Goal: Task Accomplishment & Management: Manage account settings

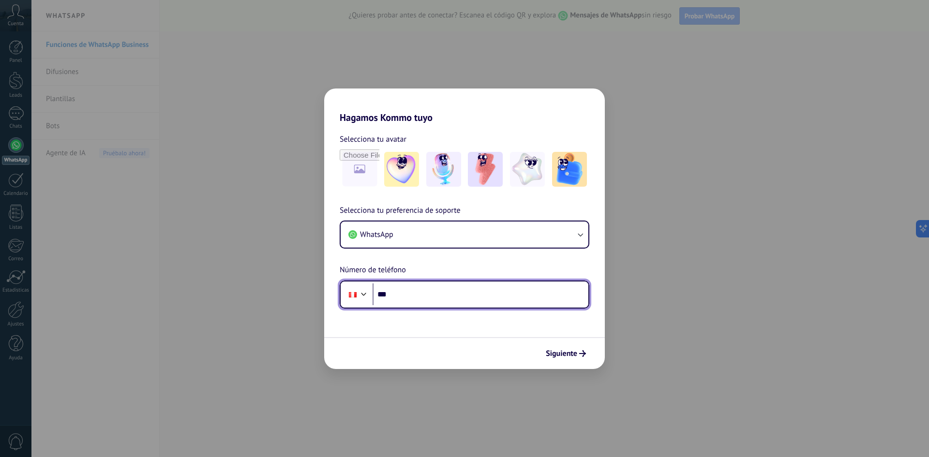
click at [420, 297] on input "***" at bounding box center [481, 295] width 216 height 22
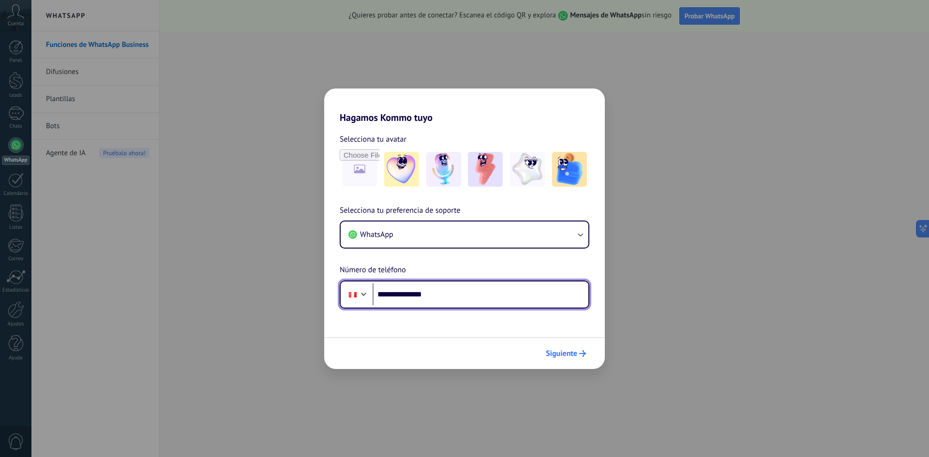
type input "**********"
click at [557, 357] on span "Siguiente" at bounding box center [561, 353] width 31 height 7
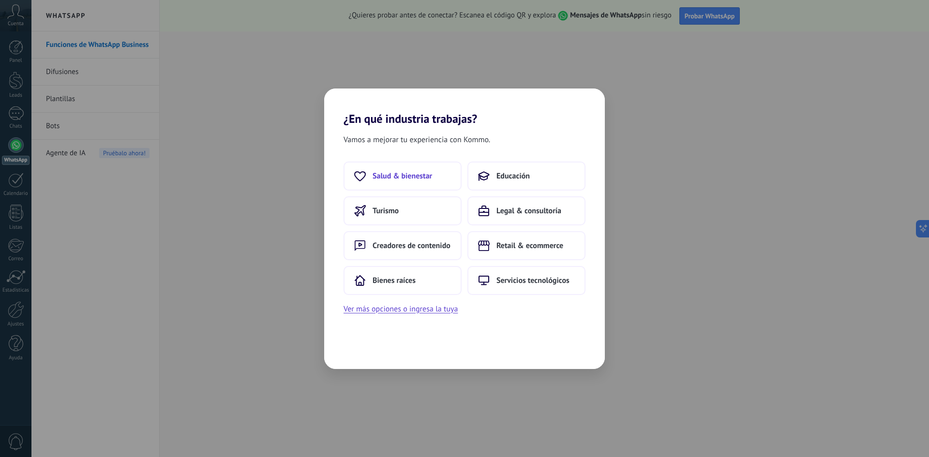
click at [404, 170] on button "Salud & bienestar" at bounding box center [403, 176] width 118 height 29
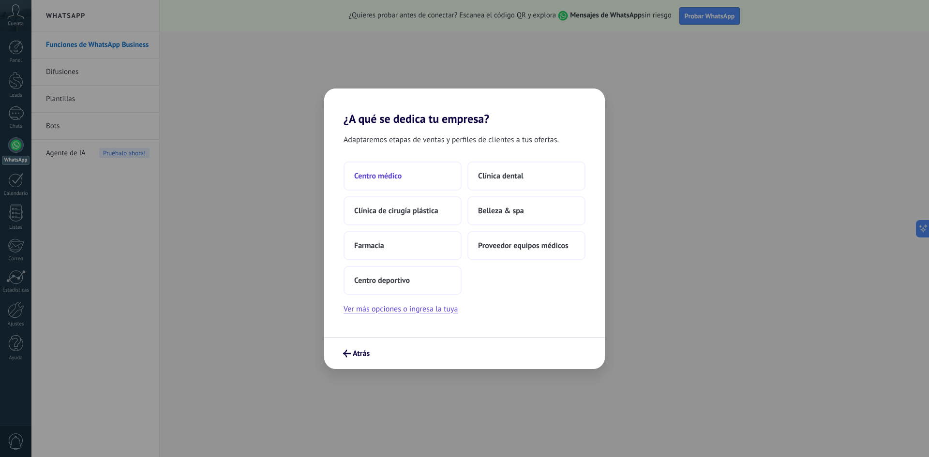
click at [418, 174] on button "Centro médico" at bounding box center [403, 176] width 118 height 29
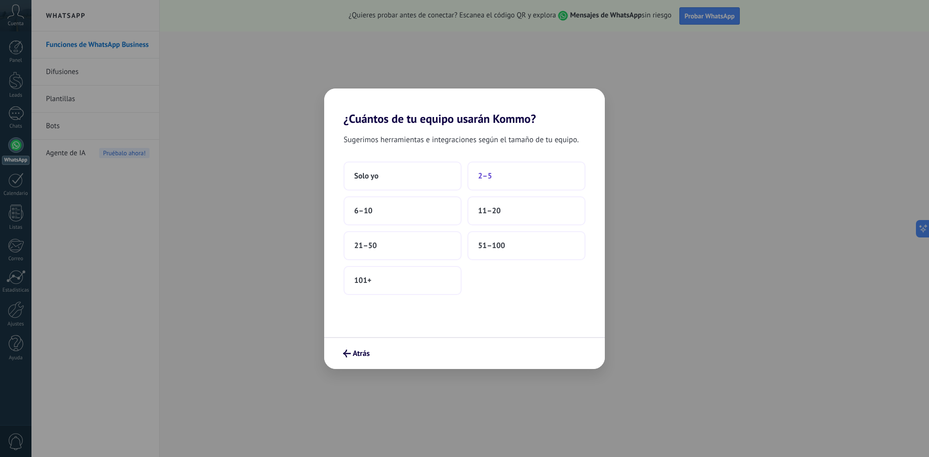
click at [487, 174] on span "2–5" at bounding box center [485, 176] width 14 height 10
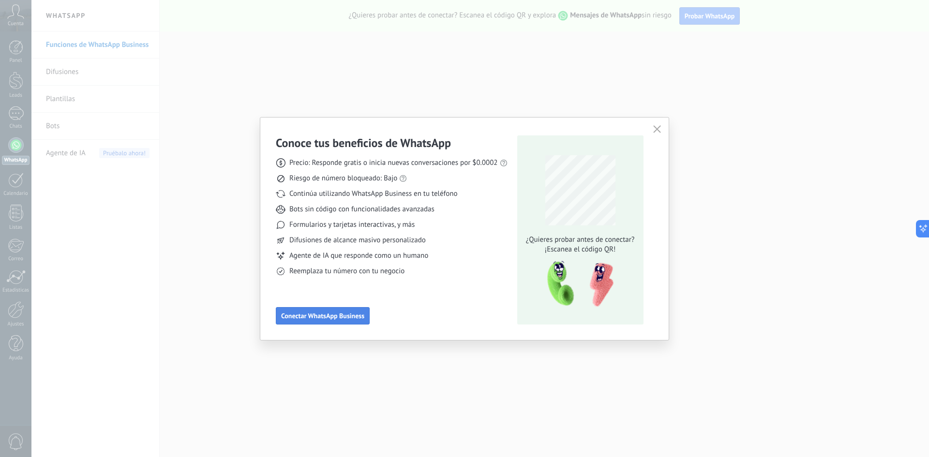
click at [330, 318] on span "Conectar WhatsApp Business" at bounding box center [322, 316] width 83 height 7
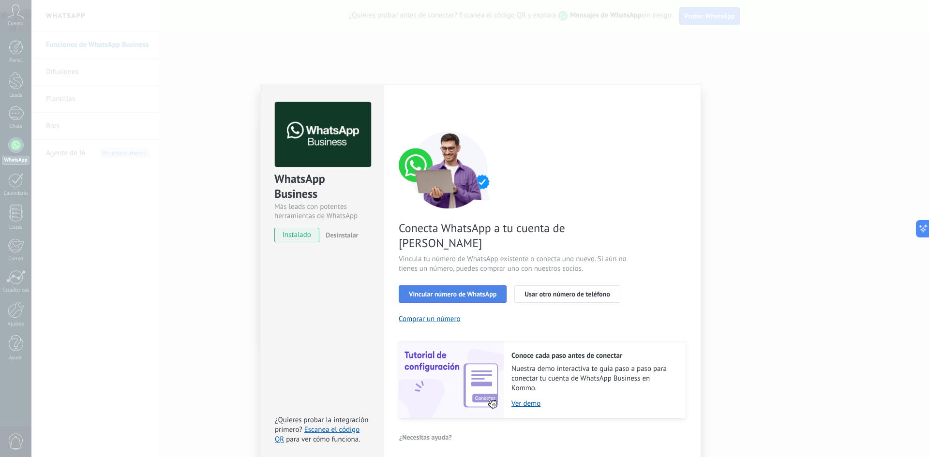
click at [447, 291] on span "Vincular número de WhatsApp" at bounding box center [453, 294] width 88 height 7
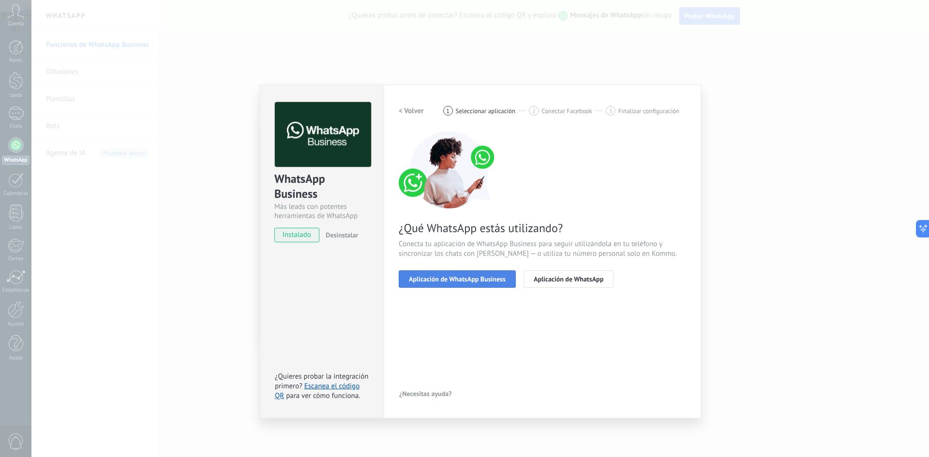
click at [489, 281] on span "Aplicación de WhatsApp Business" at bounding box center [457, 279] width 97 height 7
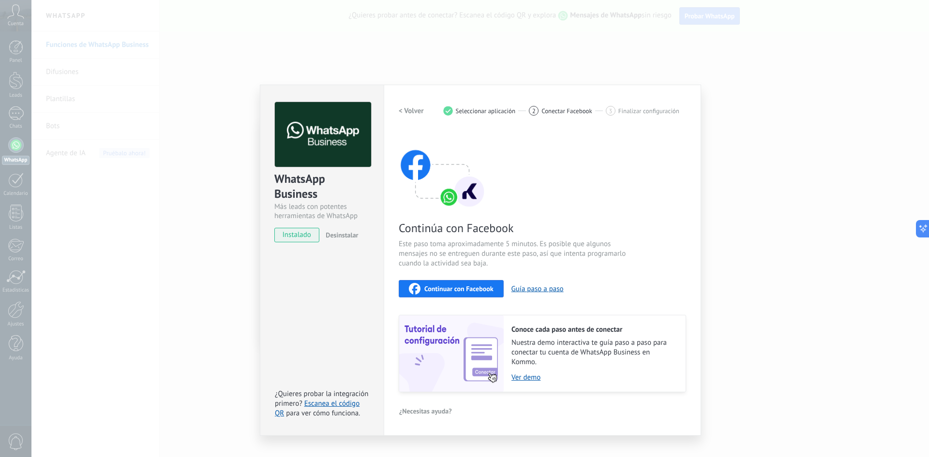
click at [485, 291] on span "Continuar con Facebook" at bounding box center [459, 289] width 69 height 7
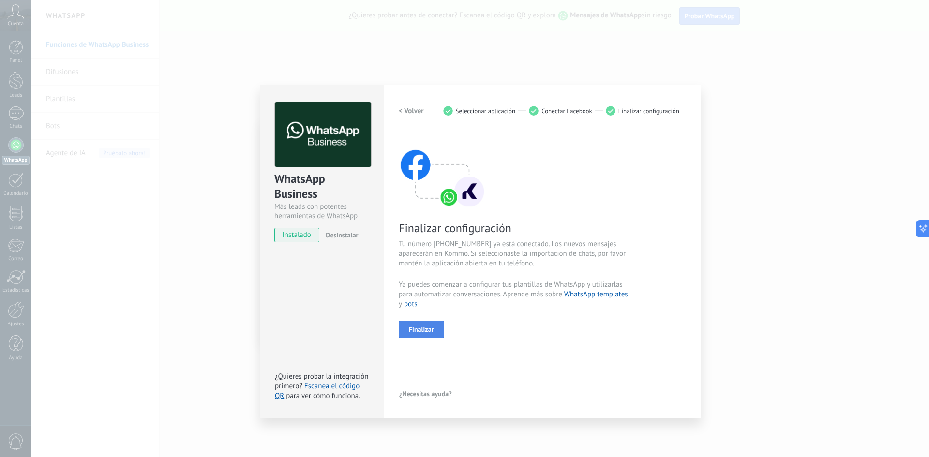
click at [422, 328] on span "Finalizar" at bounding box center [421, 329] width 25 height 7
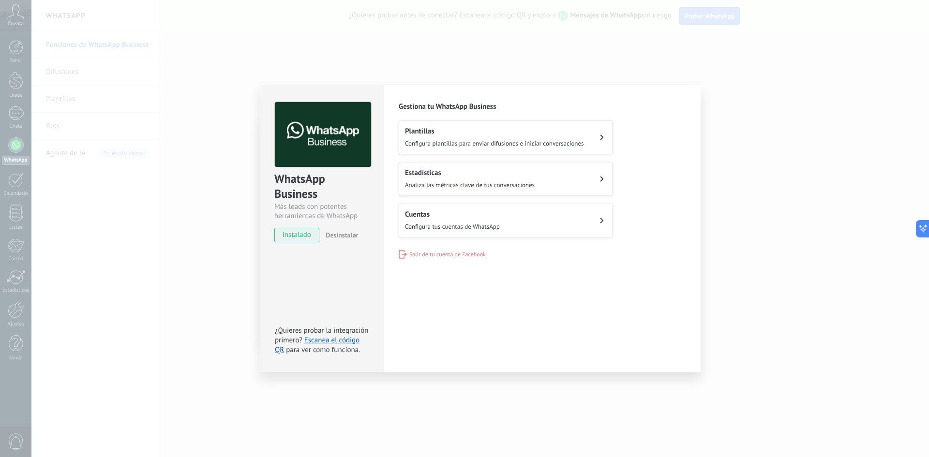
click at [199, 243] on div "WhatsApp Business Más leads con potentes herramientas de WhatsApp instalado Des…" at bounding box center [480, 228] width 898 height 457
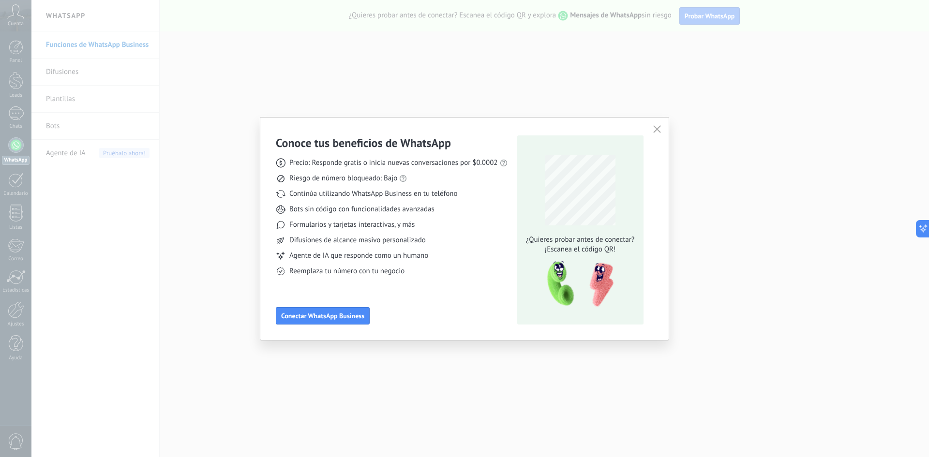
click at [138, 242] on div "Conoce tus beneficios de WhatsApp Precio: Responde gratis o inicia nuevas conve…" at bounding box center [464, 228] width 929 height 457
click at [659, 131] on icon "button" at bounding box center [657, 129] width 8 height 8
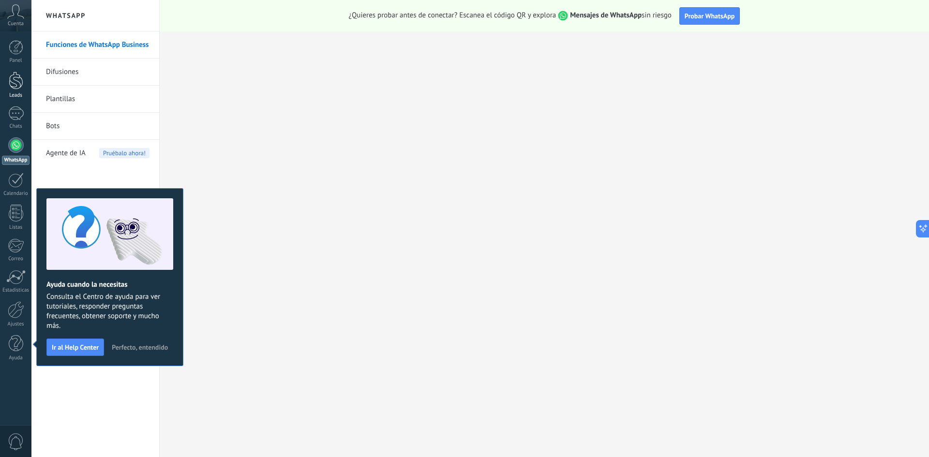
click at [14, 88] on div at bounding box center [16, 81] width 15 height 18
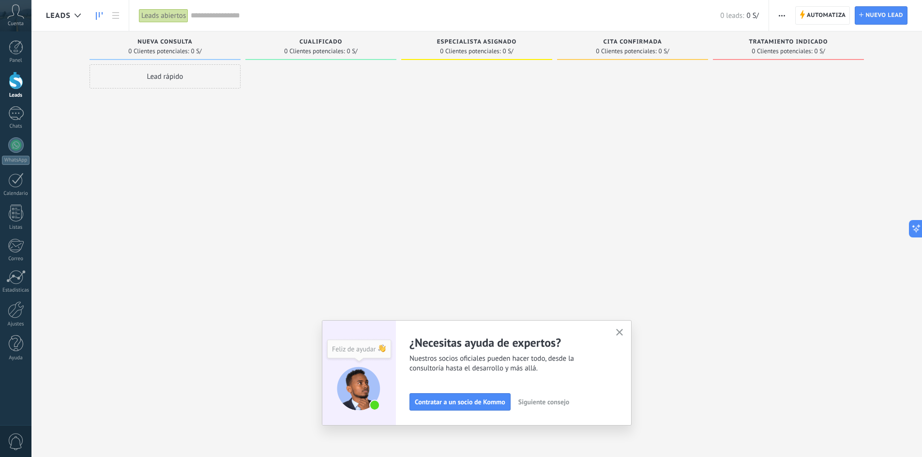
click at [623, 336] on icon "button" at bounding box center [619, 332] width 7 height 7
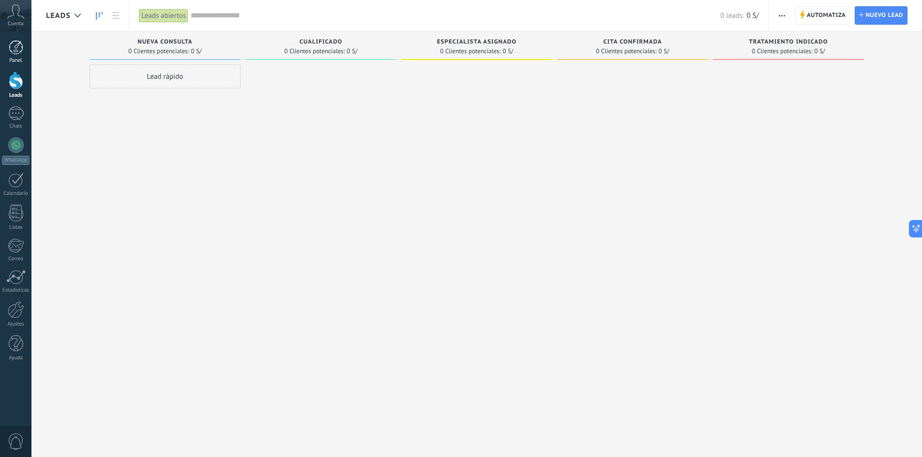
click at [19, 55] on link "Panel" at bounding box center [15, 52] width 31 height 24
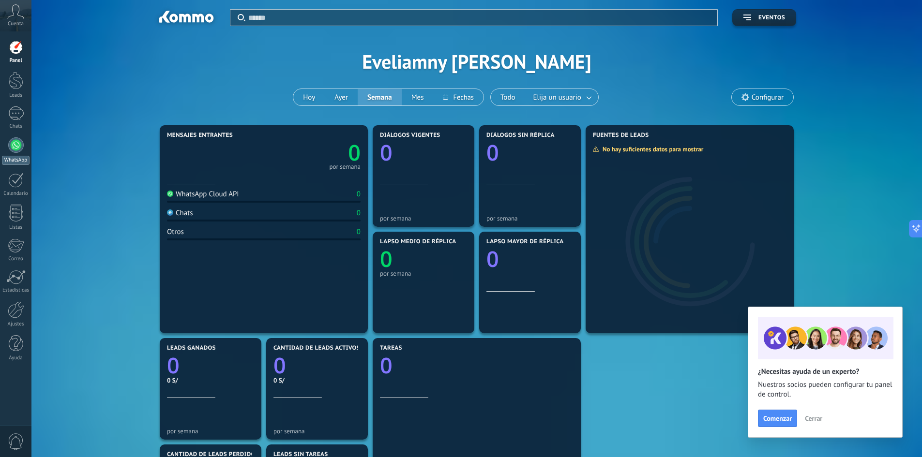
click at [17, 147] on div at bounding box center [15, 144] width 15 height 15
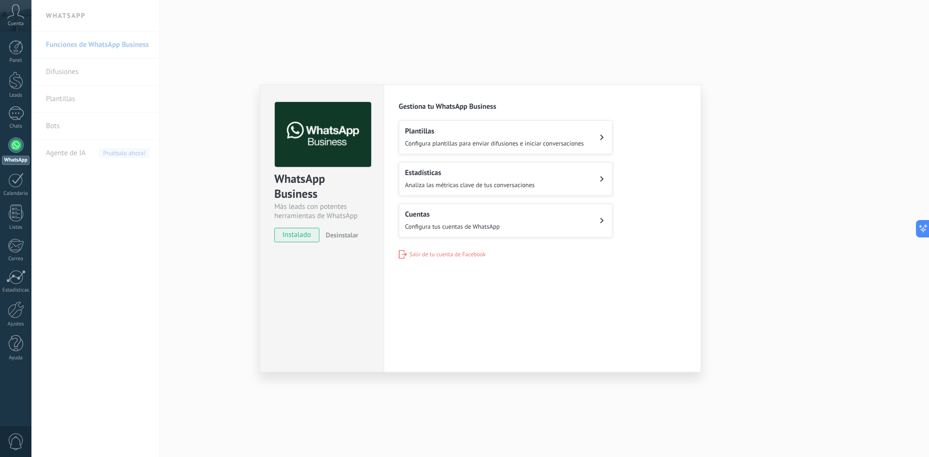
click at [457, 140] on span "Configura plantillas para enviar difusiones e iniciar conversaciones" at bounding box center [494, 143] width 179 height 8
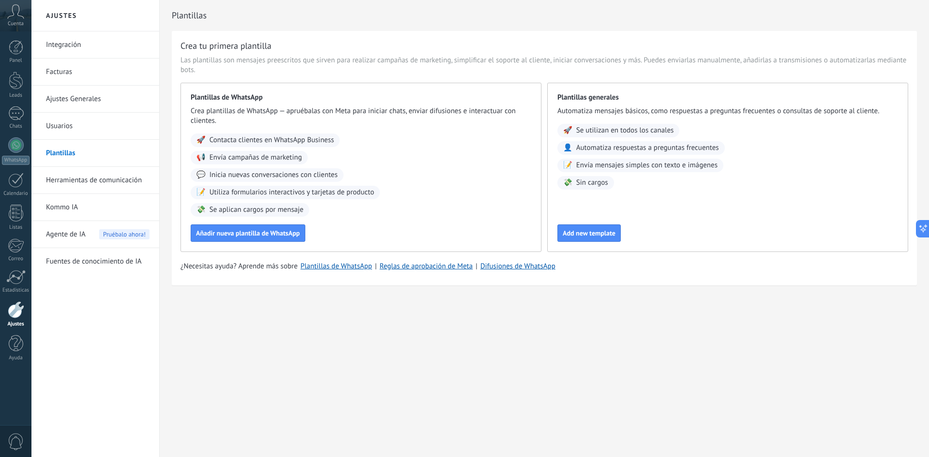
click at [76, 152] on link "Plantillas" at bounding box center [98, 153] width 104 height 27
click at [61, 178] on link "Herramientas de comunicación" at bounding box center [98, 180] width 104 height 27
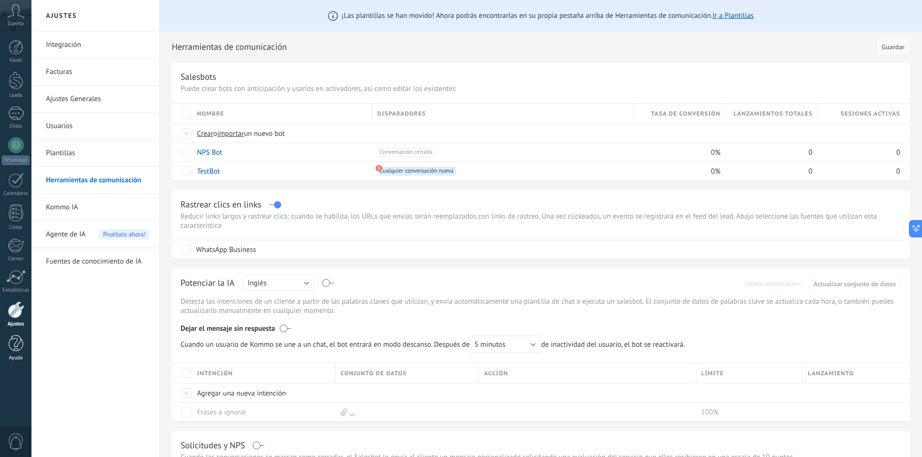
click at [17, 344] on div at bounding box center [16, 343] width 15 height 17
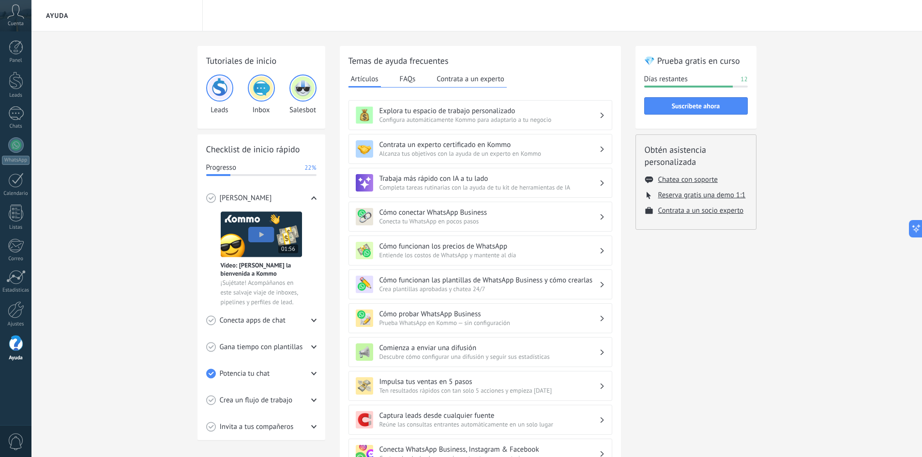
click at [427, 218] on span "Conecta tu WhatsApp en pocos pasos" at bounding box center [490, 221] width 220 height 8
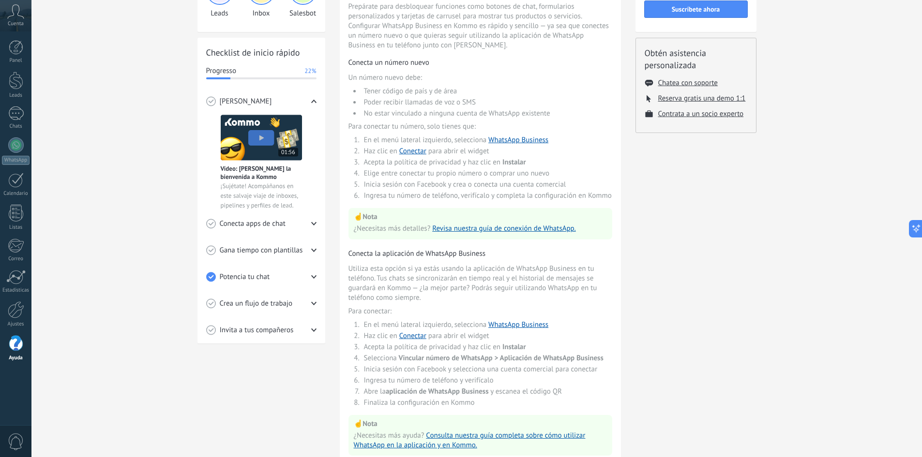
scroll to position [145, 0]
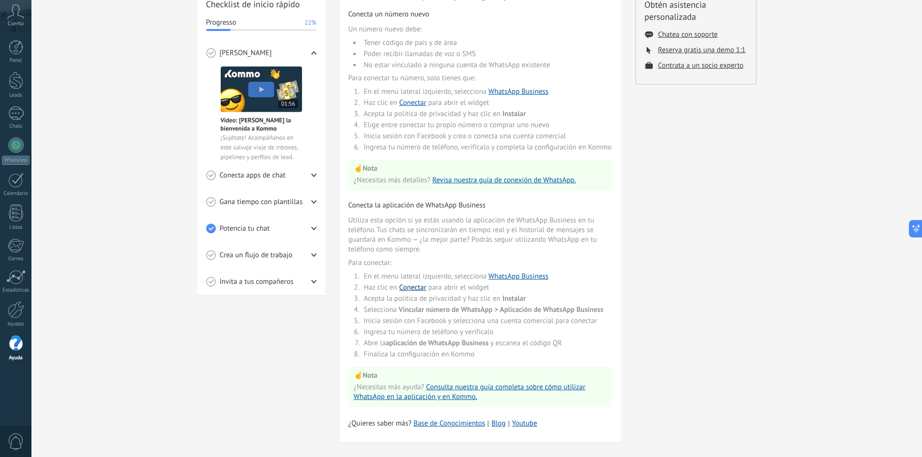
click at [415, 291] on link "Conectar" at bounding box center [412, 287] width 27 height 9
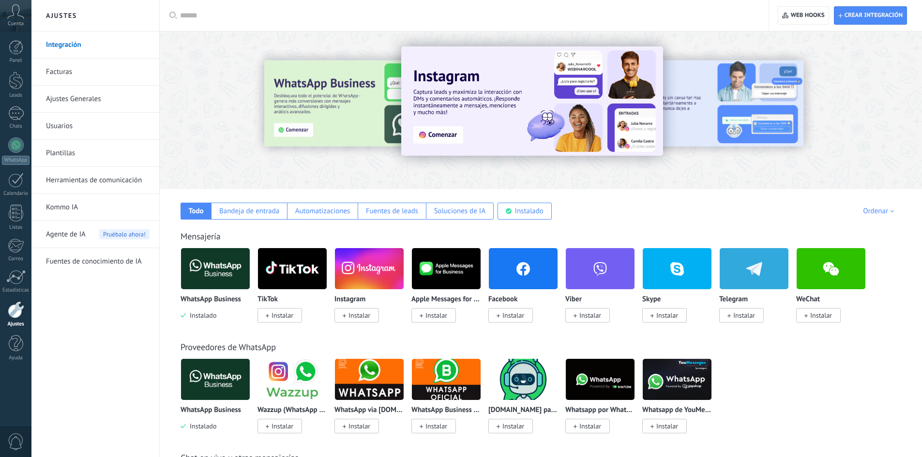
click at [468, 101] on img at bounding box center [532, 100] width 262 height 109
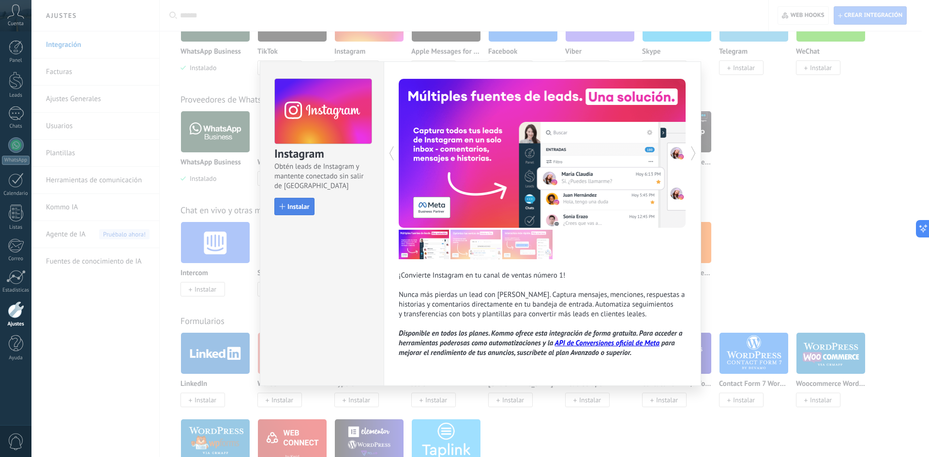
click at [303, 204] on span "Instalar" at bounding box center [299, 206] width 22 height 7
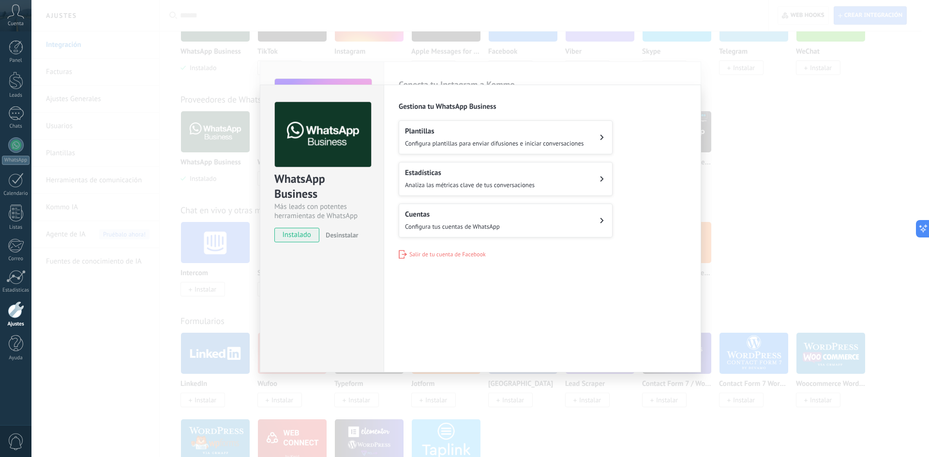
click at [426, 227] on span "Configura tus cuentas de WhatsApp" at bounding box center [452, 227] width 95 height 8
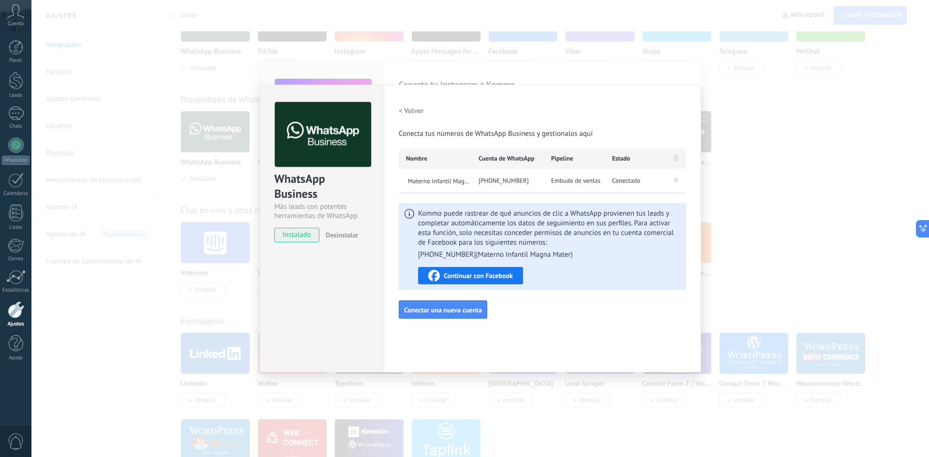
click at [350, 138] on img at bounding box center [323, 134] width 96 height 65
click at [410, 111] on h2 "< Volver" at bounding box center [411, 110] width 25 height 9
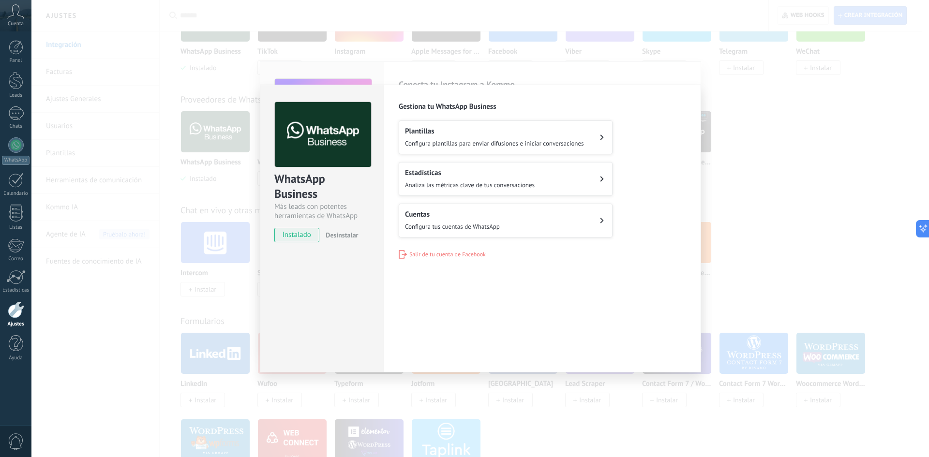
click at [440, 188] on span "Analiza las métricas clave de tus conversaciones" at bounding box center [470, 185] width 130 height 8
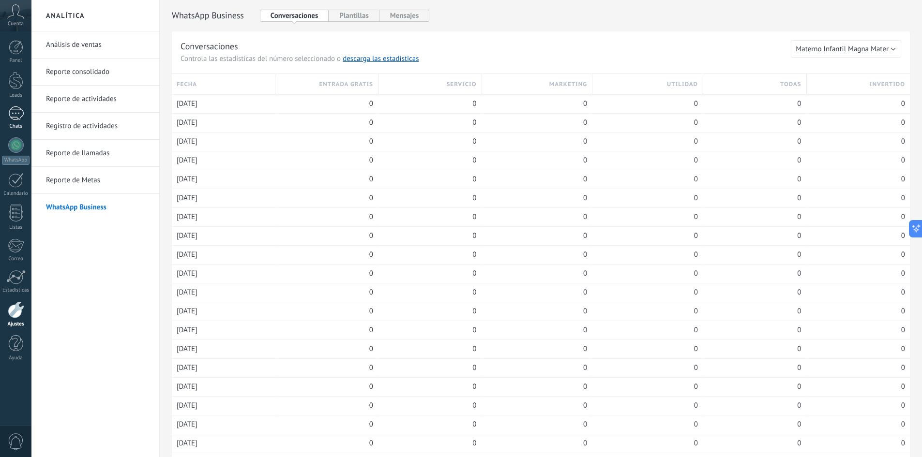
click at [21, 118] on div at bounding box center [15, 113] width 15 height 14
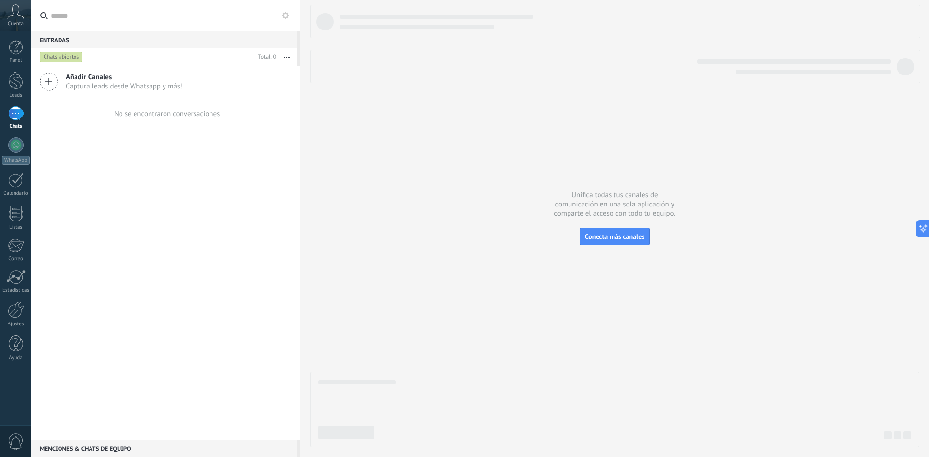
click at [69, 55] on div "Chats abiertos" at bounding box center [61, 57] width 43 height 12
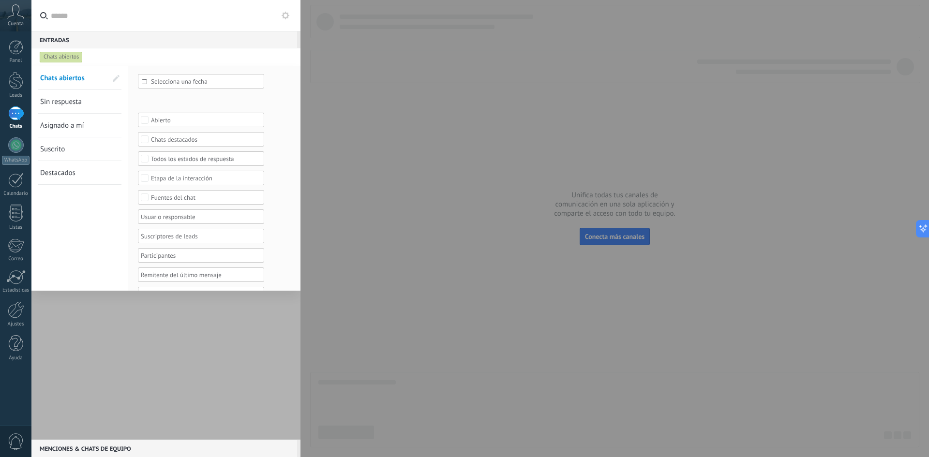
click at [71, 56] on div "Chats abiertos" at bounding box center [61, 57] width 43 height 12
click at [198, 30] on input "text" at bounding box center [172, 15] width 242 height 31
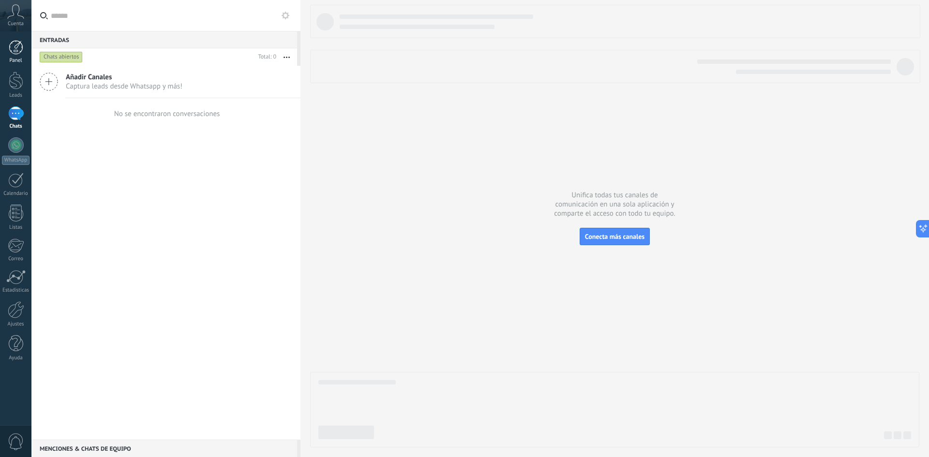
click at [14, 52] on div at bounding box center [16, 47] width 15 height 15
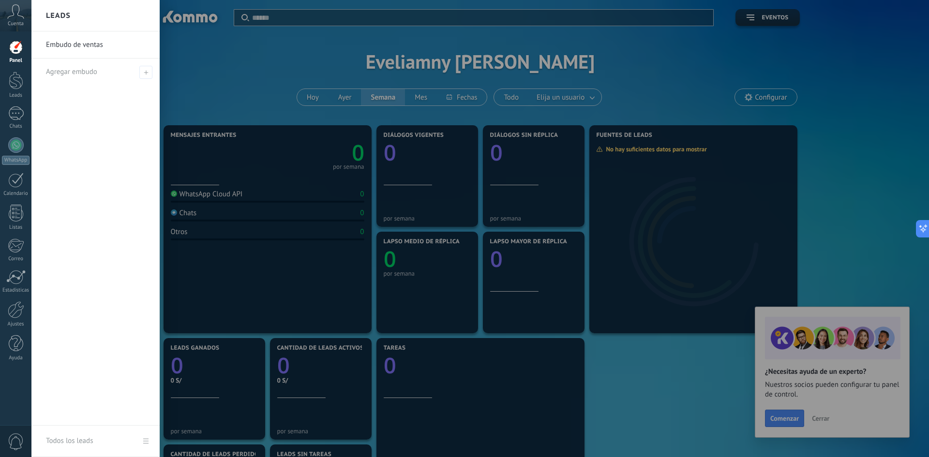
click at [229, 79] on div at bounding box center [495, 228] width 929 height 457
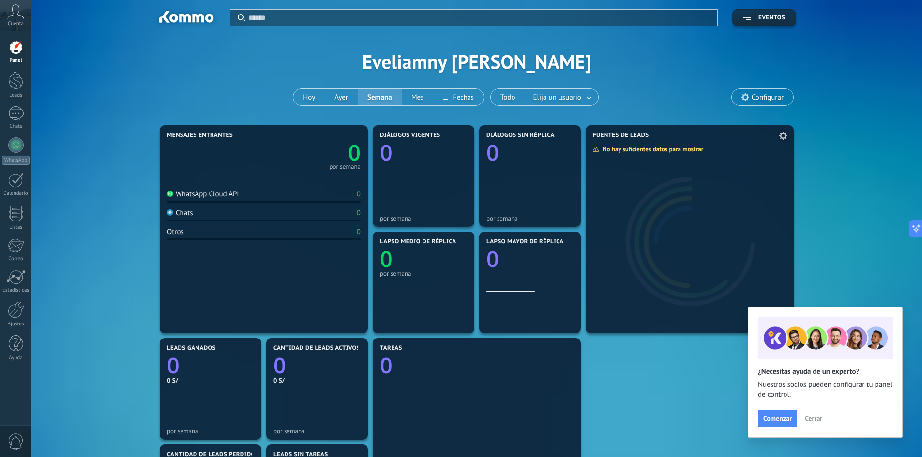
click at [679, 147] on div "No hay suficientes datos para mostrar" at bounding box center [652, 149] width 118 height 8
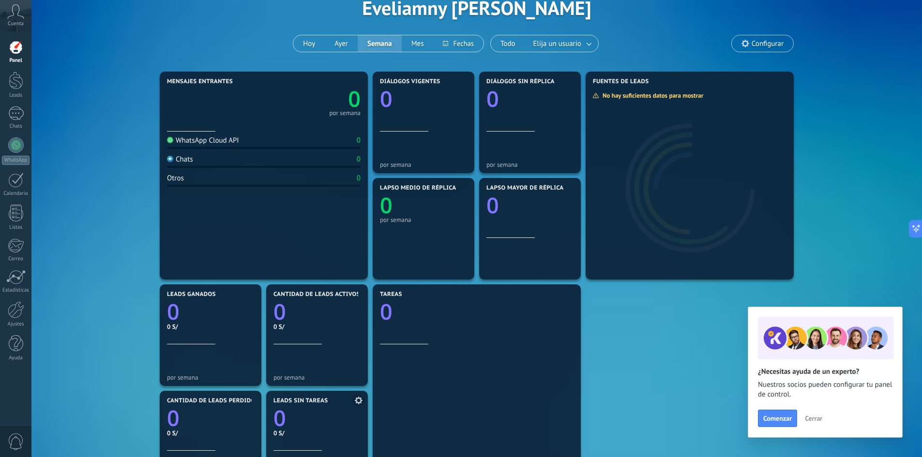
scroll to position [34, 0]
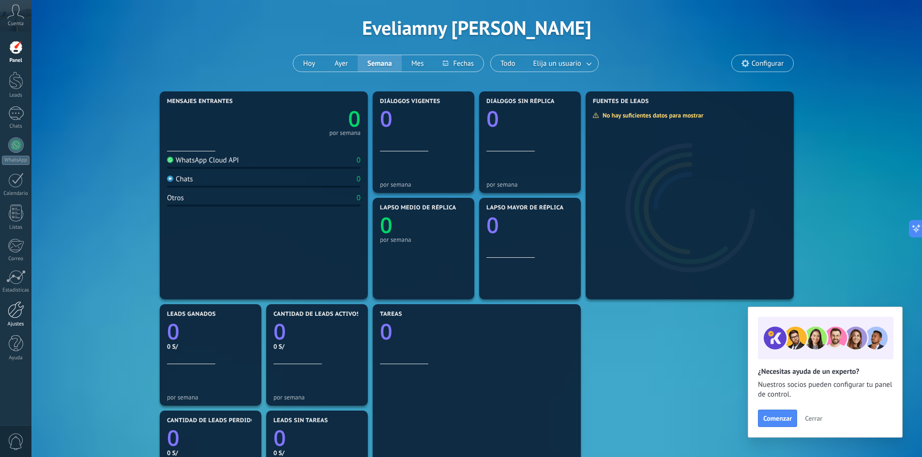
click at [15, 311] on div at bounding box center [16, 310] width 16 height 17
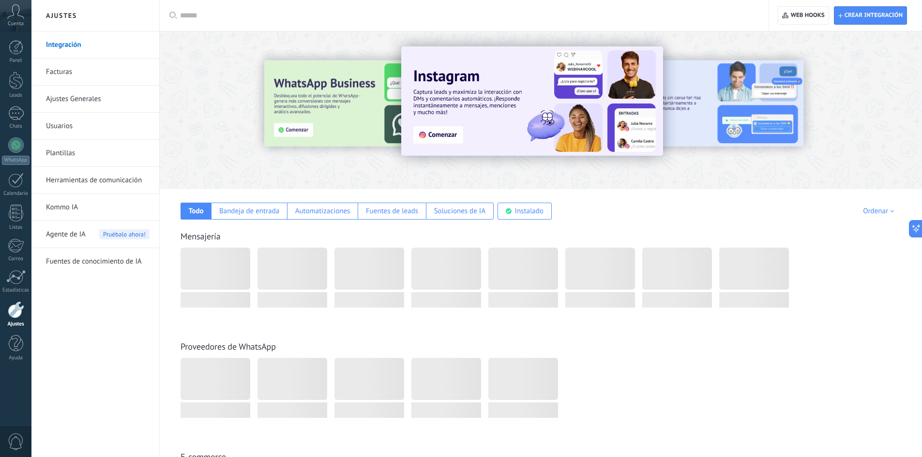
click at [516, 81] on img at bounding box center [532, 100] width 262 height 109
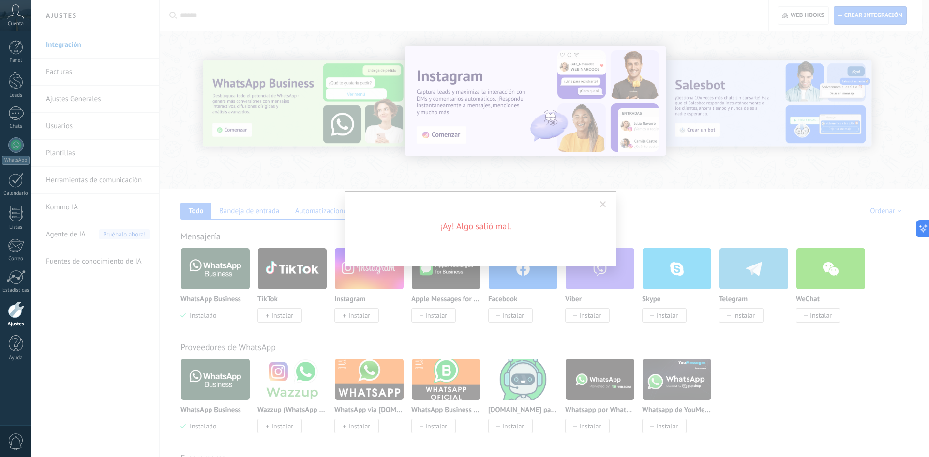
click at [355, 317] on div "¡Ay! Algo salió mal." at bounding box center [480, 228] width 898 height 457
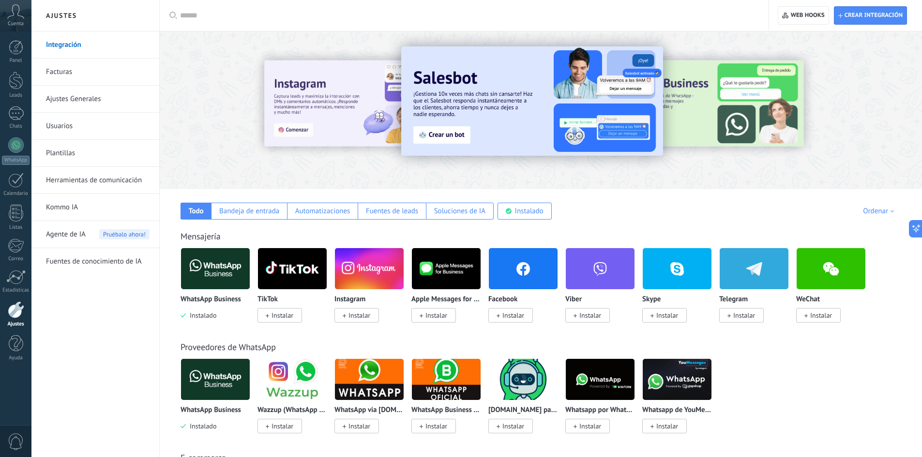
click at [366, 319] on span "Instalar" at bounding box center [360, 315] width 22 height 9
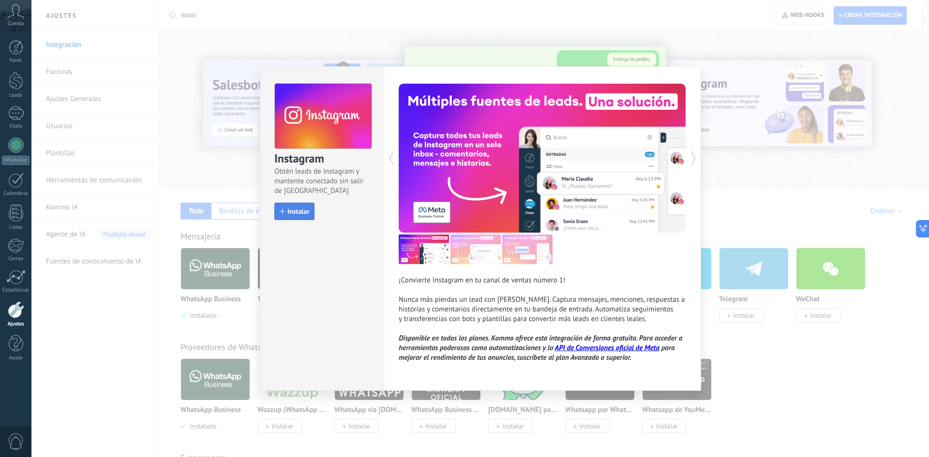
click at [286, 216] on button "Instalar" at bounding box center [294, 211] width 40 height 17
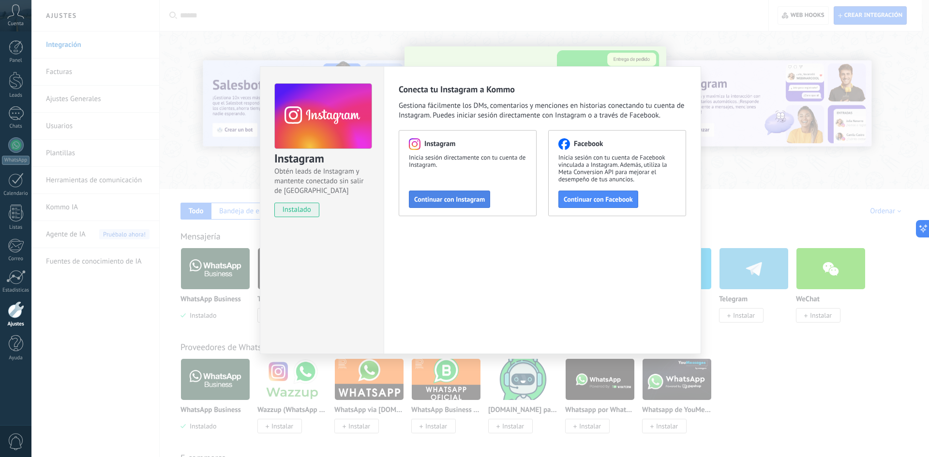
click at [447, 200] on span "Continuar con Instagram" at bounding box center [449, 199] width 71 height 7
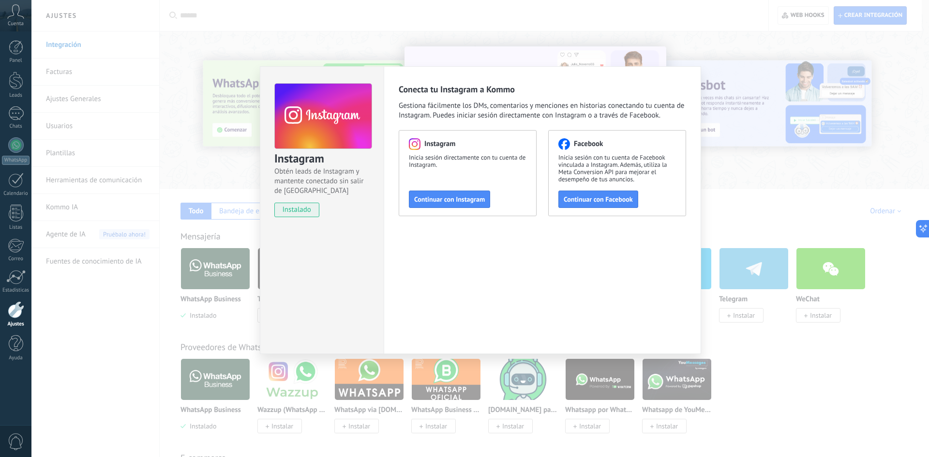
click at [767, 176] on div "Instagram Obtén leads de Instagram y mantente conectado sin salir de Kommo inst…" at bounding box center [480, 228] width 898 height 457
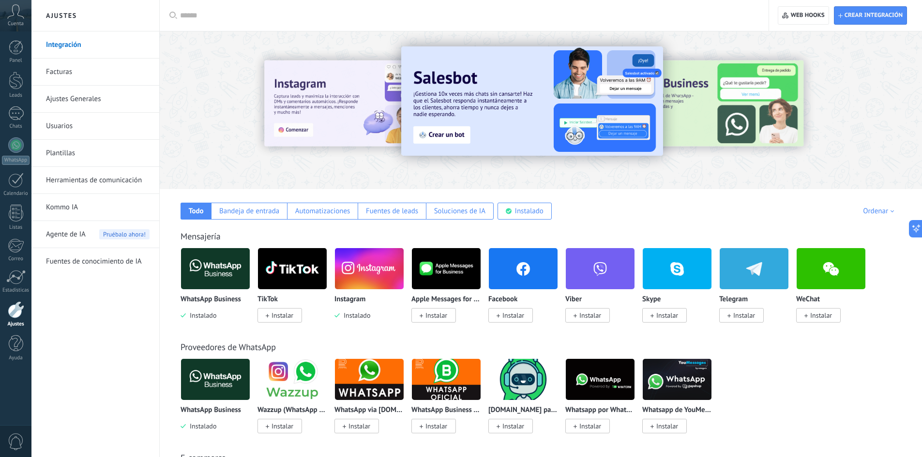
click at [272, 316] on span "Instalar" at bounding box center [283, 315] width 22 height 9
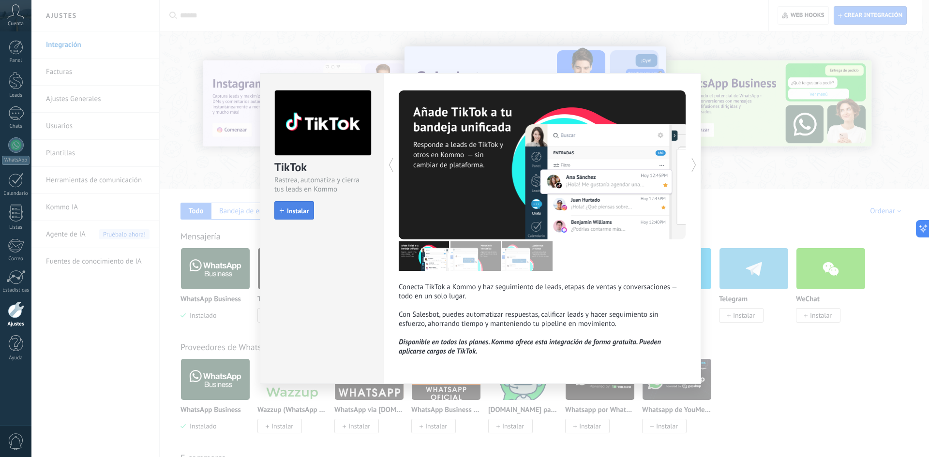
click at [301, 213] on span "Instalar" at bounding box center [298, 211] width 22 height 7
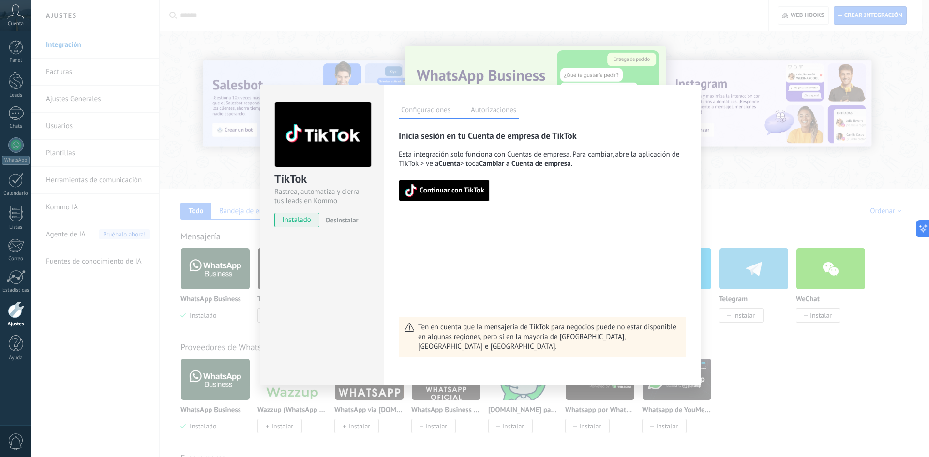
click at [470, 194] on span "Continuar con TikTok" at bounding box center [452, 190] width 65 height 7
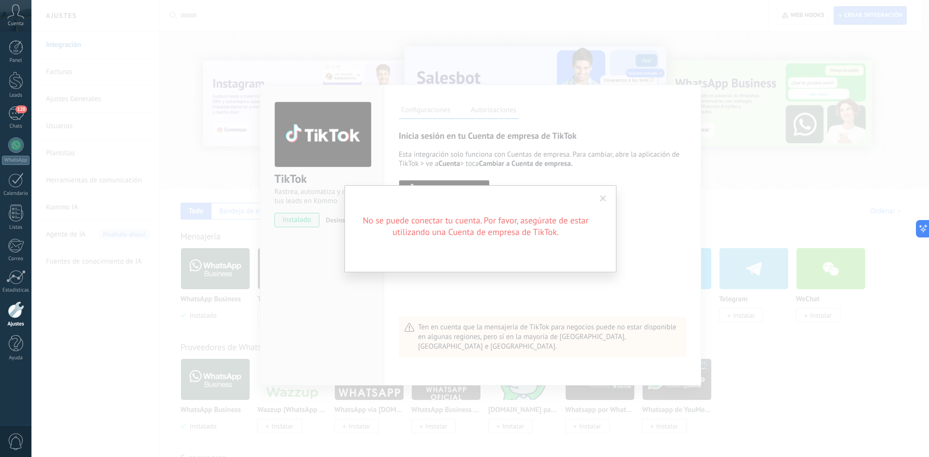
click at [603, 199] on span at bounding box center [603, 199] width 6 height 7
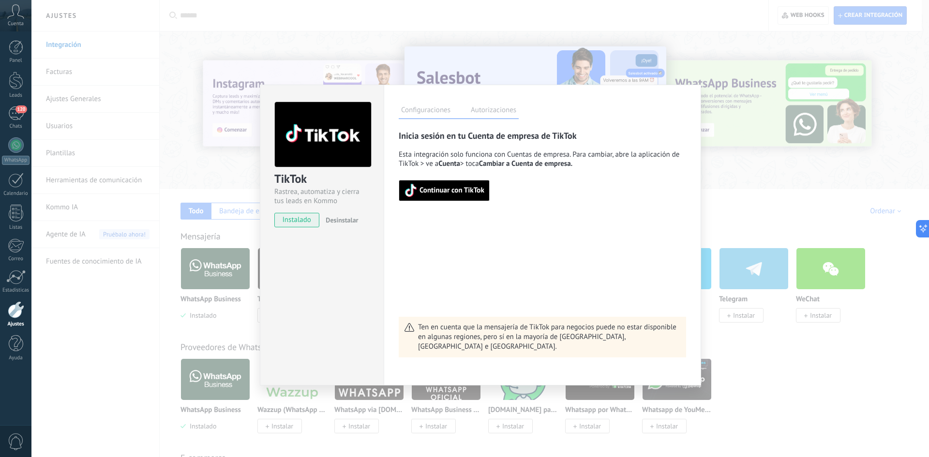
click at [751, 185] on div "TikTok Rastrea, automatiza y cierra tus leads en Kommo instalado Desinstalar Co…" at bounding box center [480, 228] width 898 height 457
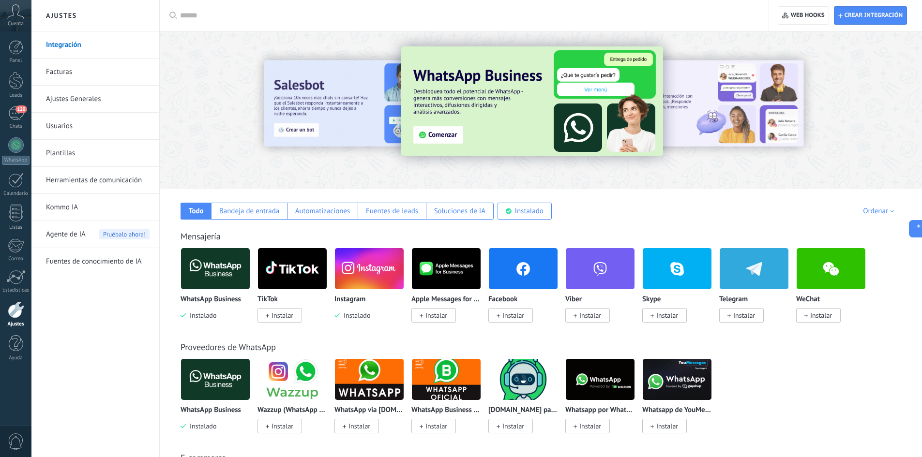
click at [365, 273] on img at bounding box center [369, 268] width 69 height 47
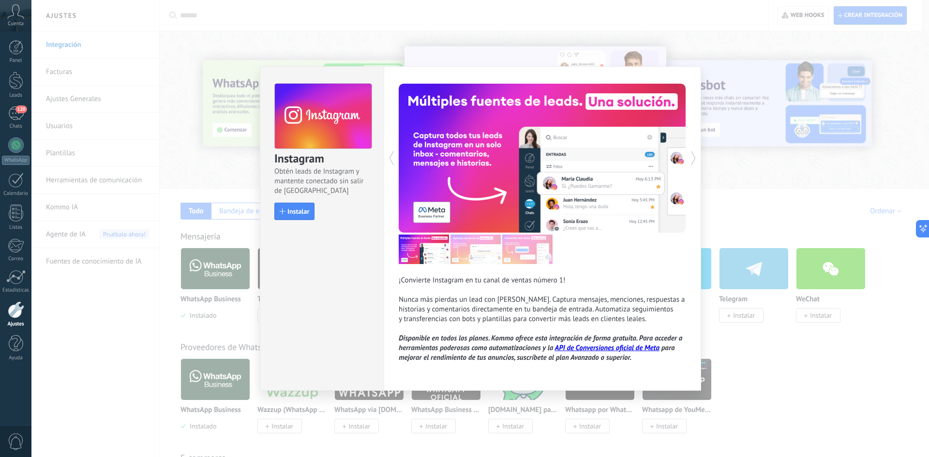
click at [837, 376] on div "Instagram Obtén leads de Instagram y mantente conectado sin salir de Kommo Inst…" at bounding box center [480, 228] width 898 height 457
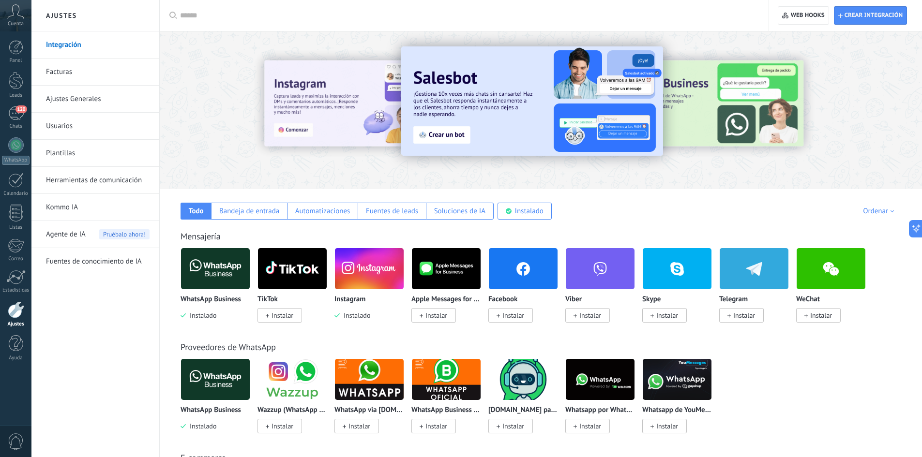
click at [364, 270] on img at bounding box center [369, 268] width 69 height 47
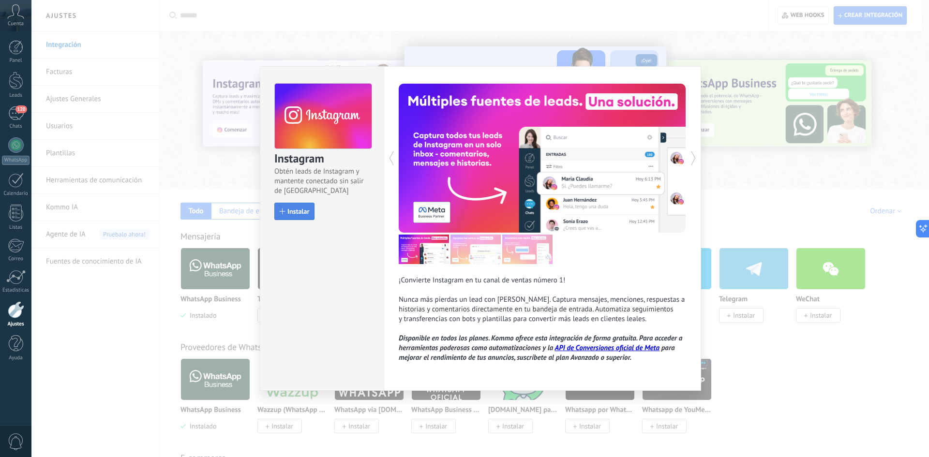
click at [294, 216] on button "Instalar" at bounding box center [294, 211] width 40 height 17
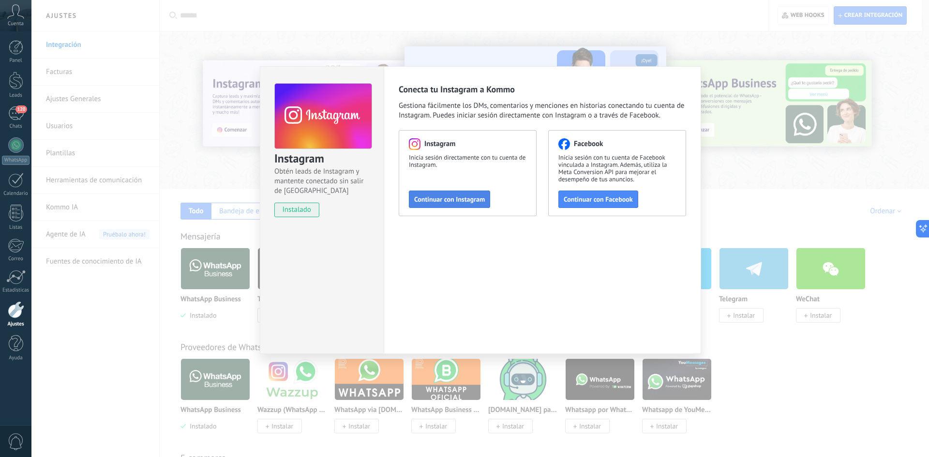
click at [474, 199] on span "Continuar con Instagram" at bounding box center [449, 199] width 71 height 7
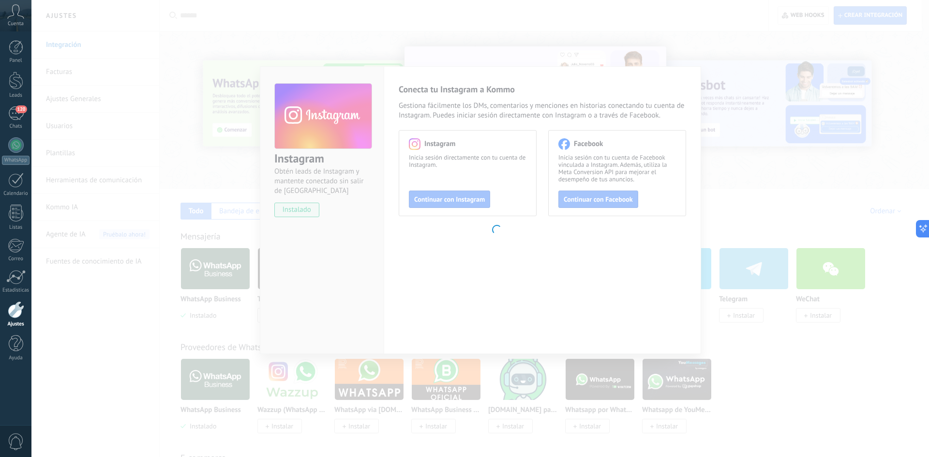
click at [621, 258] on body ".abccls-1,.abccls-2{fill-rule:evenodd}.abccls-2{fill:#fff} .abfcls-1{fill:none}…" at bounding box center [464, 228] width 929 height 457
click at [306, 212] on body ".abccls-1,.abccls-2{fill-rule:evenodd}.abccls-2{fill:#fff} .abfcls-1{fill:none}…" at bounding box center [464, 228] width 929 height 457
click at [802, 326] on body ".abccls-1,.abccls-2{fill-rule:evenodd}.abccls-2{fill:#fff} .abfcls-1{fill:none}…" at bounding box center [464, 228] width 929 height 457
click at [97, 78] on body ".abccls-1,.abccls-2{fill-rule:evenodd}.abccls-2{fill:#fff} .abfcls-1{fill:none}…" at bounding box center [464, 228] width 929 height 457
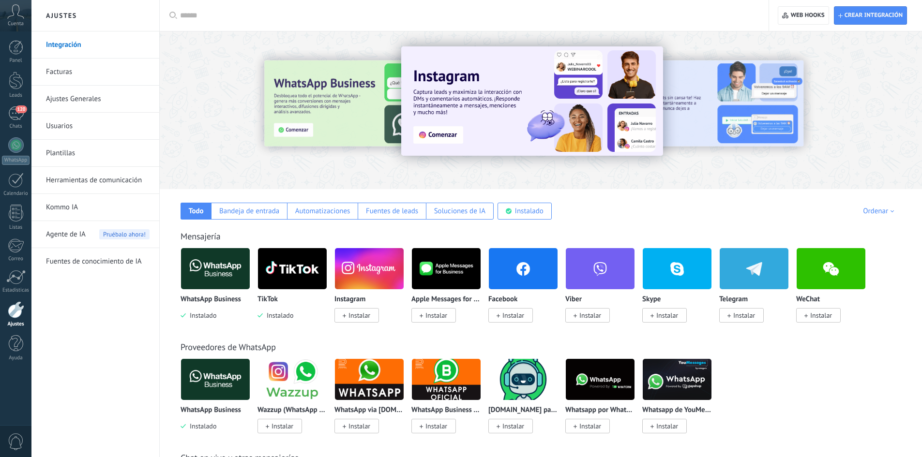
click at [436, 139] on img at bounding box center [532, 100] width 262 height 109
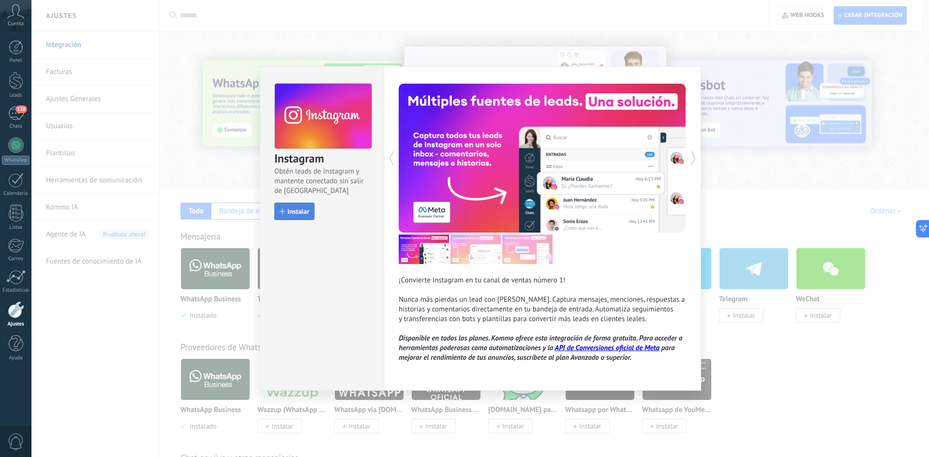
click at [298, 213] on span "Instalar" at bounding box center [299, 211] width 22 height 7
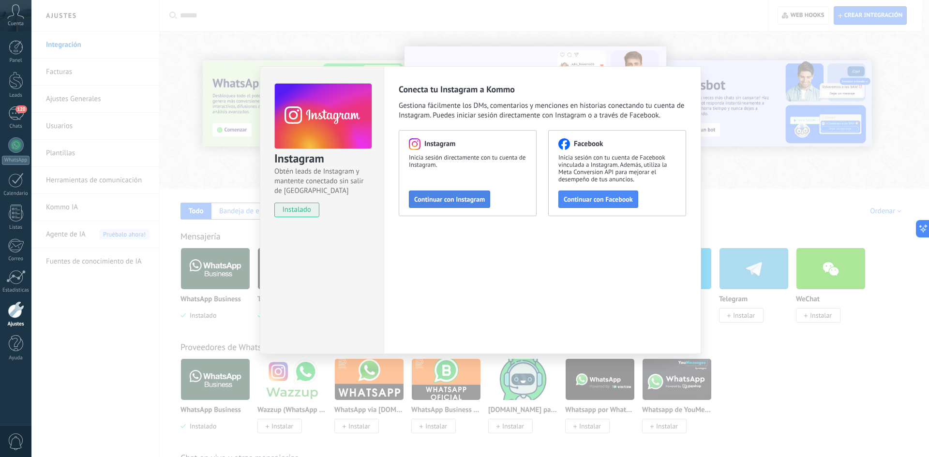
click at [459, 198] on span "Continuar con Instagram" at bounding box center [449, 199] width 71 height 7
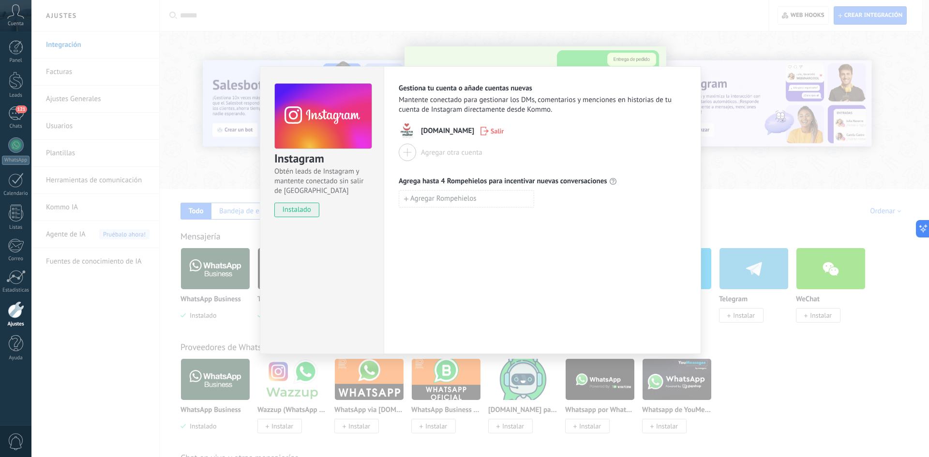
click at [757, 196] on div "Instagram Obtén leads de Instagram y mantente conectado sin salir de Kommo inst…" at bounding box center [480, 228] width 898 height 457
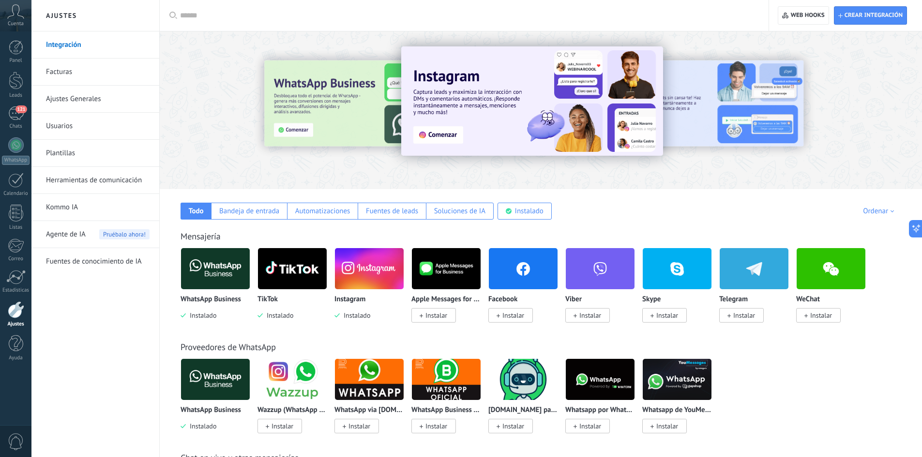
click at [273, 262] on img at bounding box center [292, 268] width 69 height 47
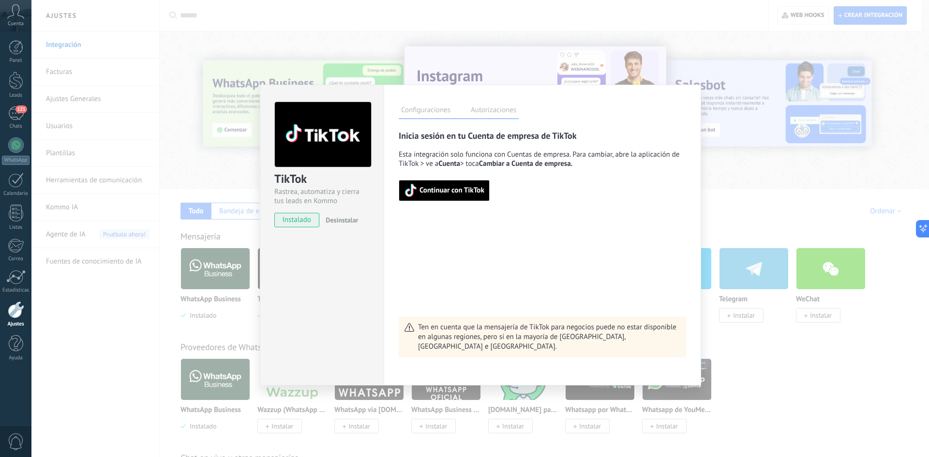
click at [429, 194] on span "Continuar con TikTok" at bounding box center [452, 190] width 65 height 7
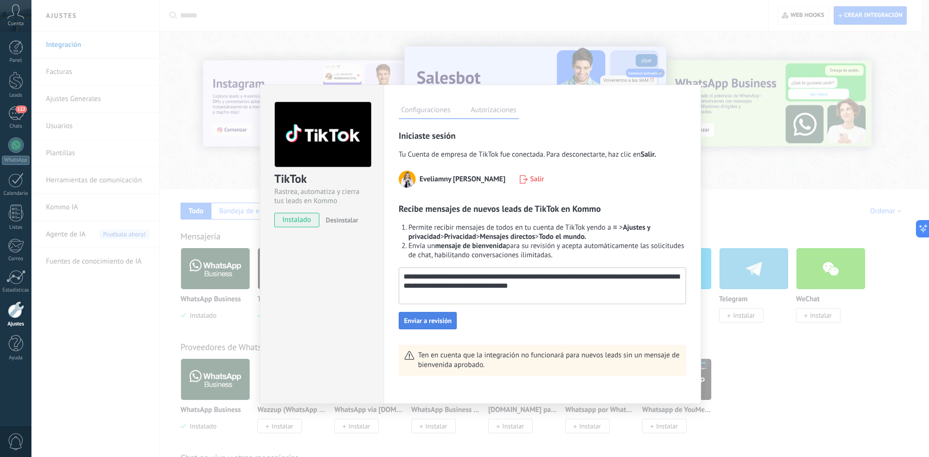
click at [425, 323] on span "Enviar a revisión" at bounding box center [427, 321] width 47 height 7
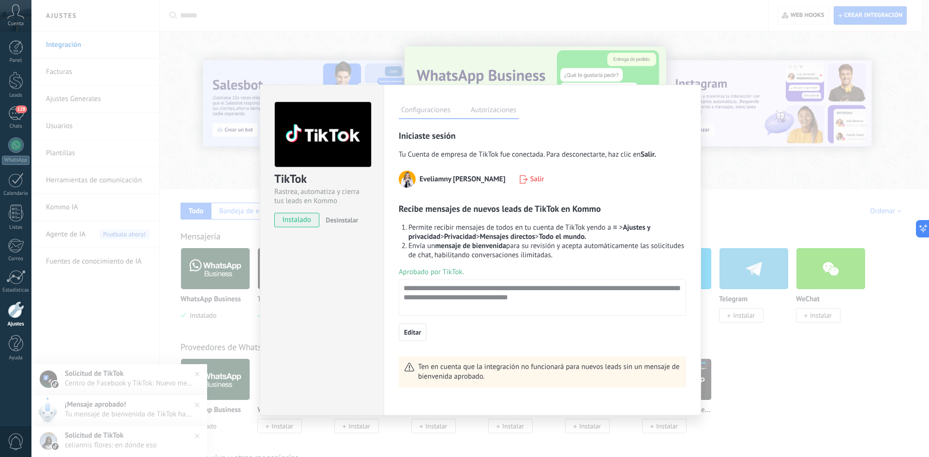
click at [883, 372] on div "TikTok Rastrea, automatiza y cierra tus leads en Kommo instalado Desinstalar Co…" at bounding box center [480, 228] width 898 height 457
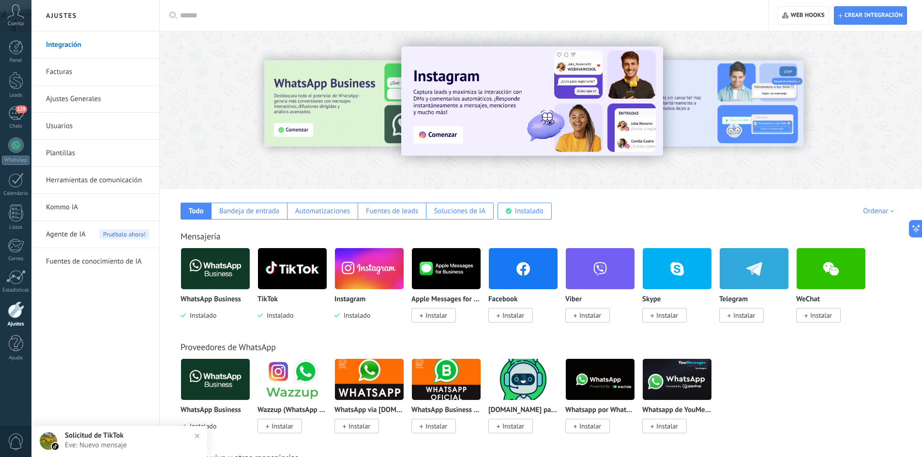
click at [102, 410] on body ".abccls-1,.abccls-2{fill-rule:evenodd}.abccls-2{fill:#fff} .abfcls-1{fill:none}…" at bounding box center [461, 228] width 922 height 457
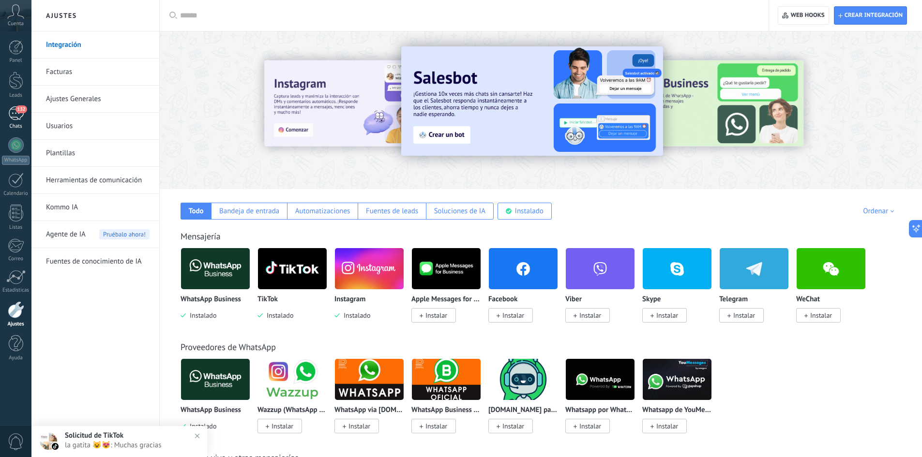
click at [23, 119] on div "132" at bounding box center [15, 113] width 15 height 14
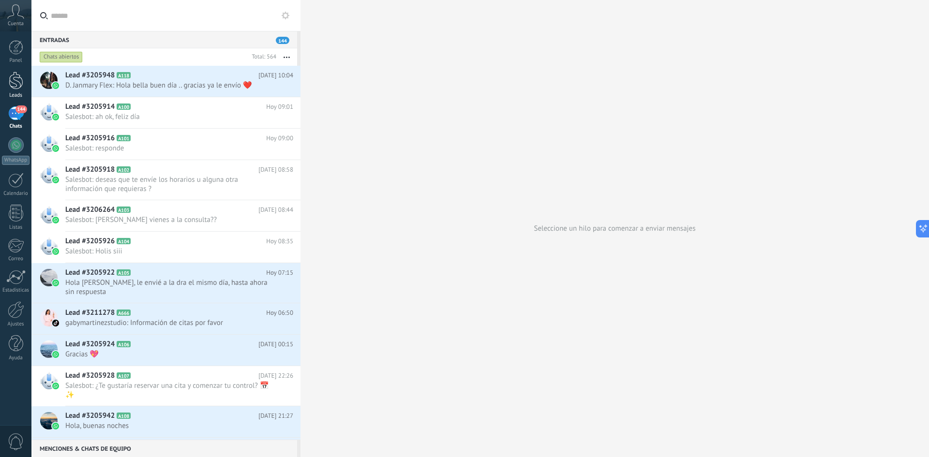
click at [23, 85] on link "Leads" at bounding box center [15, 85] width 31 height 27
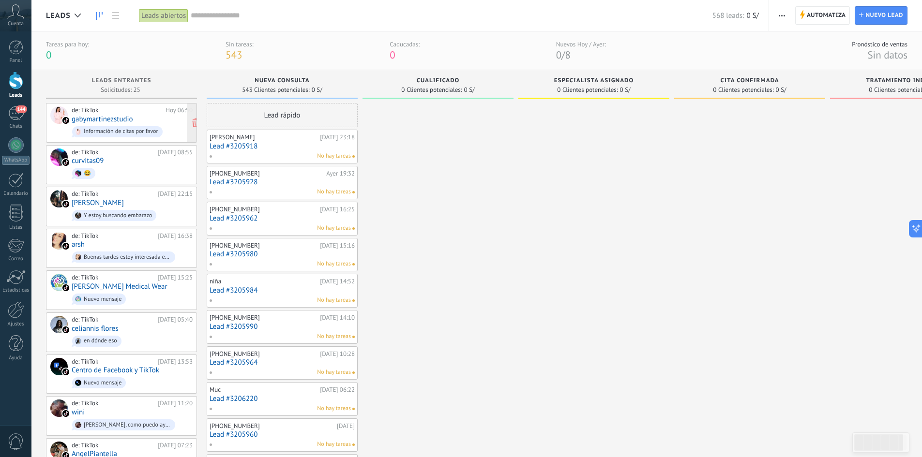
click at [102, 117] on link "gabymartinezstudio" at bounding box center [102, 119] width 61 height 8
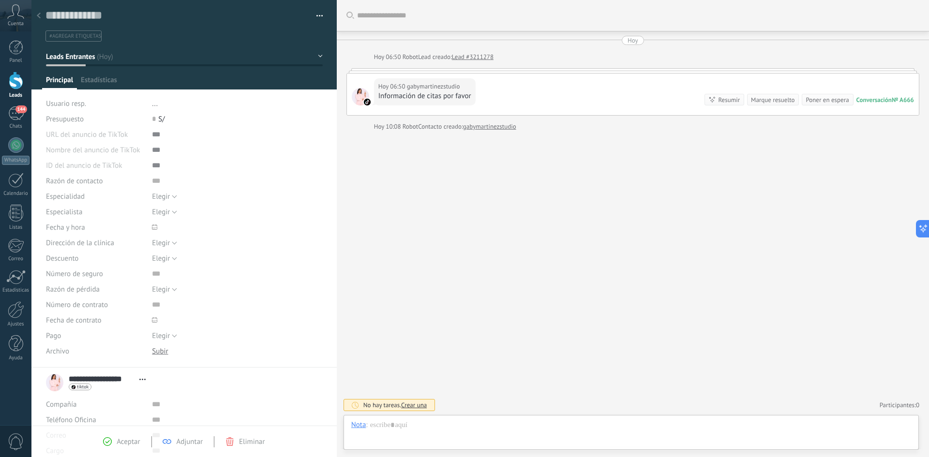
scroll to position [15, 0]
click at [514, 427] on div at bounding box center [631, 435] width 560 height 29
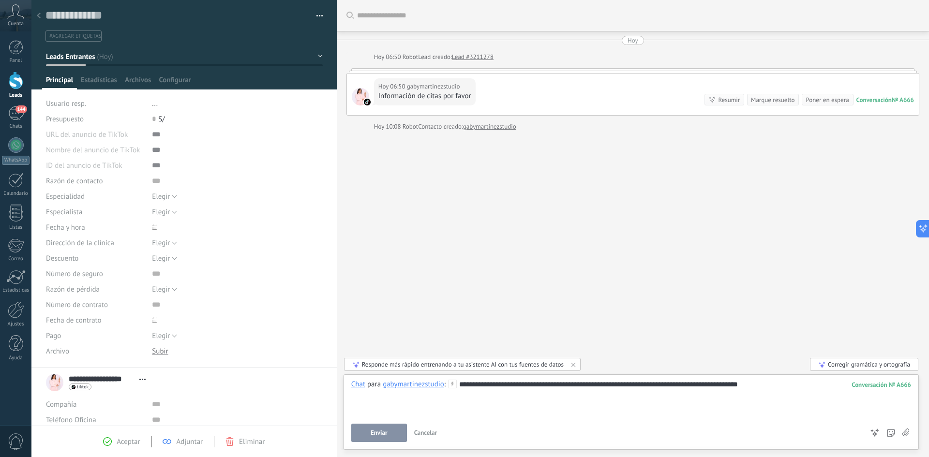
click at [779, 382] on div "**********" at bounding box center [631, 398] width 560 height 37
click at [392, 432] on button "Enviar" at bounding box center [379, 433] width 56 height 18
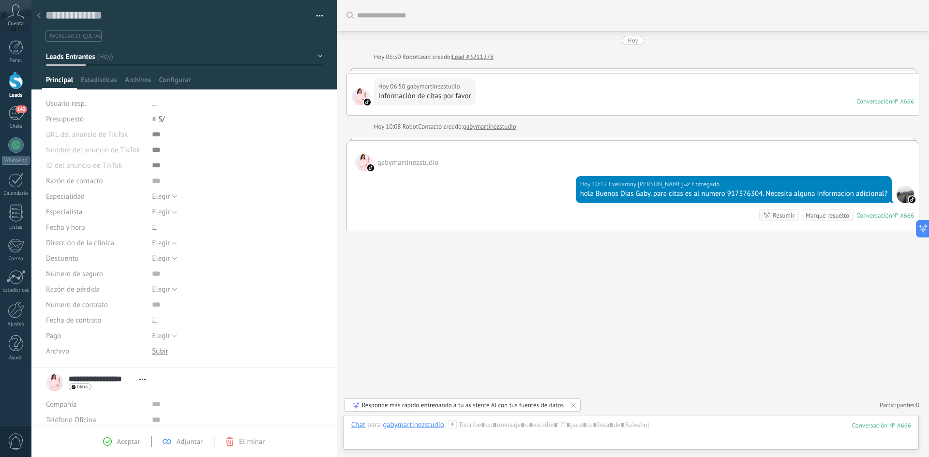
click at [42, 18] on div at bounding box center [39, 16] width 14 height 19
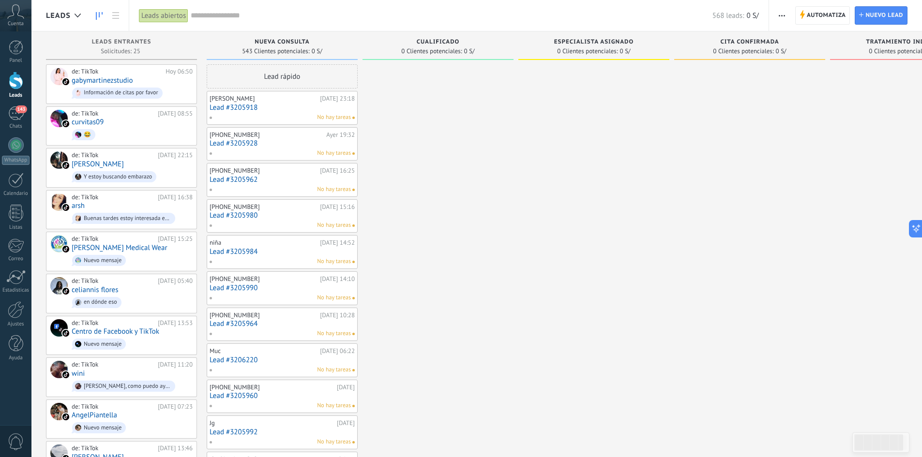
click at [256, 110] on link "Lead #3205918" at bounding box center [282, 108] width 145 height 8
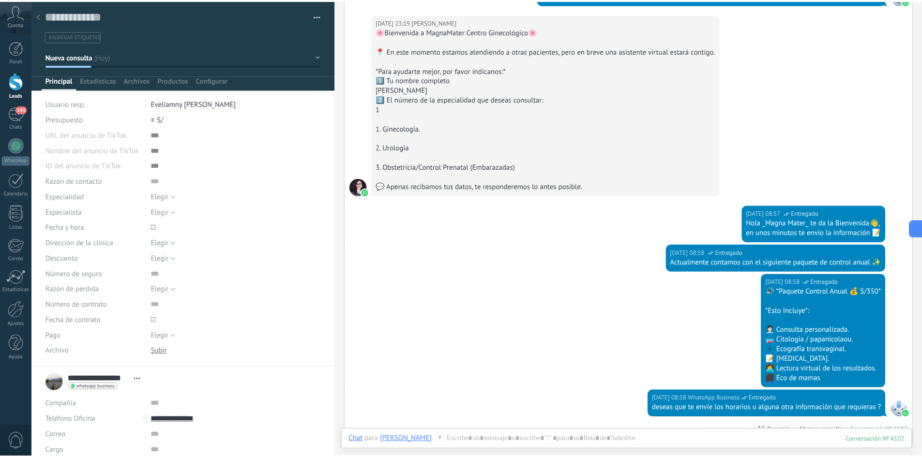
scroll to position [339, 0]
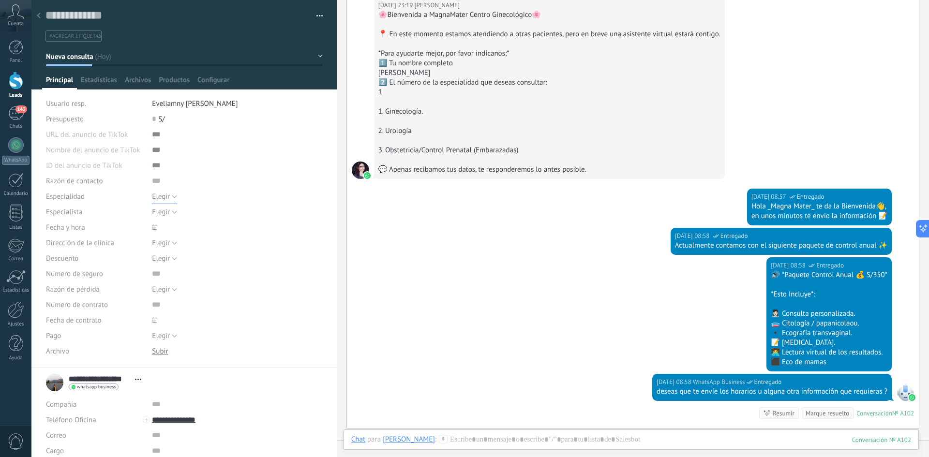
click at [167, 197] on span "Elegir" at bounding box center [161, 196] width 18 height 9
click at [177, 167] on div at bounding box center [237, 165] width 170 height 15
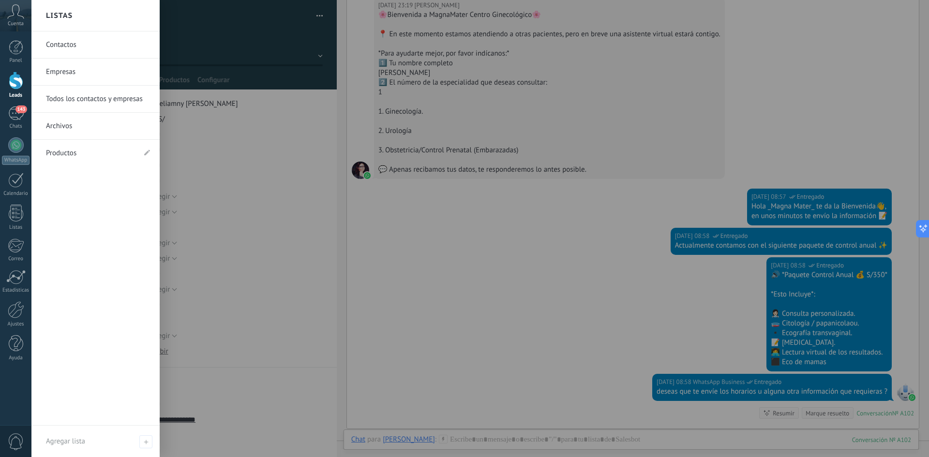
drag, startPoint x: 12, startPoint y: 317, endPoint x: 42, endPoint y: 247, distance: 76.1
click at [12, 317] on div at bounding box center [16, 310] width 16 height 17
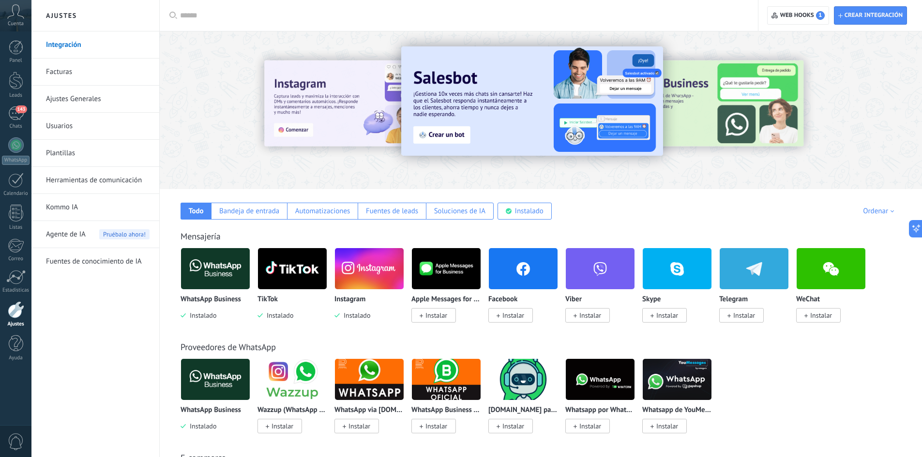
click at [502, 313] on span "Instalar" at bounding box center [513, 315] width 22 height 9
click at [516, 277] on body ".abccls-1,.abccls-2{fill-rule:evenodd}.abccls-2{fill:#fff} .abfcls-1{fill:none}…" at bounding box center [461, 228] width 922 height 457
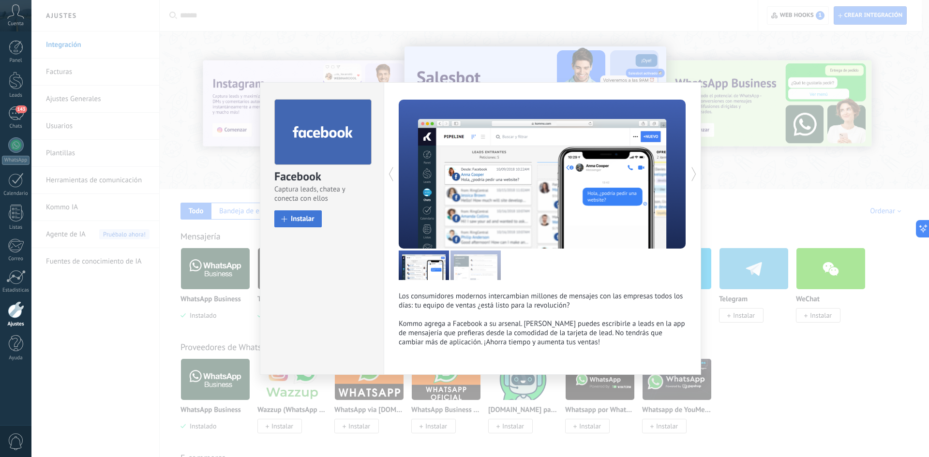
click at [297, 219] on span "Instalar" at bounding box center [303, 218] width 24 height 7
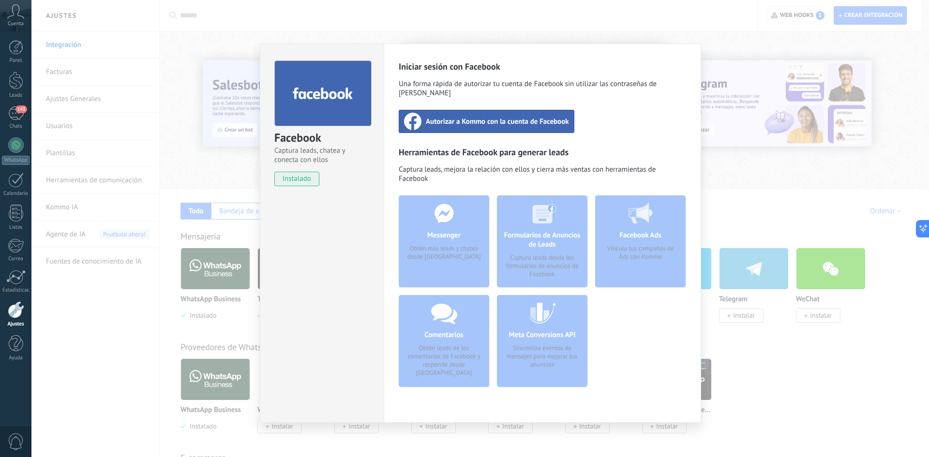
click at [485, 117] on span "Autorizar a Kommo con la cuenta de Facebook" at bounding box center [497, 122] width 143 height 10
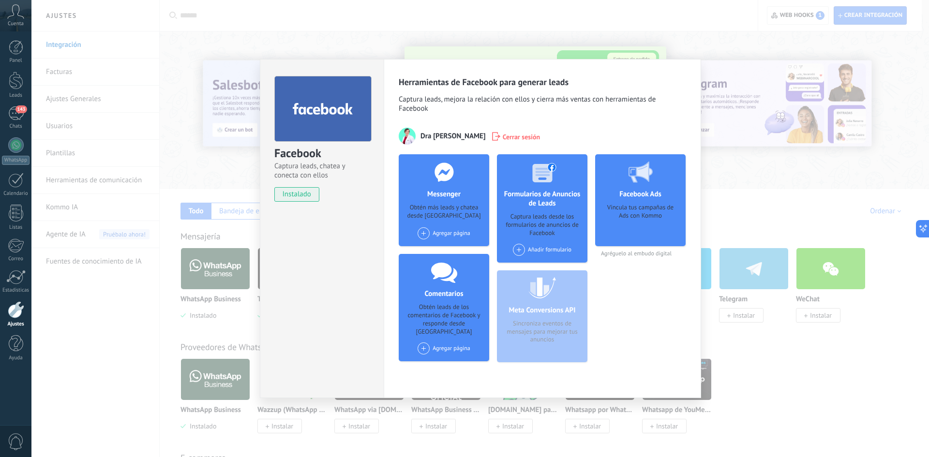
click at [843, 365] on div "Facebook Captura leads, chatea y conecta con ellos instalado Desinstalar Herram…" at bounding box center [480, 228] width 898 height 457
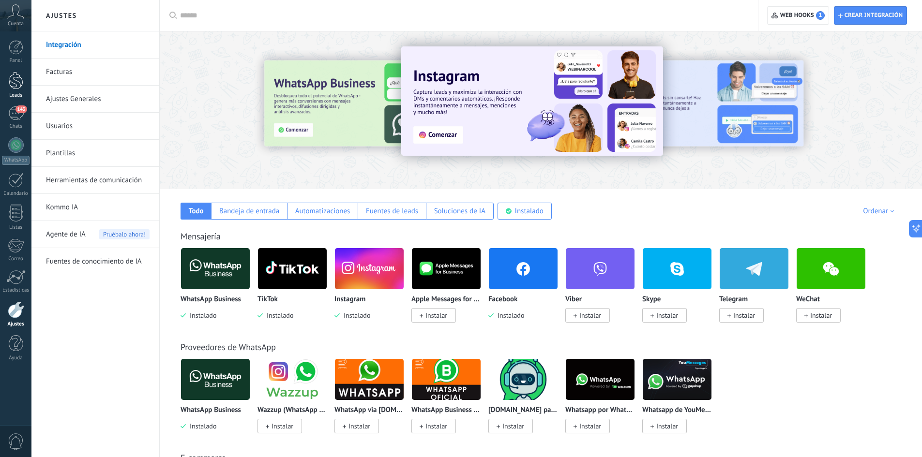
click at [10, 82] on div at bounding box center [16, 81] width 15 height 18
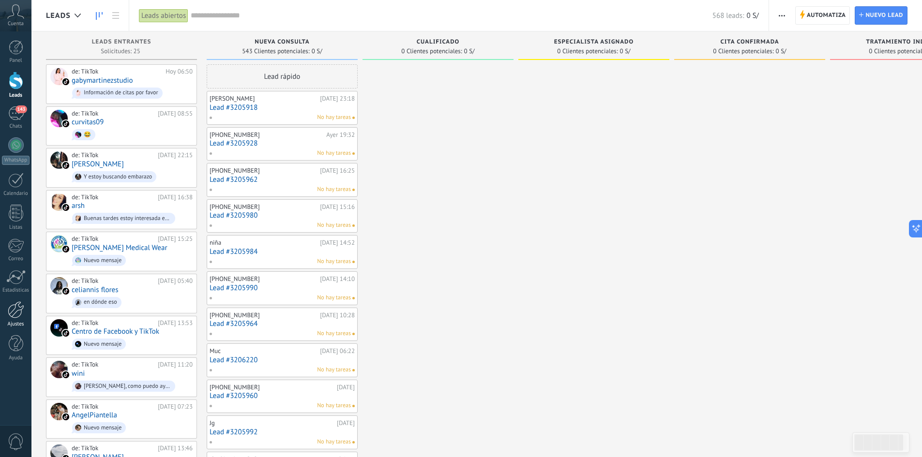
click at [12, 316] on div at bounding box center [16, 310] width 16 height 17
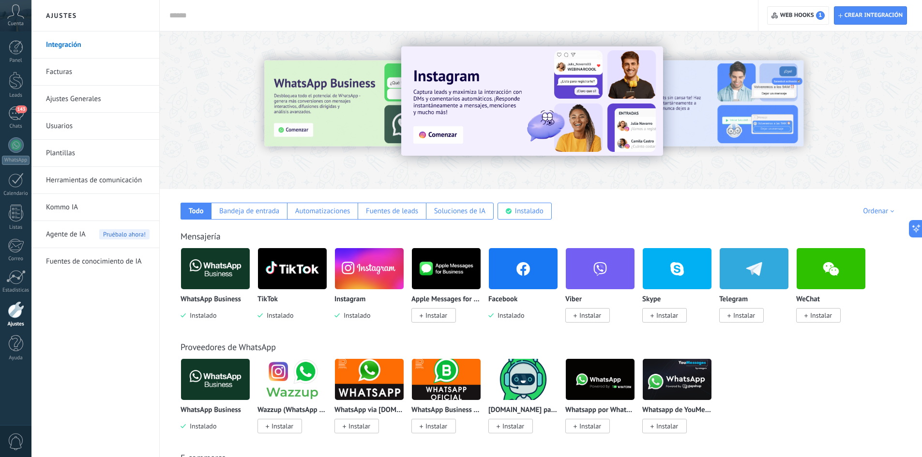
click at [273, 273] on img at bounding box center [292, 268] width 69 height 47
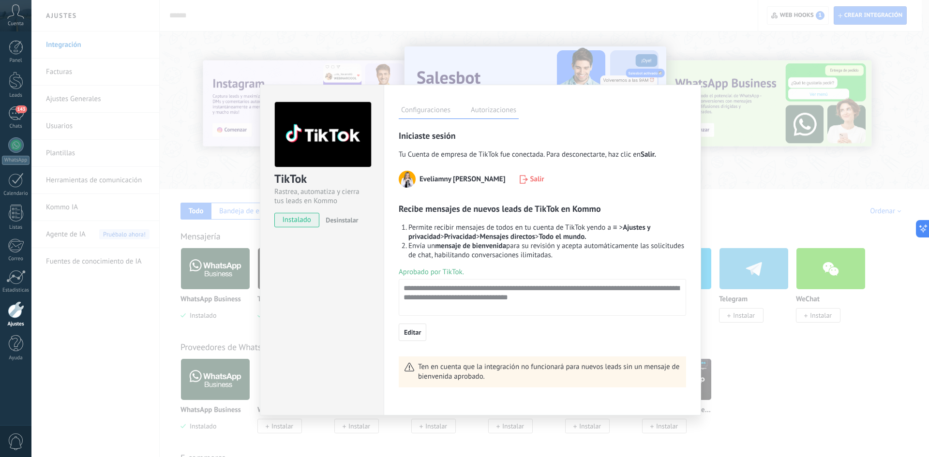
click at [95, 311] on div "TikTok Rastrea, automatiza y cierra tus leads en Kommo instalado Desinstalar Co…" at bounding box center [480, 228] width 898 height 457
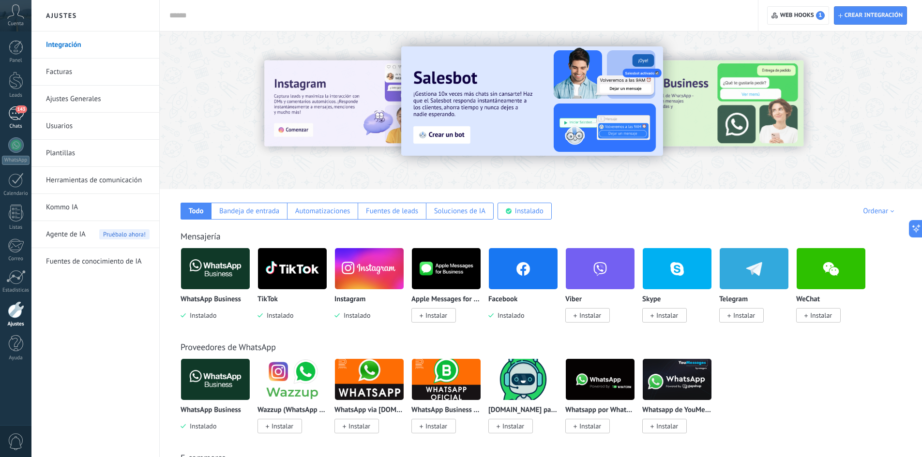
click at [16, 116] on div "143" at bounding box center [15, 113] width 15 height 14
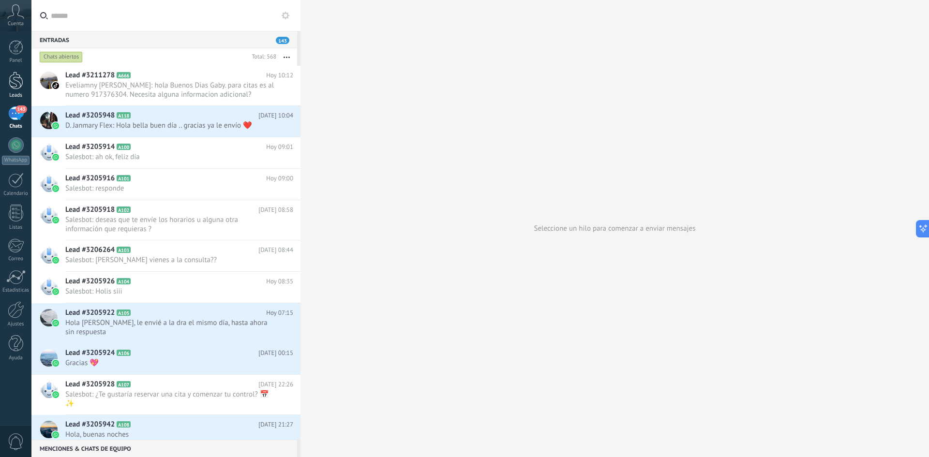
click at [18, 82] on div at bounding box center [16, 81] width 15 height 18
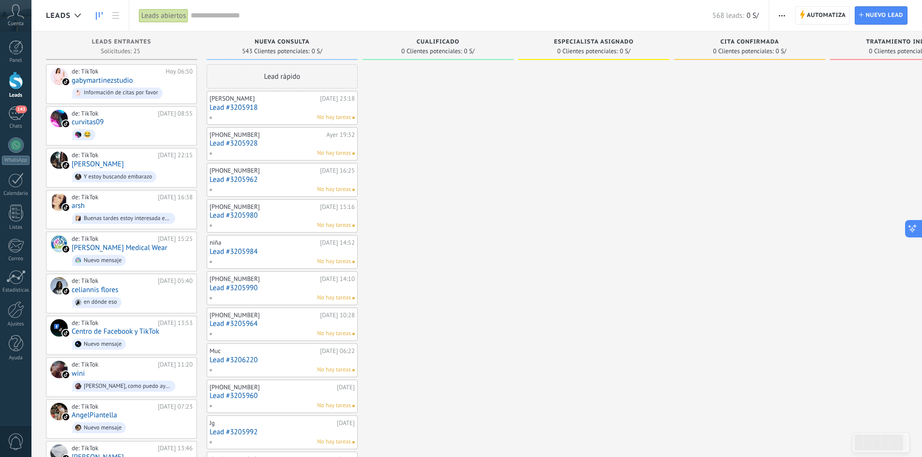
click at [913, 232] on icon at bounding box center [913, 229] width 10 height 10
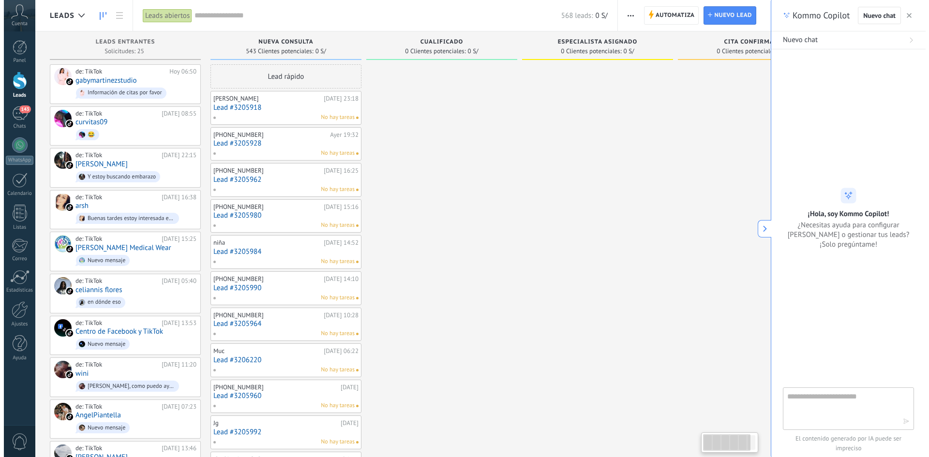
scroll to position [9, 0]
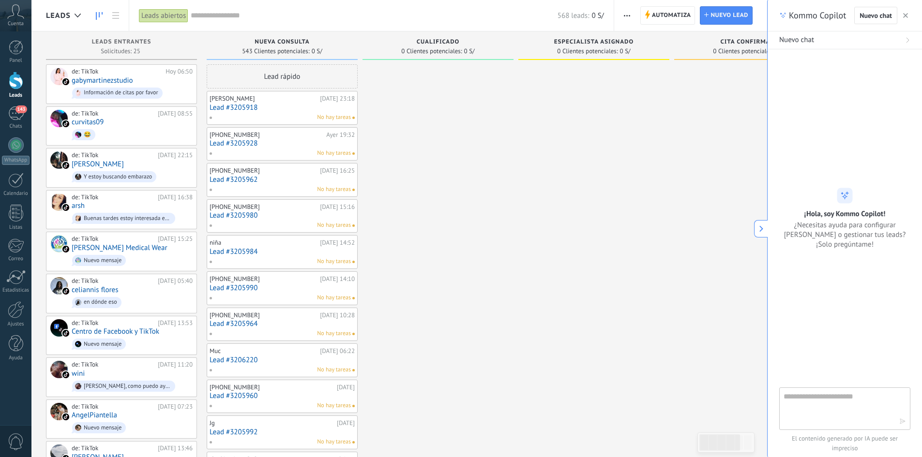
click at [84, 114] on div "de: TikTok" at bounding box center [113, 114] width 83 height 8
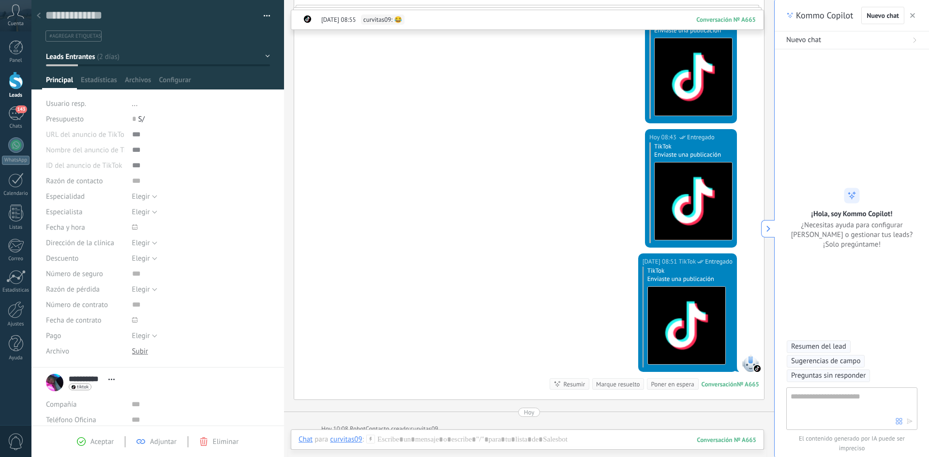
scroll to position [1378, 0]
click at [12, 87] on div at bounding box center [16, 81] width 15 height 18
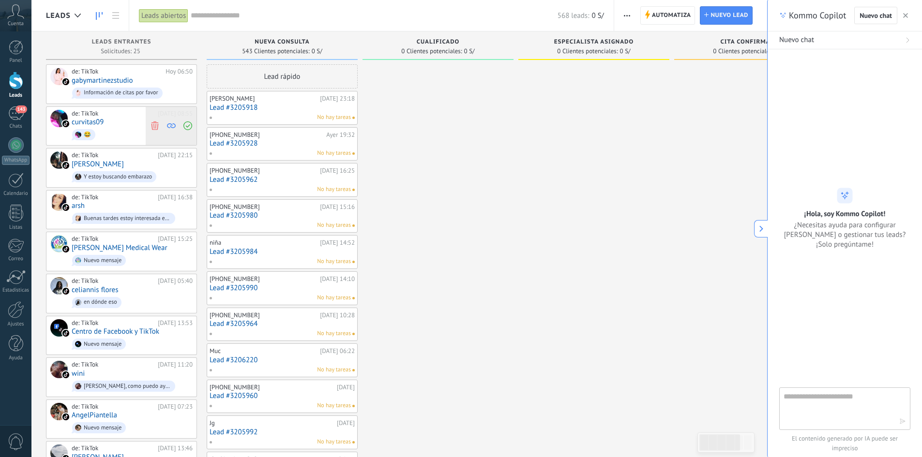
click at [157, 125] on use at bounding box center [154, 126] width 7 height 9
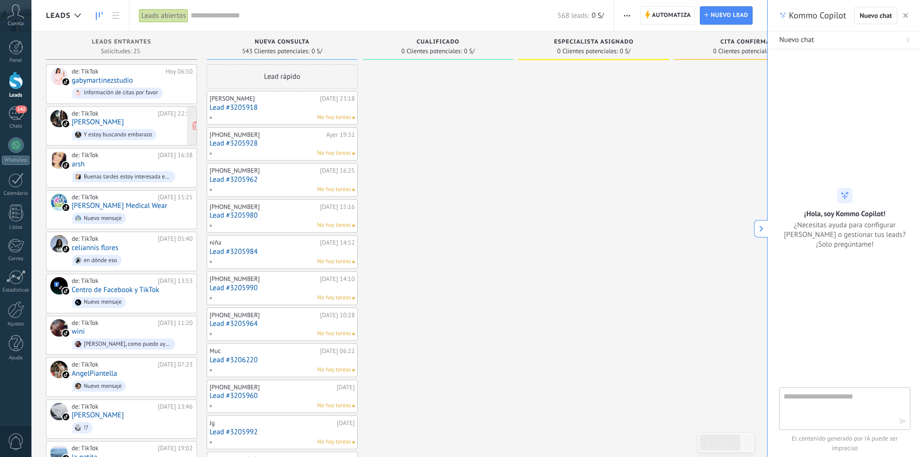
click at [106, 117] on div "de: TikTok" at bounding box center [113, 114] width 83 height 8
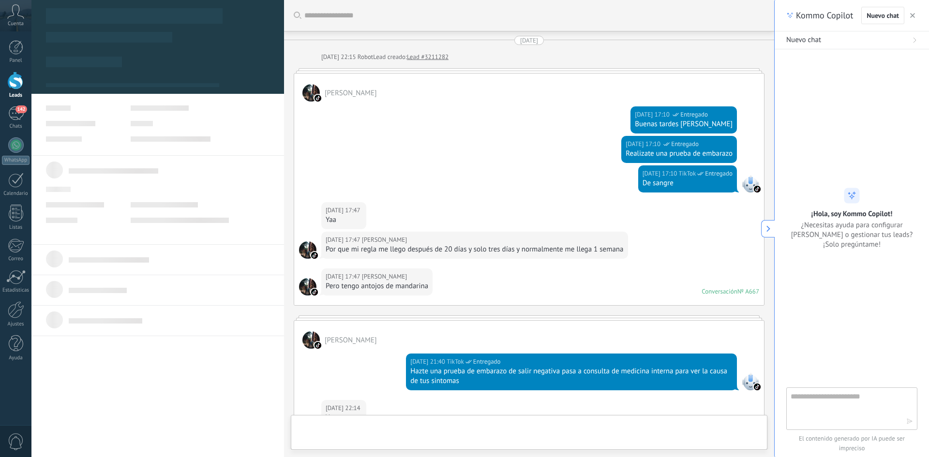
type textarea "**********"
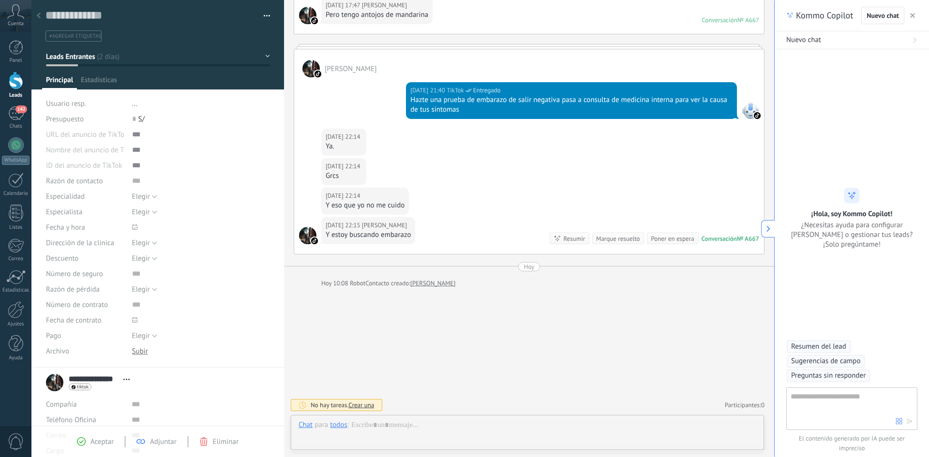
scroll to position [15, 0]
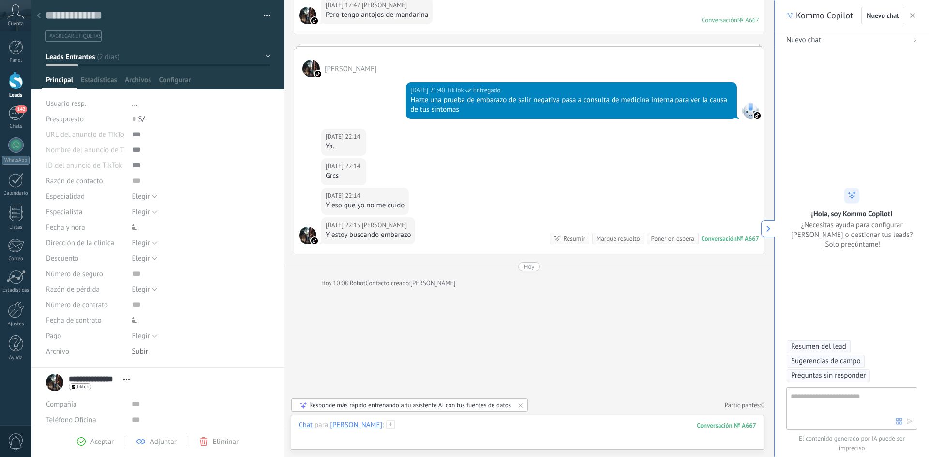
click at [449, 426] on div at bounding box center [528, 435] width 458 height 29
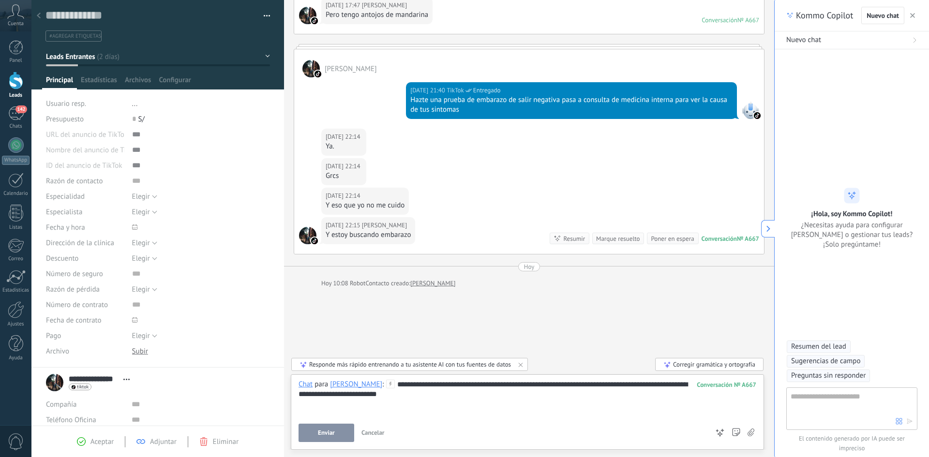
click at [324, 436] on span "Enviar" at bounding box center [326, 433] width 17 height 7
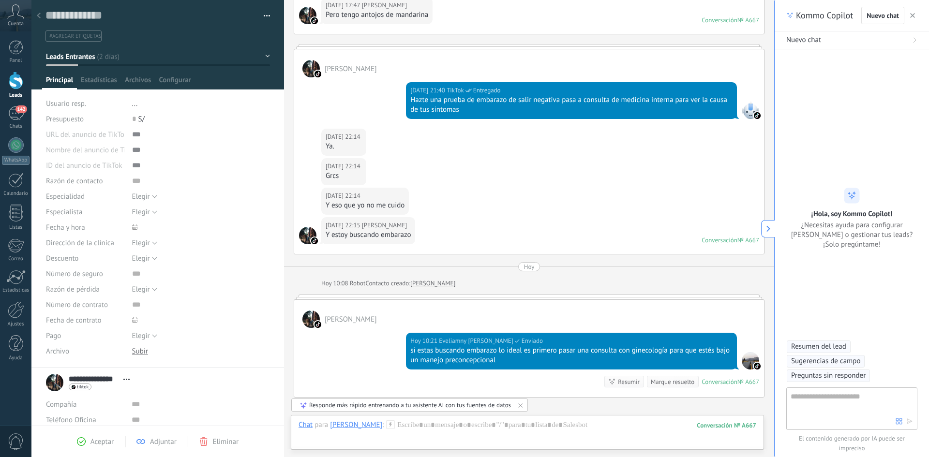
scroll to position [265, 0]
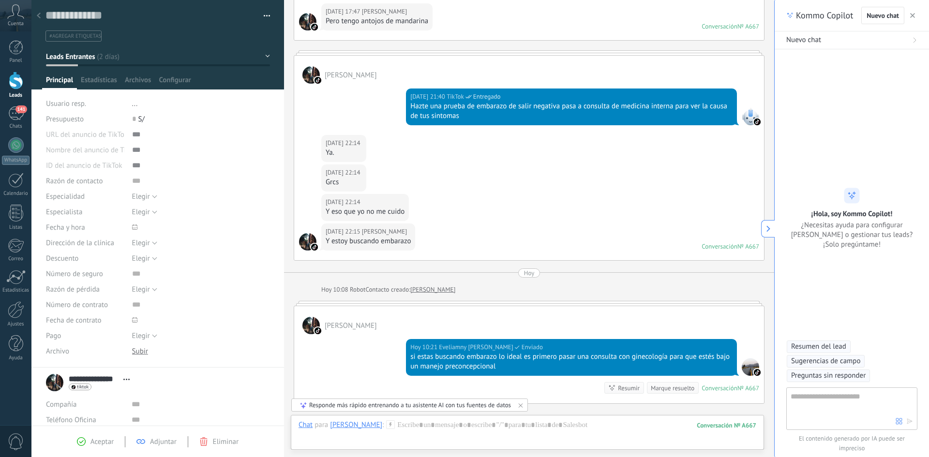
drag, startPoint x: 19, startPoint y: 80, endPoint x: 48, endPoint y: 79, distance: 29.5
click at [19, 80] on div at bounding box center [16, 81] width 15 height 18
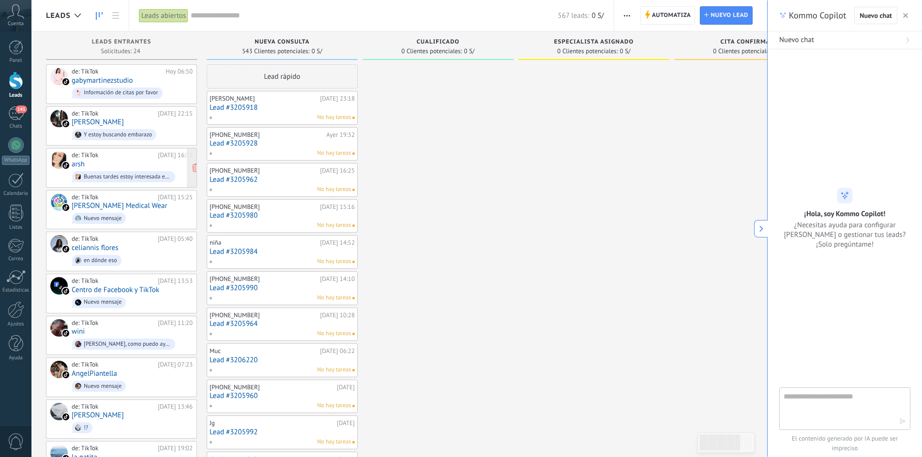
click at [106, 164] on div "de: TikTok [DATE] 16:38 arsh Buenas tardes estoy interesada en la vacuna de [ME…" at bounding box center [132, 168] width 121 height 33
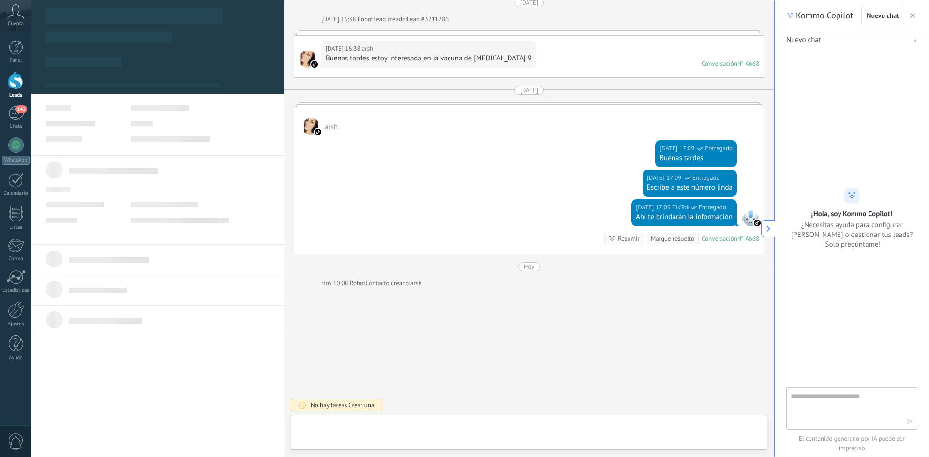
scroll to position [15, 0]
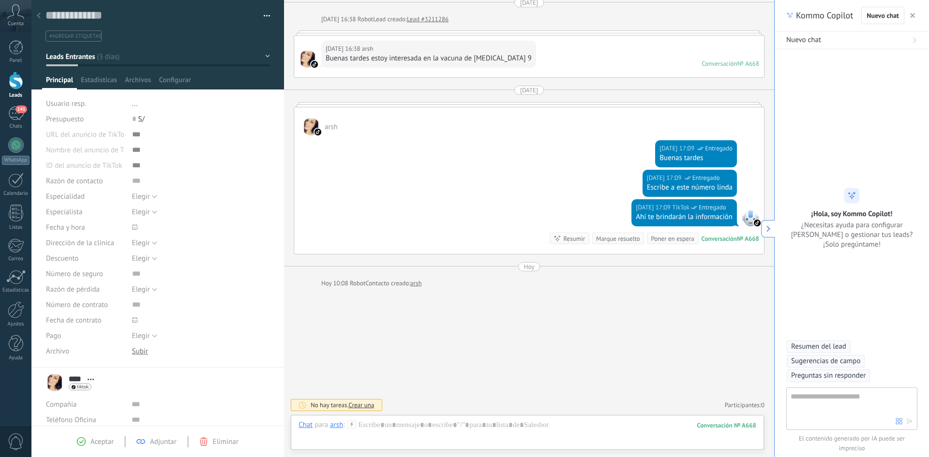
click at [14, 82] on div at bounding box center [16, 81] width 15 height 18
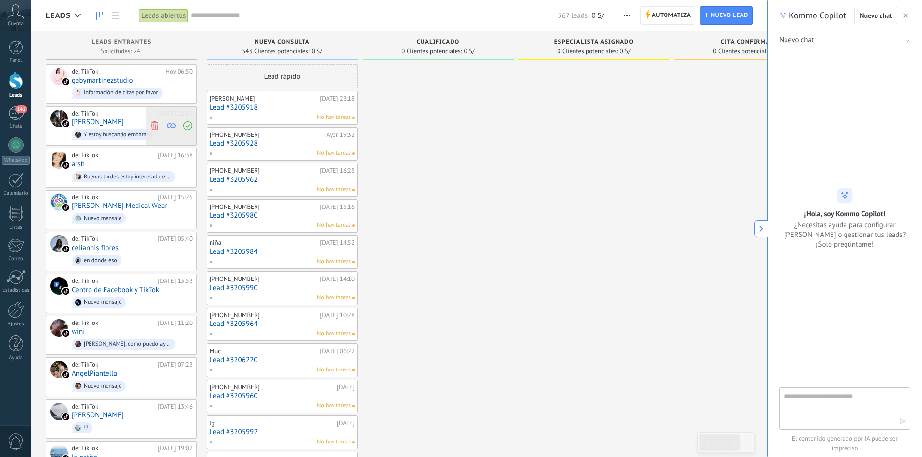
click at [157, 125] on icon at bounding box center [155, 126] width 9 height 9
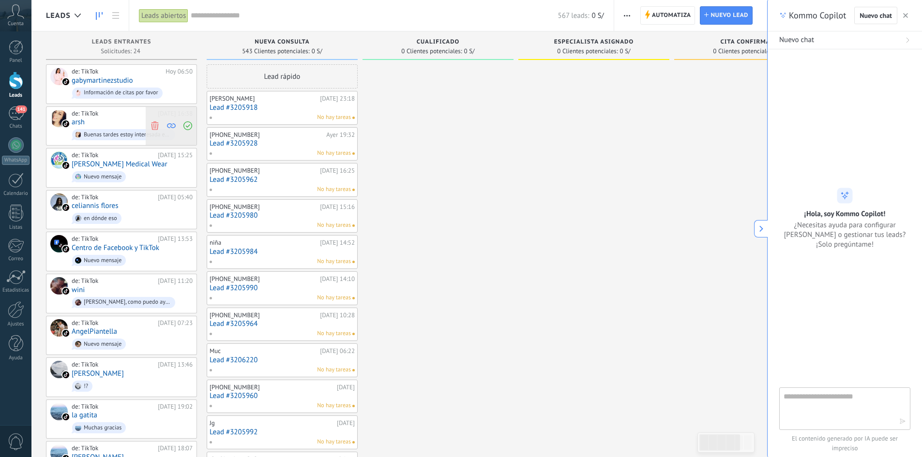
click at [159, 125] on span at bounding box center [154, 126] width 13 height 39
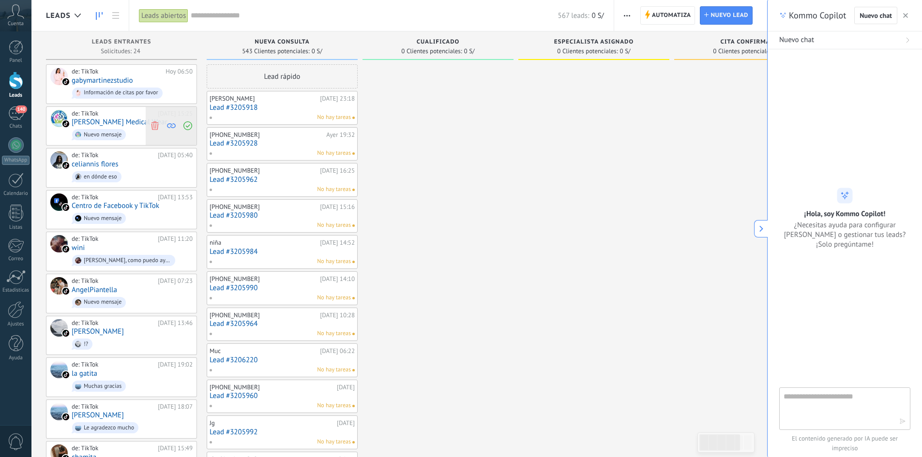
click at [157, 125] on use at bounding box center [154, 126] width 7 height 9
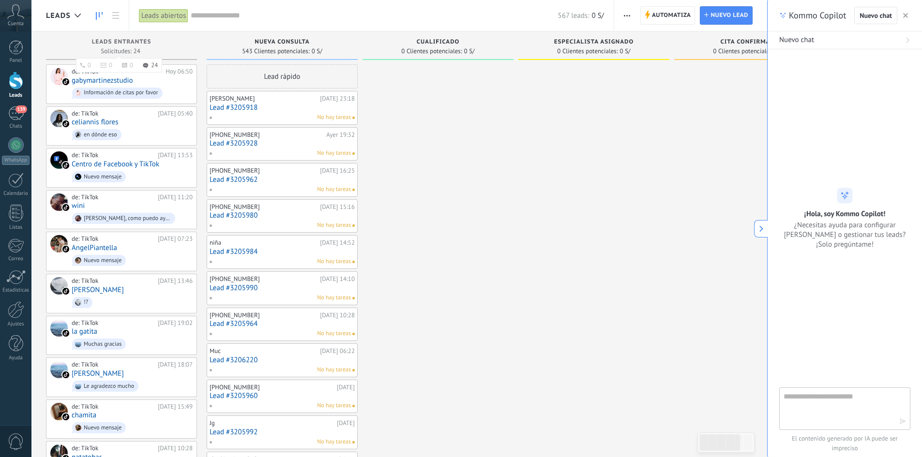
click at [122, 37] on div "Leads Entrantes Solicitudes: 24 0 0 0 24 0 0 0 24" at bounding box center [121, 45] width 151 height 29
click at [100, 39] on span "Leads Entrantes" at bounding box center [122, 42] width 60 height 7
click at [129, 440] on h2 "Lead #3205926" at bounding box center [133, 435] width 137 height 9
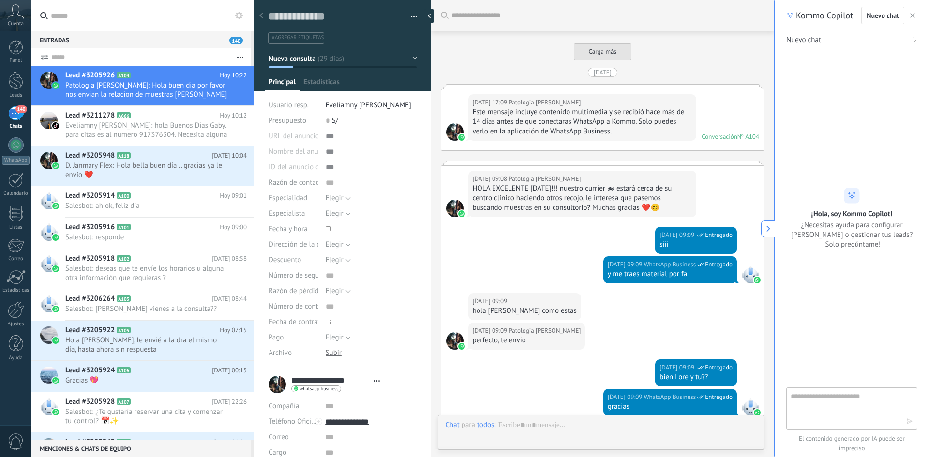
type textarea "**********"
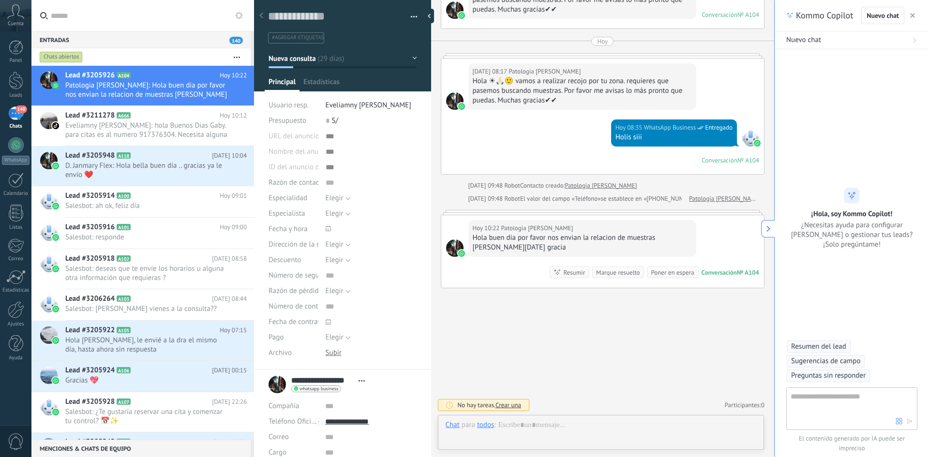
scroll to position [15, 0]
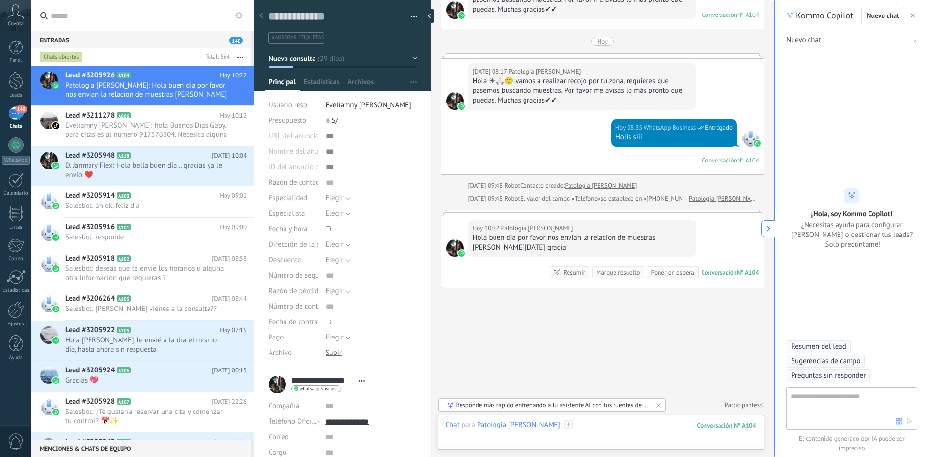
click at [590, 430] on div at bounding box center [601, 435] width 311 height 29
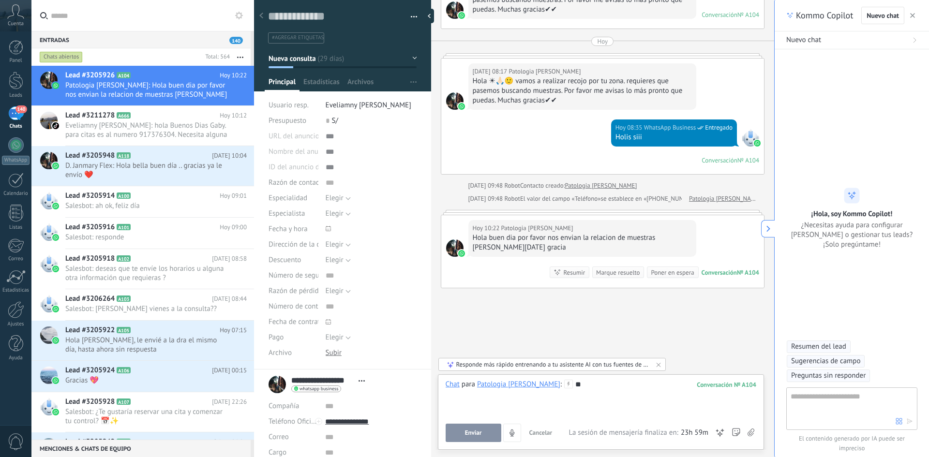
click at [460, 433] on button "Enviar" at bounding box center [474, 433] width 56 height 18
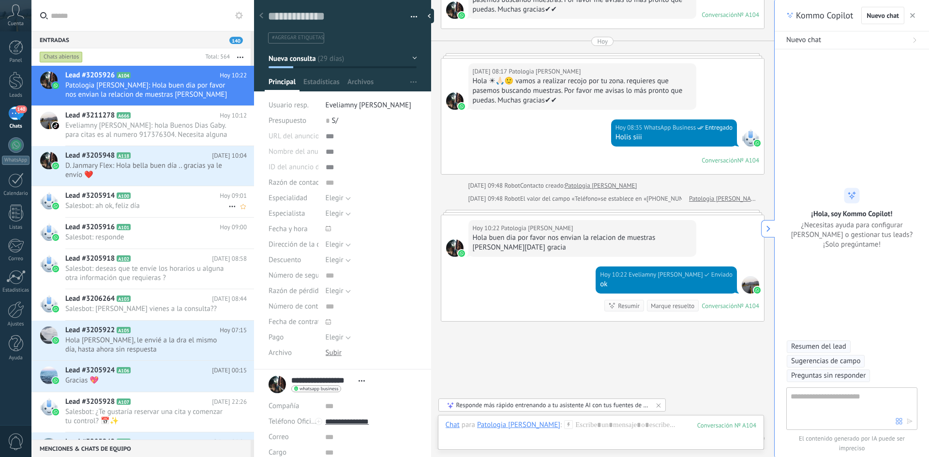
scroll to position [4100, 0]
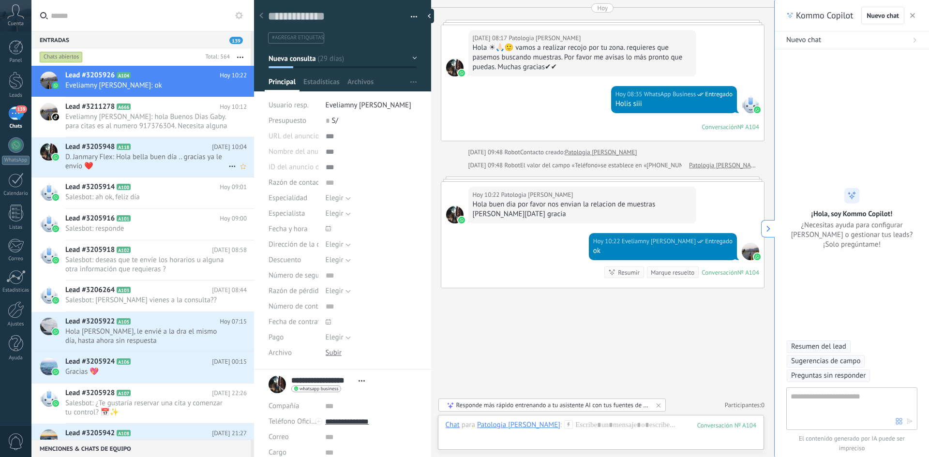
drag, startPoint x: 123, startPoint y: 154, endPoint x: 144, endPoint y: 163, distance: 22.6
click at [123, 154] on span "D. Janmary Flex: Hola bella buen día .. gracias ya le envío ❤️" at bounding box center [146, 161] width 163 height 18
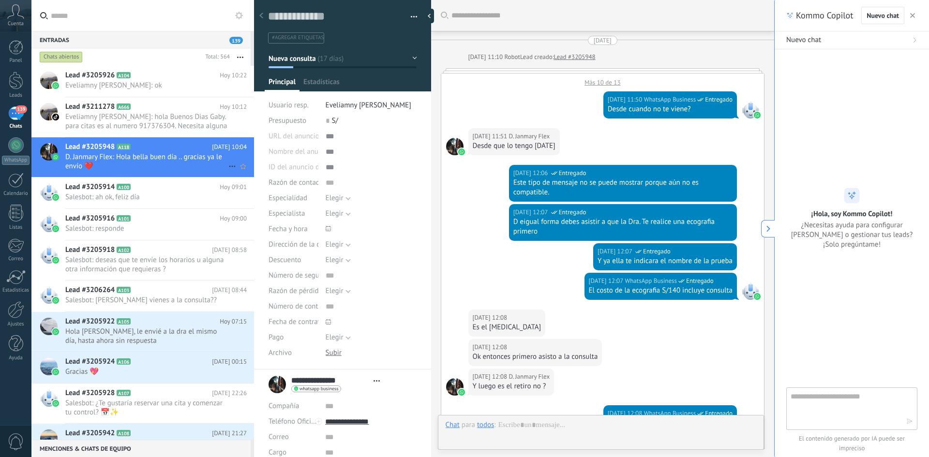
type textarea "**********"
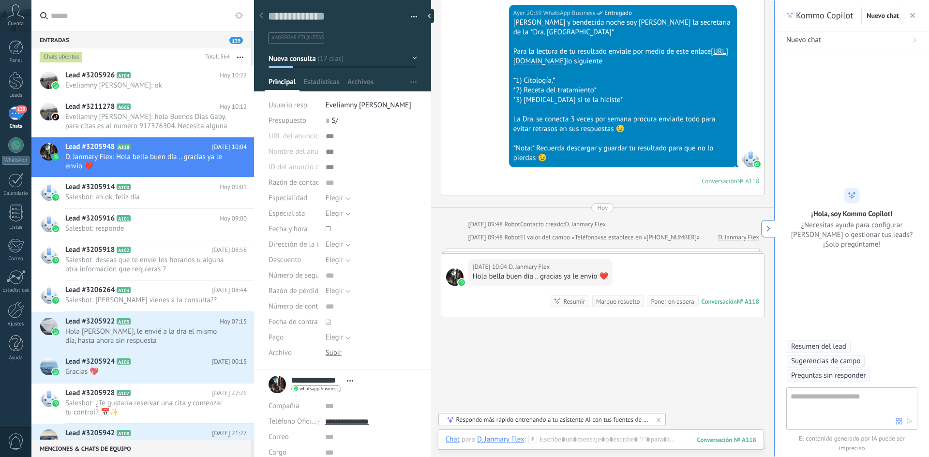
scroll to position [1980, 0]
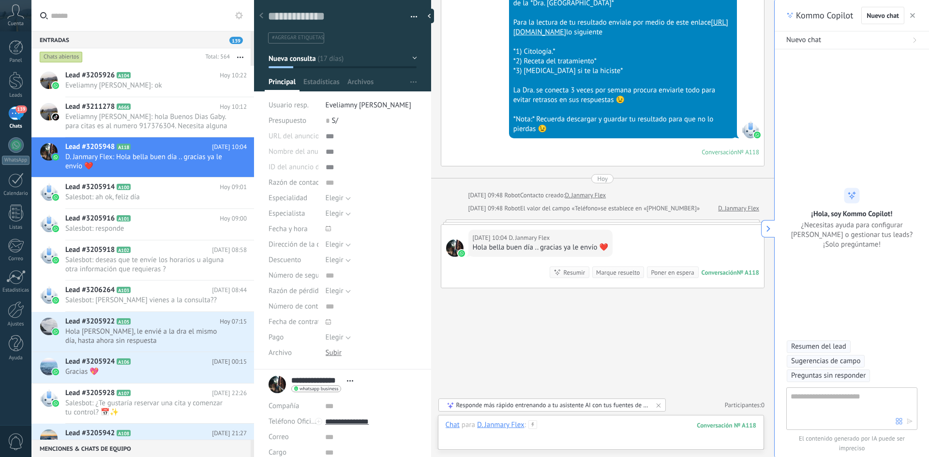
click at [559, 429] on div at bounding box center [601, 435] width 311 height 29
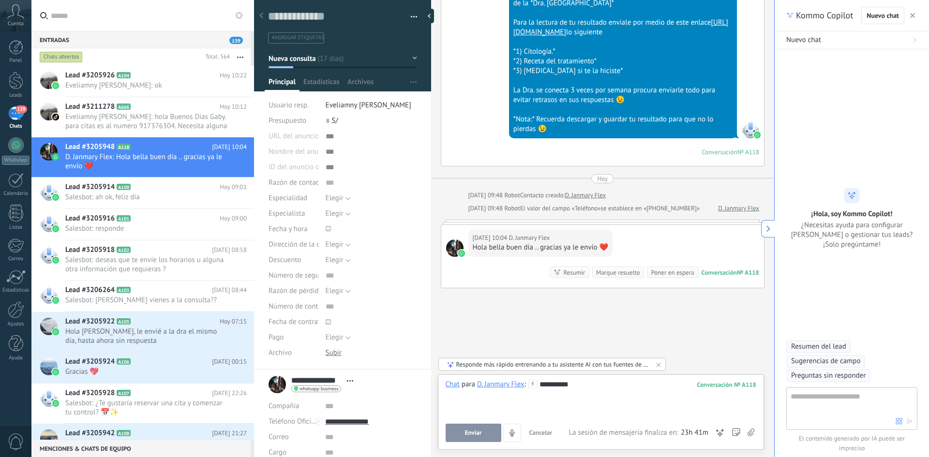
click at [470, 436] on span "Enviar" at bounding box center [473, 433] width 17 height 7
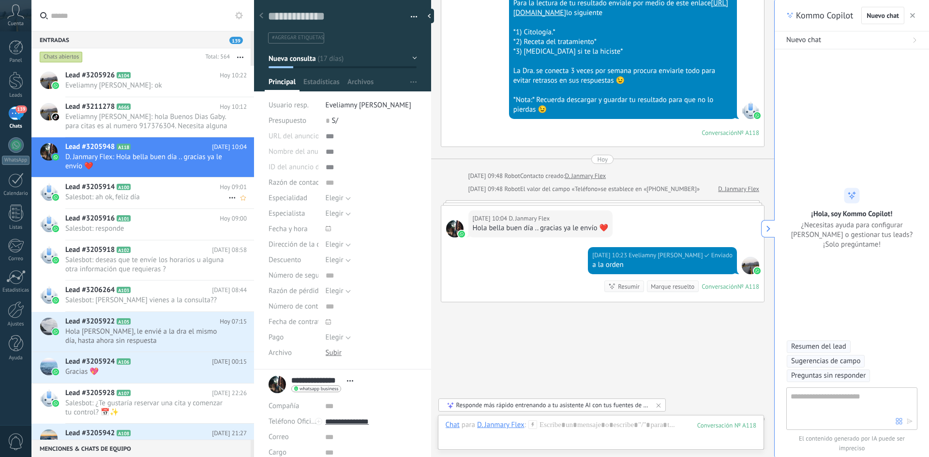
scroll to position [2013, 0]
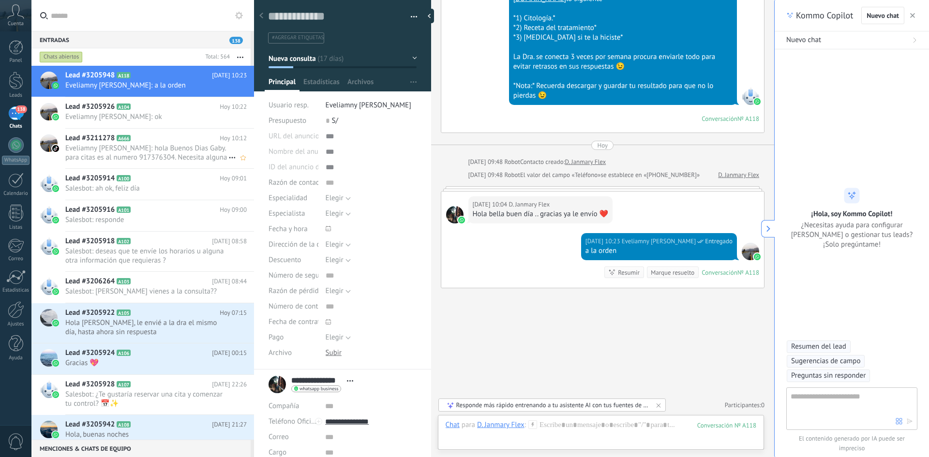
click at [243, 147] on div "Lead #3211278 A666 [DATE] 10:12 Eveliamny [PERSON_NAME]: hola Buenos Dias Gaby.…" at bounding box center [159, 149] width 189 height 40
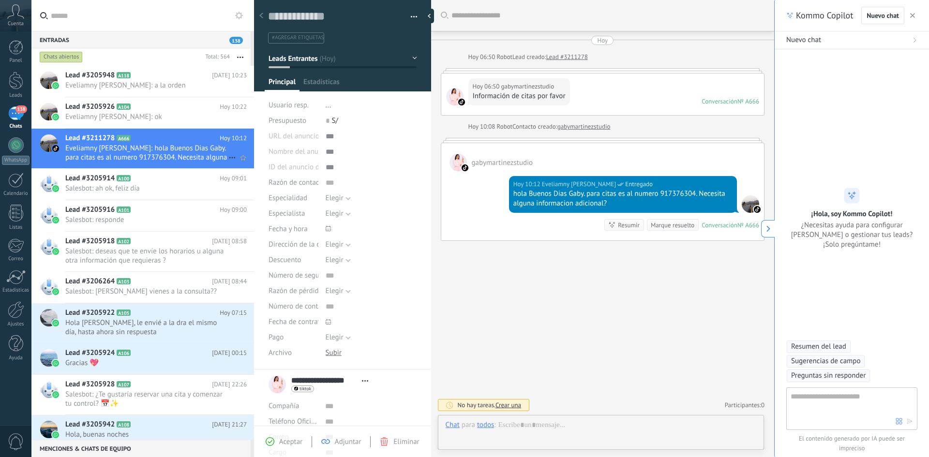
scroll to position [15, 0]
click at [87, 214] on span "Lead #3205916" at bounding box center [89, 210] width 49 height 10
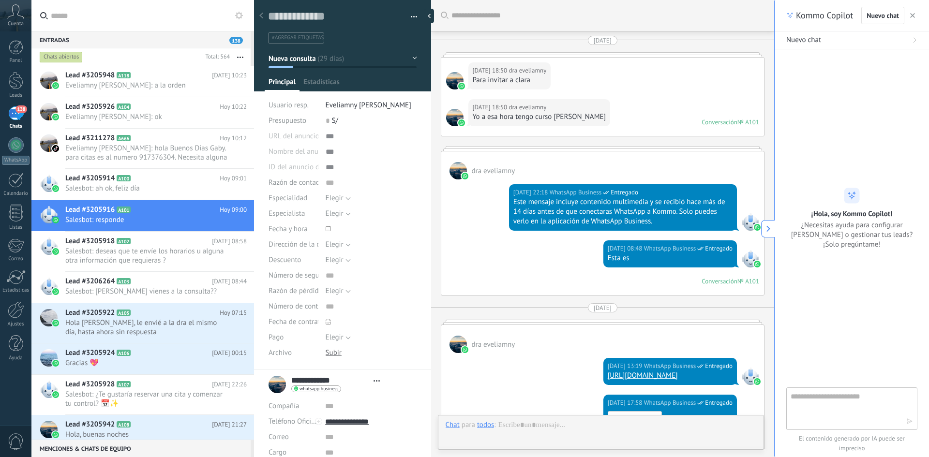
type textarea "**********"
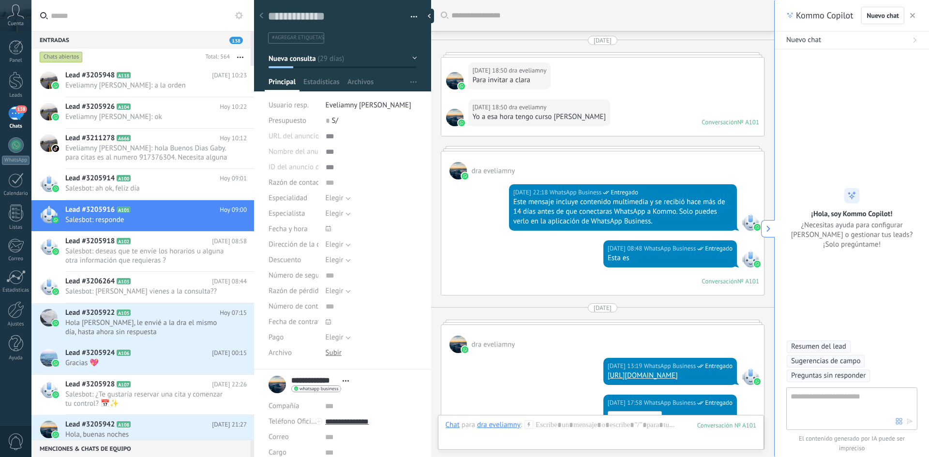
scroll to position [2715, 0]
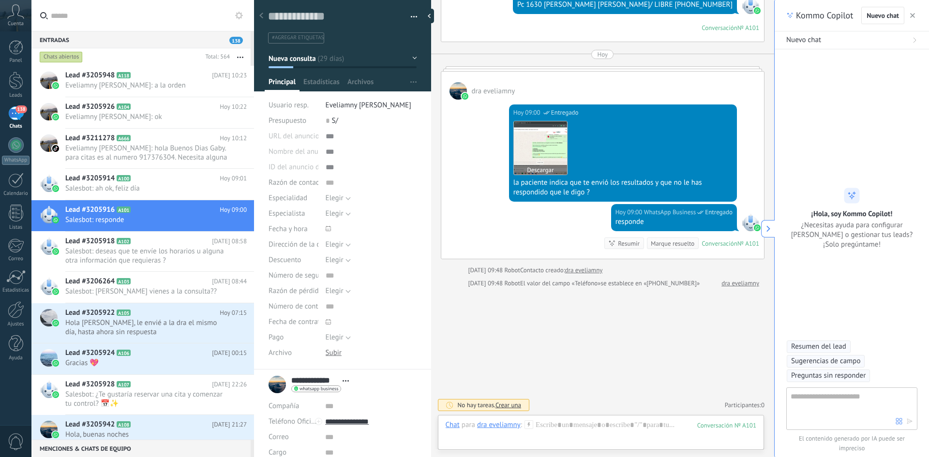
click at [550, 142] on img at bounding box center [540, 148] width 53 height 53
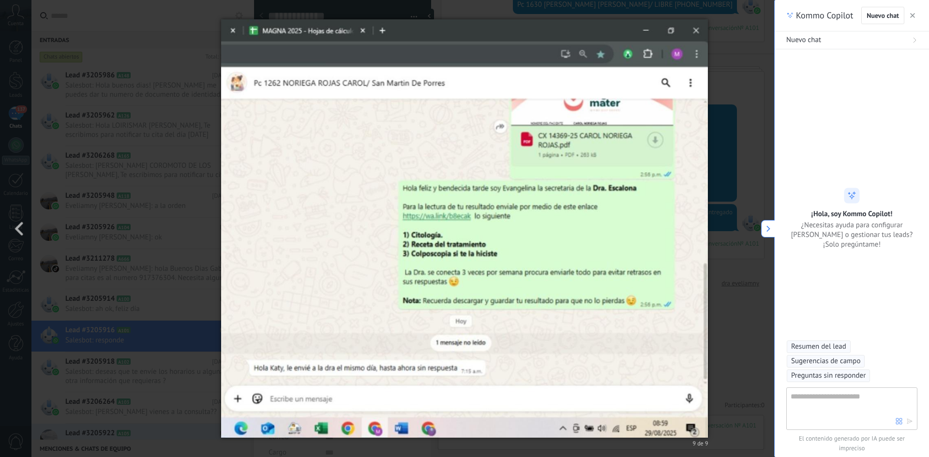
click at [734, 74] on div "9 de 9" at bounding box center [464, 228] width 929 height 457
click at [24, 231] on div "Panel Leads 137 Chats WhatsApp Clientes" at bounding box center [15, 205] width 31 height 331
click at [913, 15] on use "button" at bounding box center [913, 15] width 5 height 5
click at [772, 226] on button at bounding box center [768, 228] width 14 height 17
click at [915, 15] on icon "button" at bounding box center [913, 15] width 5 height 5
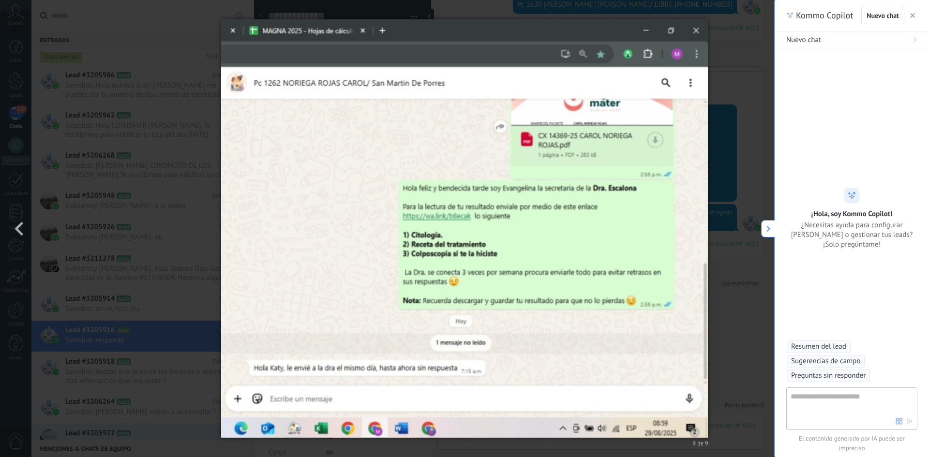
click at [709, 205] on div "[DATE] 09:00 WhatsApp Business Entregado responde" at bounding box center [674, 217] width 126 height 27
click at [570, 238] on div "[DATE] 09:00 WhatsApp Business Entregado responde Conversación № A101 Conversac…" at bounding box center [602, 231] width 323 height 55
click at [369, 287] on div "Elegir Precio [GEOGRAPHIC_DATA] Cambio de opinión Sin respuesta Spam [GEOGRAPHI…" at bounding box center [371, 291] width 91 height 15
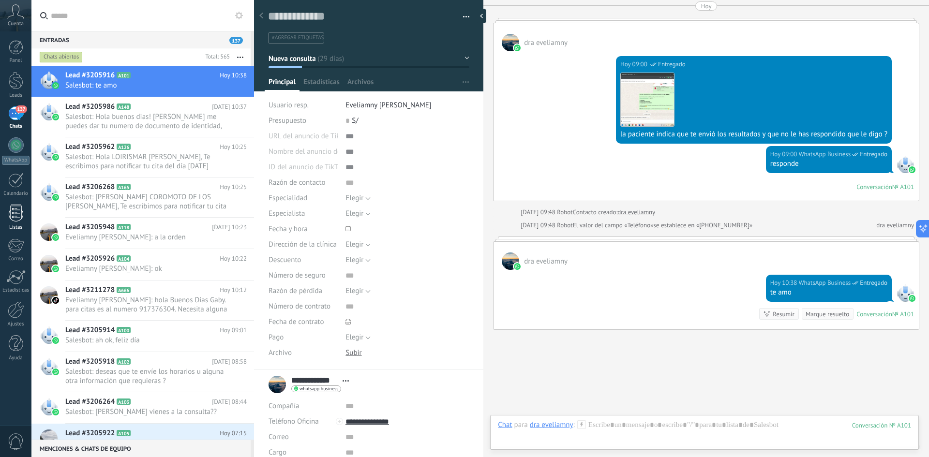
scroll to position [2708, 0]
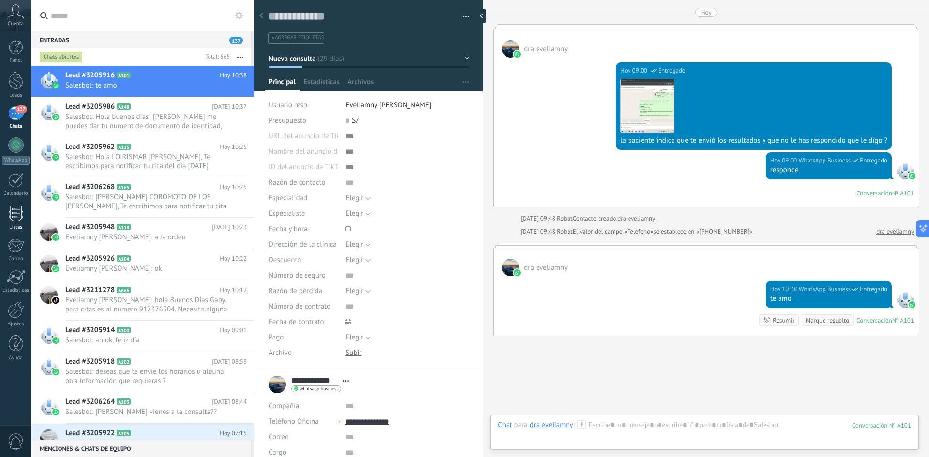
click at [19, 228] on div "Listas" at bounding box center [16, 228] width 28 height 6
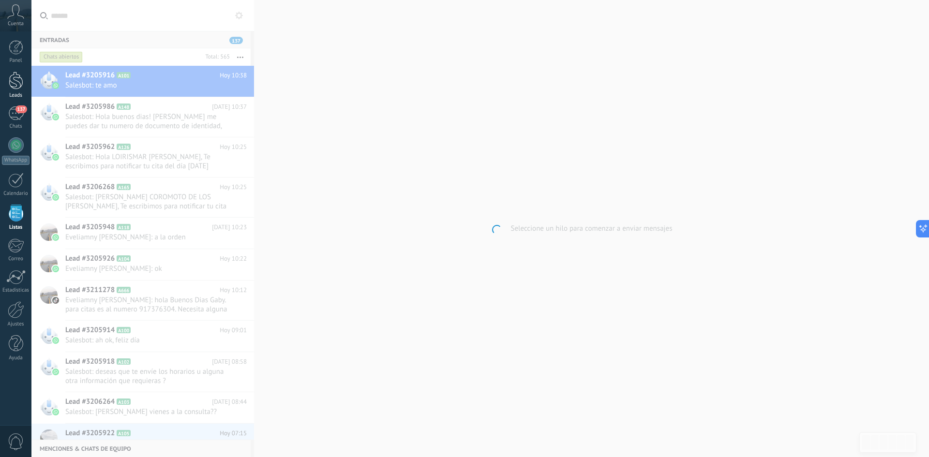
click at [15, 76] on div at bounding box center [16, 81] width 15 height 18
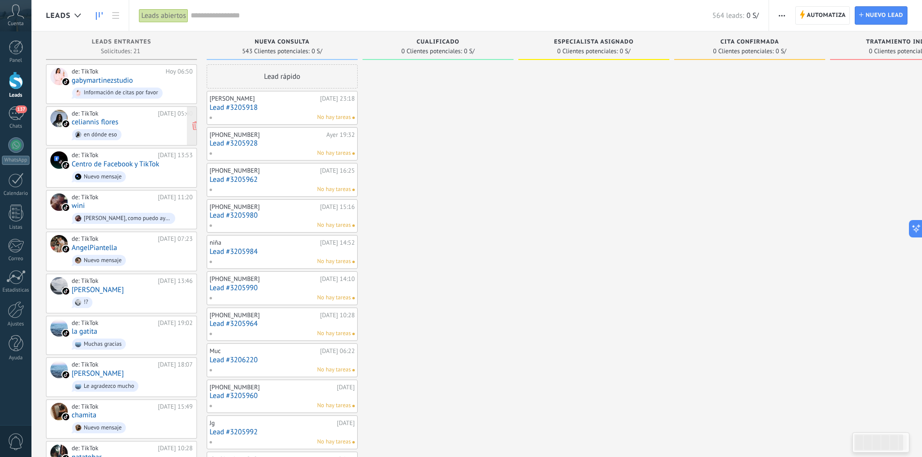
click at [110, 116] on div "de: TikTok" at bounding box center [113, 114] width 83 height 8
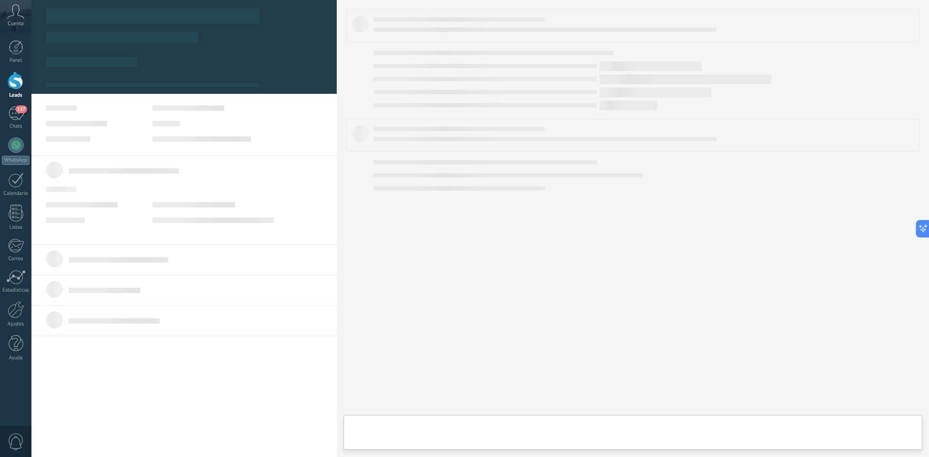
click at [80, 126] on div at bounding box center [184, 124] width 276 height 36
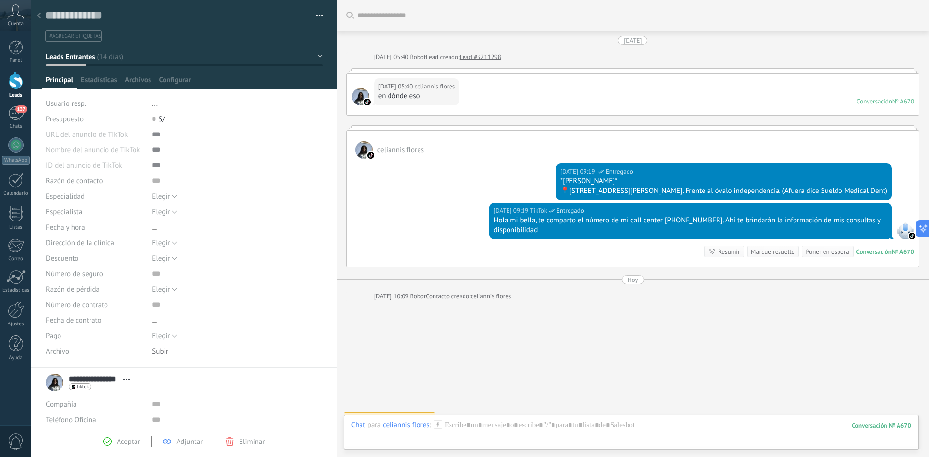
scroll to position [13, 0]
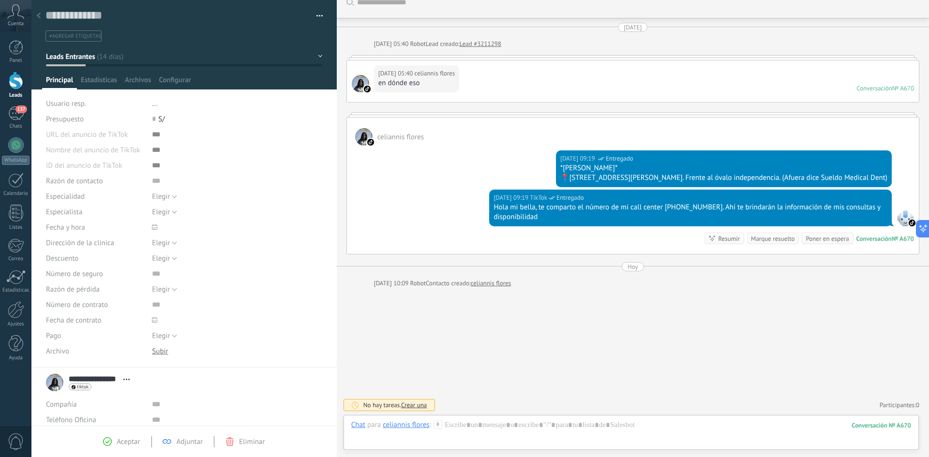
click at [39, 16] on icon at bounding box center [39, 16] width 4 height 6
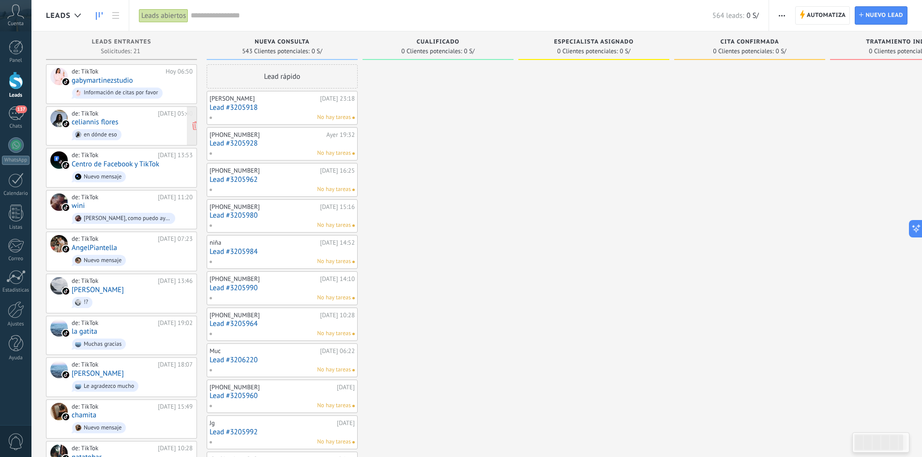
click at [95, 112] on div "de: TikTok" at bounding box center [113, 114] width 83 height 8
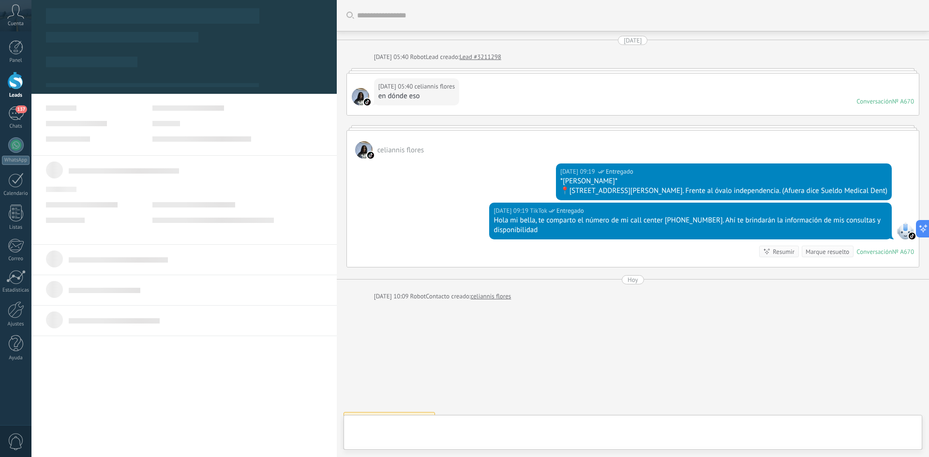
scroll to position [13, 0]
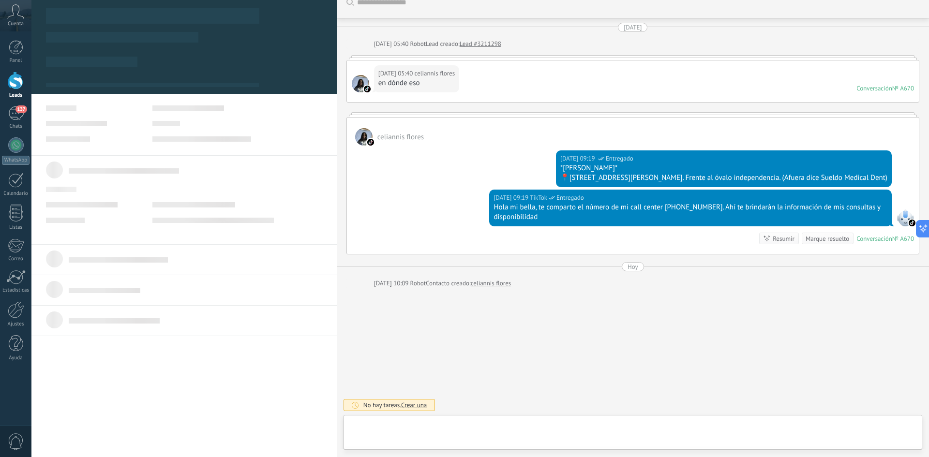
type textarea "**********"
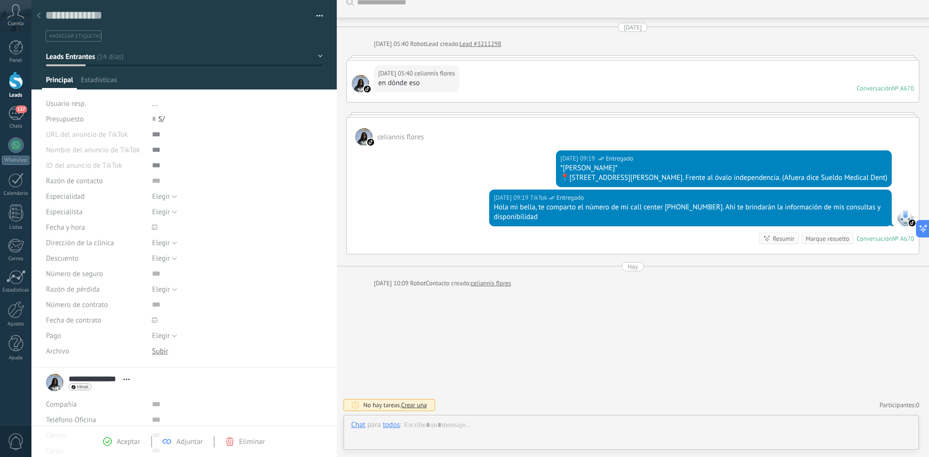
scroll to position [15, 0]
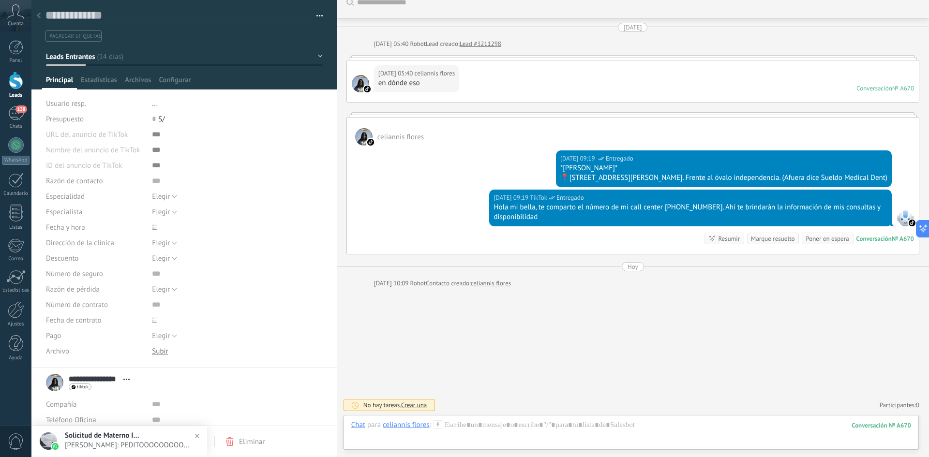
click at [84, 15] on textarea at bounding box center [178, 15] width 264 height 15
type textarea "**"
type textarea "***"
type textarea "****"
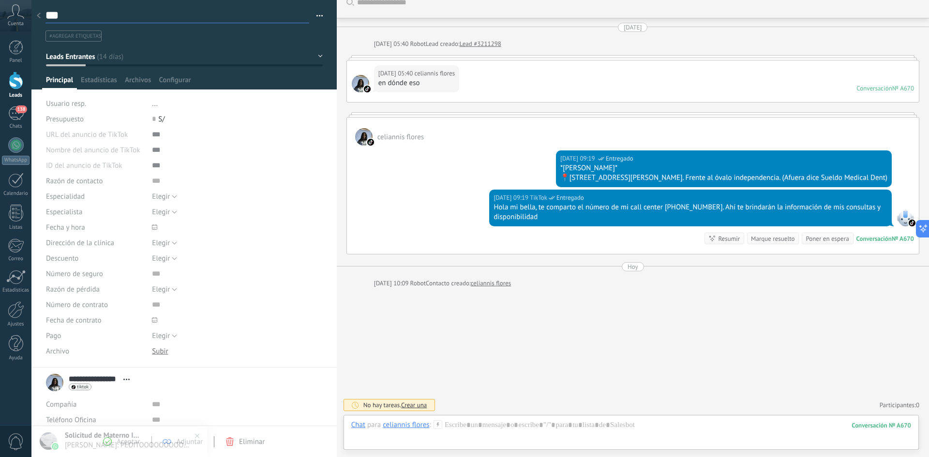
type textarea "****"
type textarea "***"
type textarea "**"
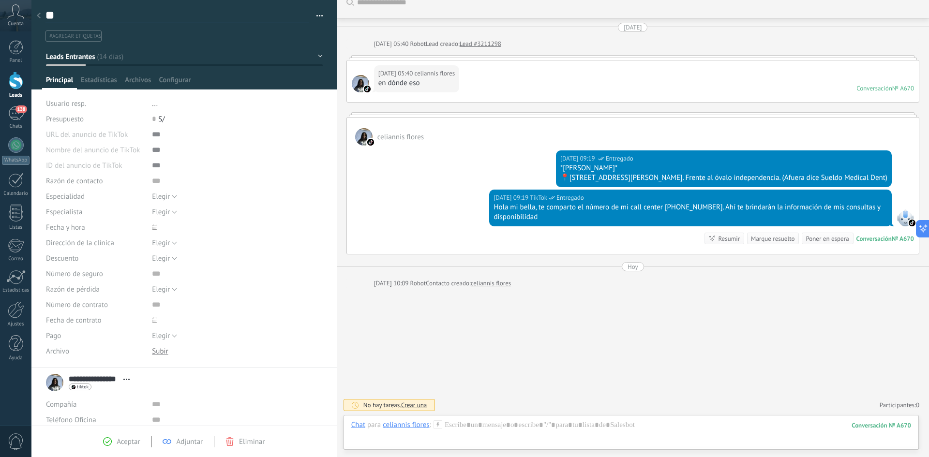
type textarea "*"
type textarea "**********"
type textarea "*"
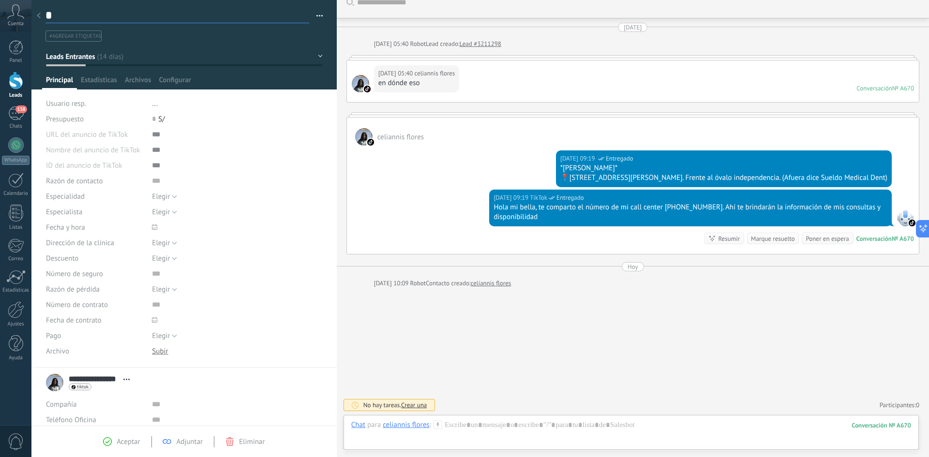
type textarea "**"
type textarea "***"
type textarea "**"
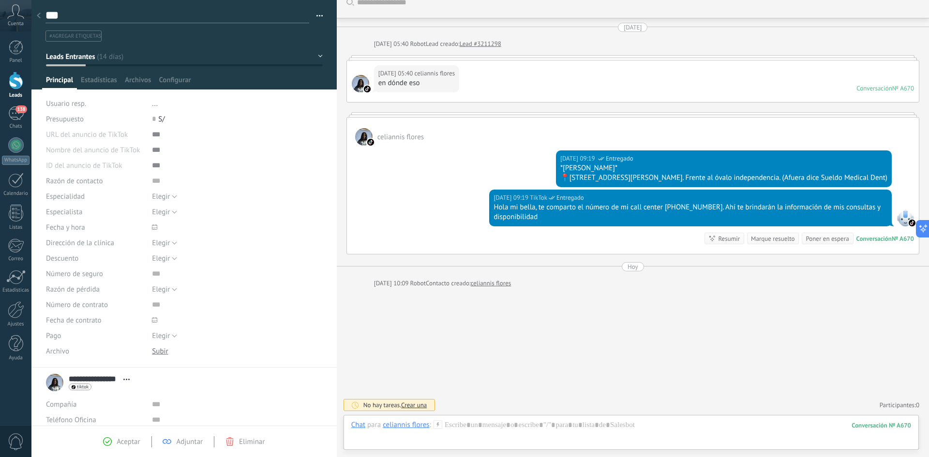
type textarea "****"
type textarea "*****"
type textarea "******"
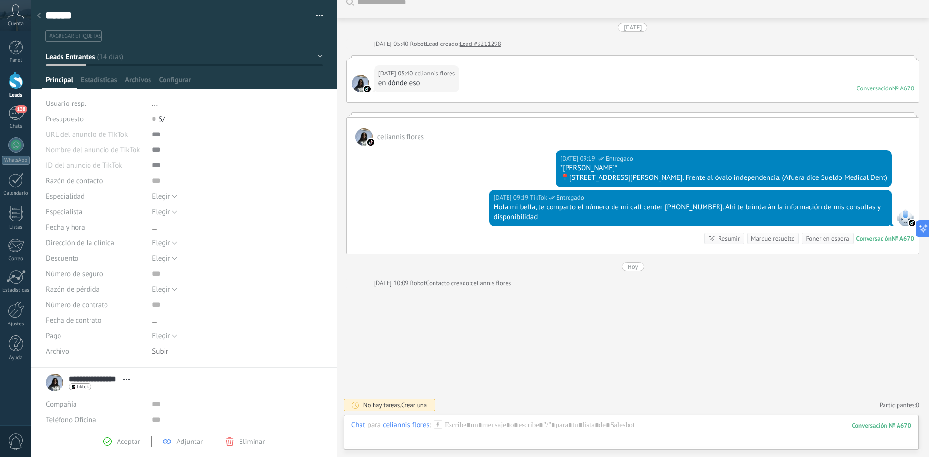
type textarea "*******"
type textarea "********"
type textarea "*********"
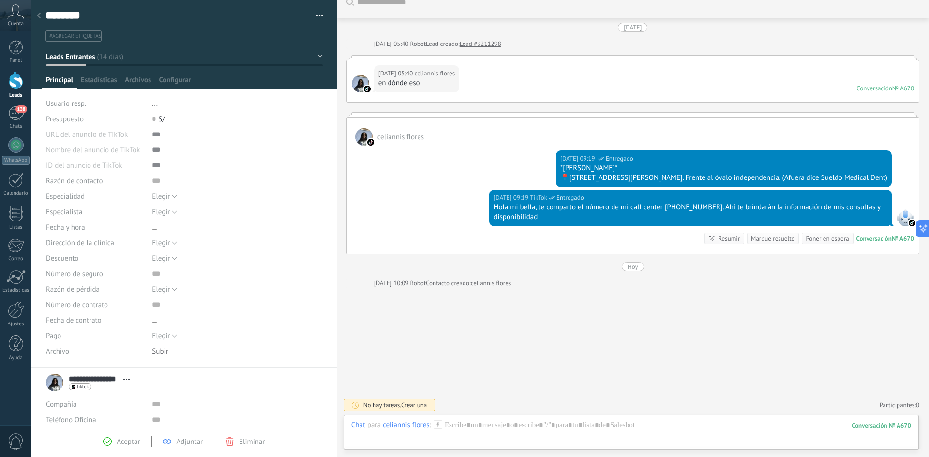
type textarea "*********"
type textarea "**********"
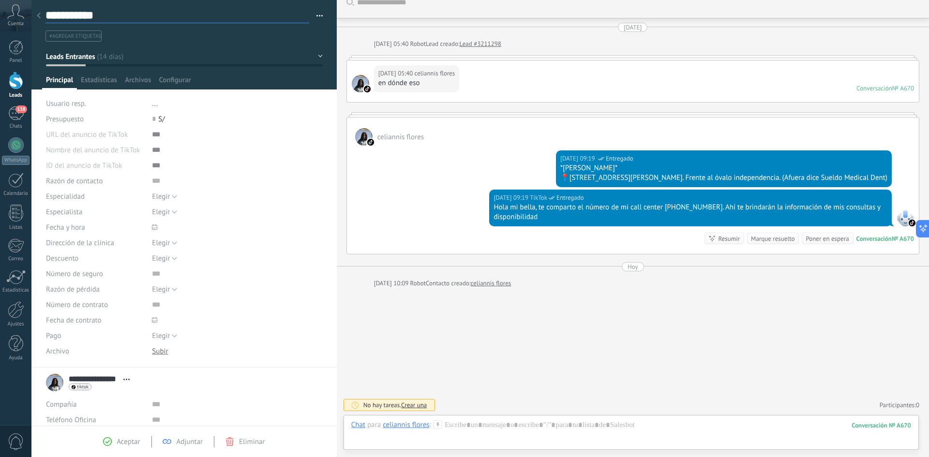
type textarea "**********"
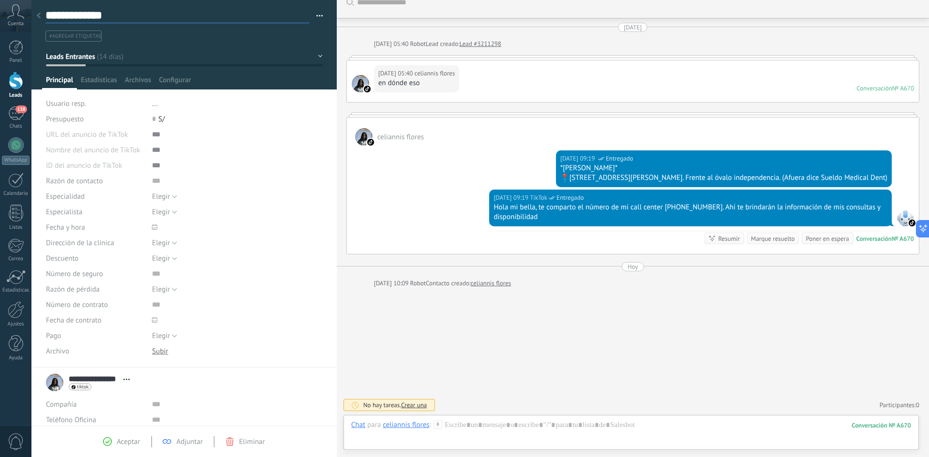
type textarea "**********"
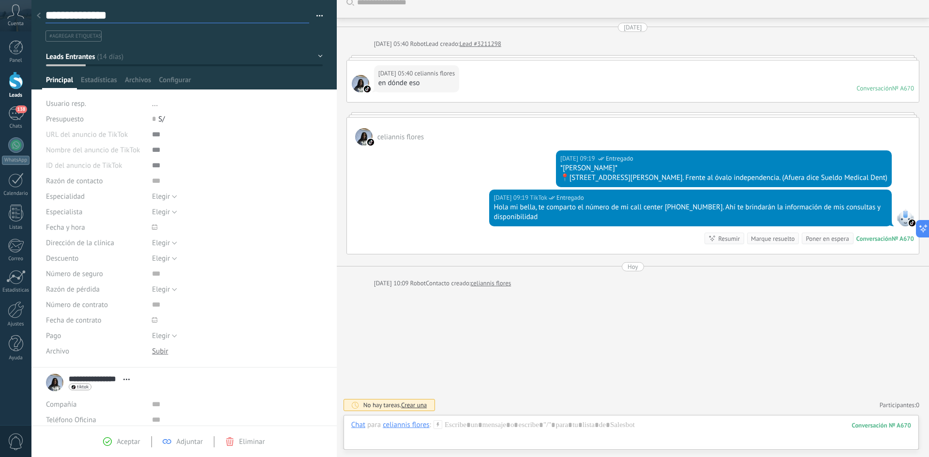
type textarea "**********"
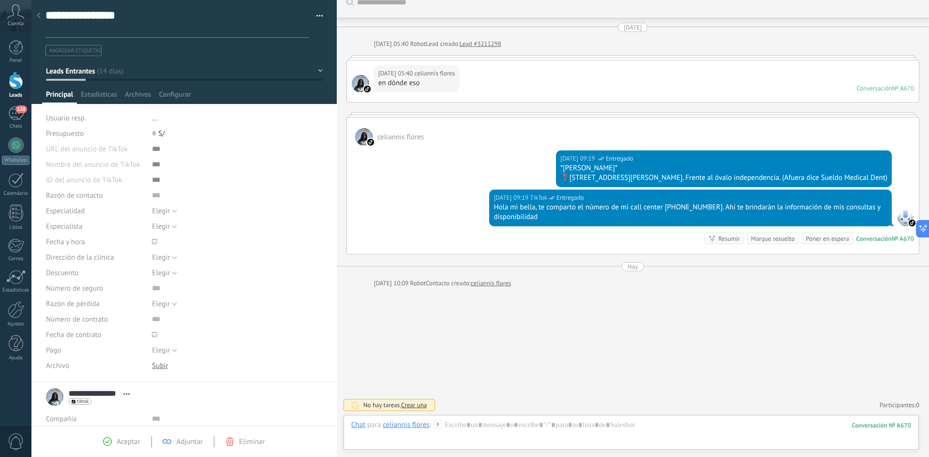
type textarea "**********"
click at [149, 49] on ul "#agregar etiquetas" at bounding box center [183, 50] width 276 height 13
type textarea "**********"
click at [12, 89] on div at bounding box center [16, 81] width 15 height 18
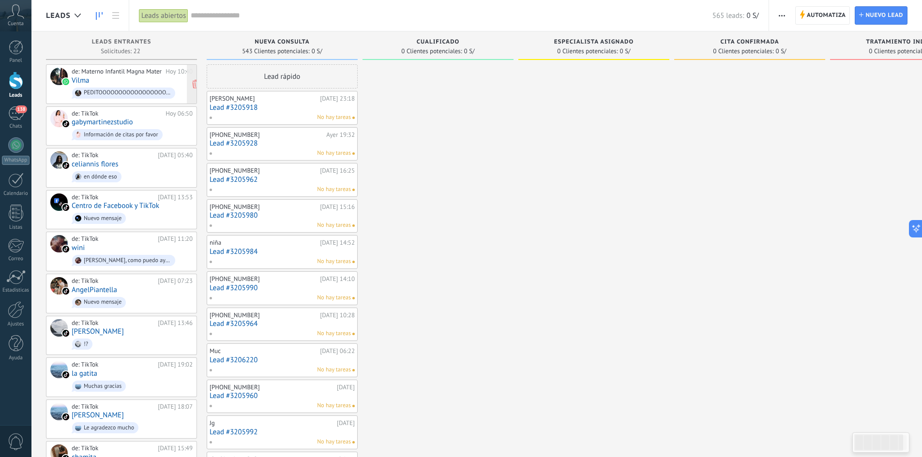
click at [98, 80] on div "de: Materno Infantil Magna Mater [DATE] 10:40 [PERSON_NAME] PEDITOOOOOOOOOOOOOO…" at bounding box center [132, 84] width 121 height 33
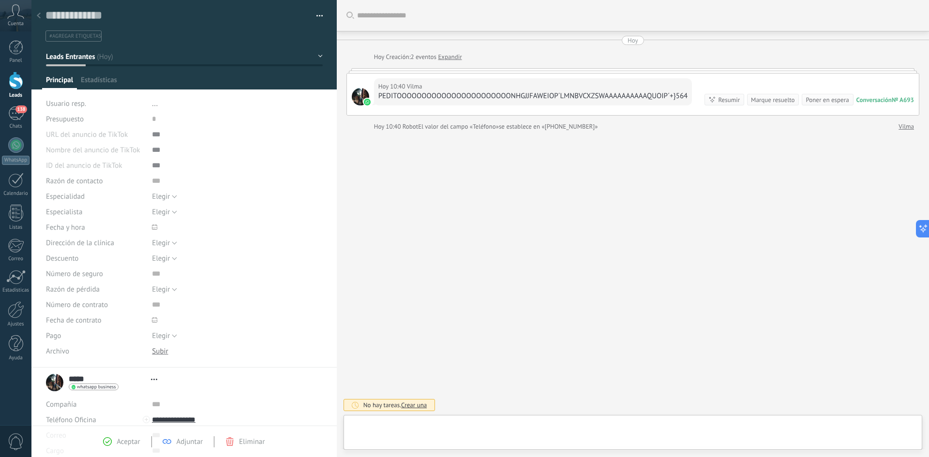
type textarea "**********"
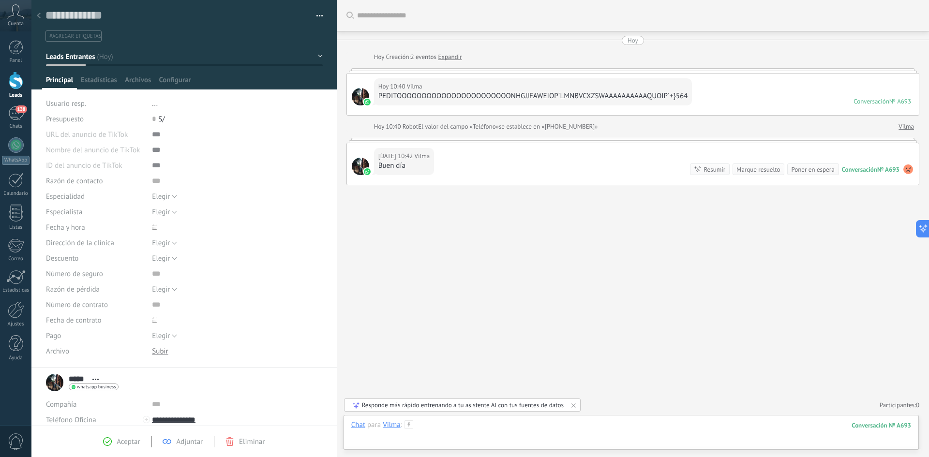
click at [481, 427] on div at bounding box center [631, 435] width 560 height 29
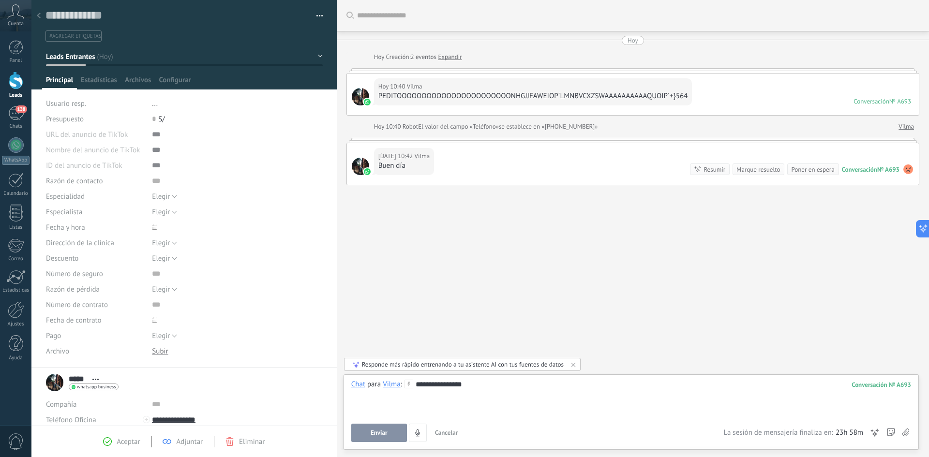
click at [366, 431] on button "Enviar" at bounding box center [379, 433] width 56 height 18
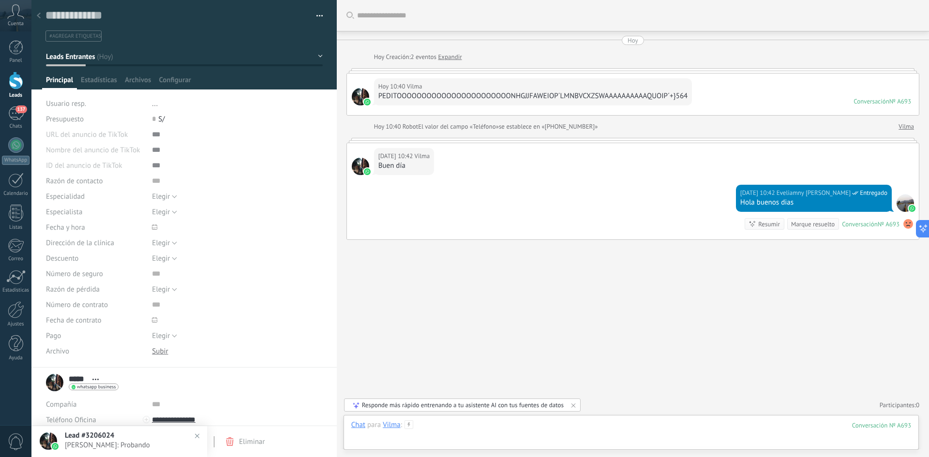
click at [452, 427] on div at bounding box center [631, 435] width 560 height 29
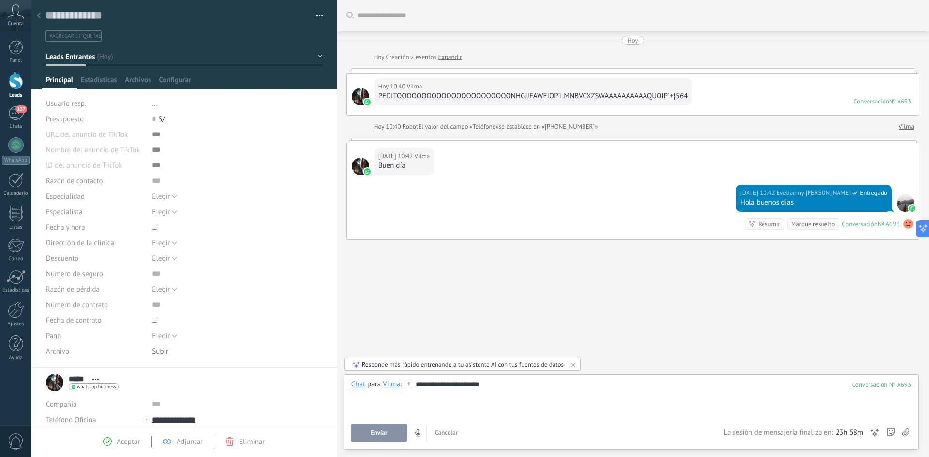
click at [372, 432] on span "Enviar" at bounding box center [379, 433] width 17 height 7
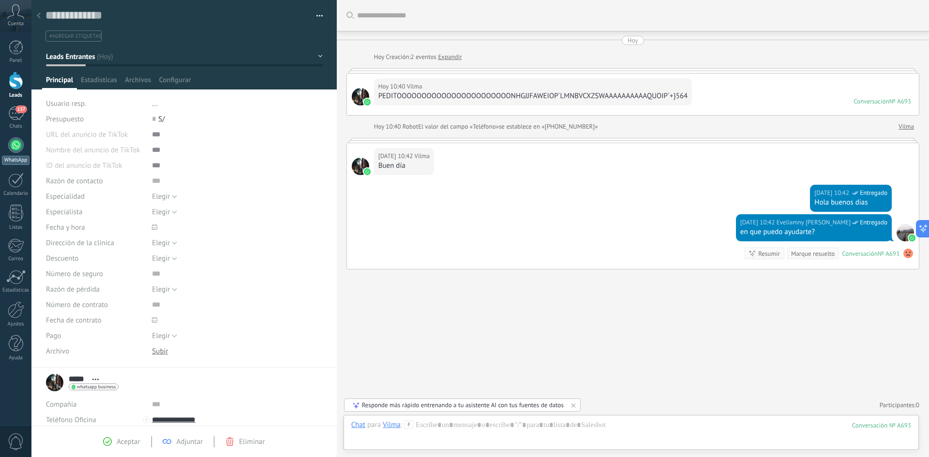
click at [15, 144] on div at bounding box center [15, 144] width 15 height 15
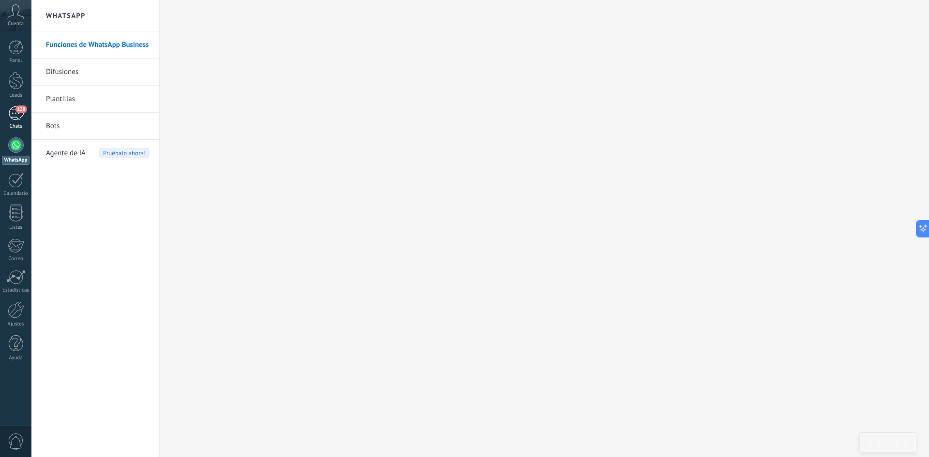
click at [17, 115] on div "138" at bounding box center [15, 113] width 15 height 14
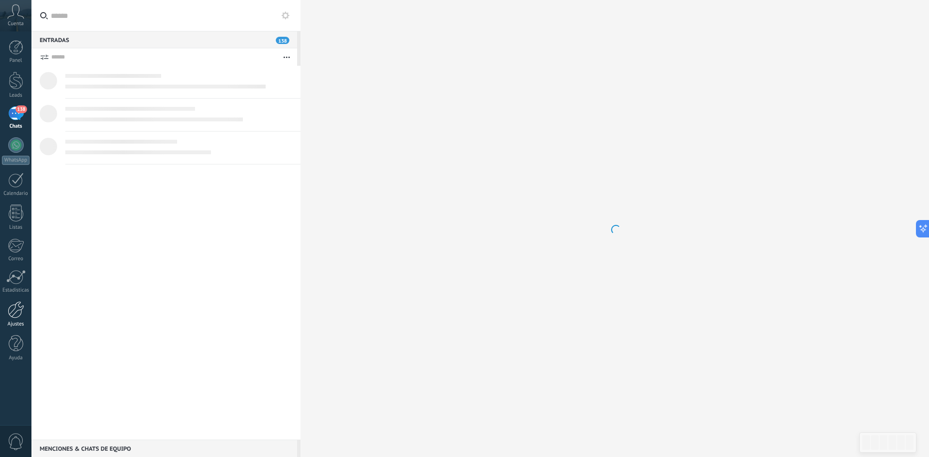
click at [15, 313] on div at bounding box center [16, 310] width 16 height 17
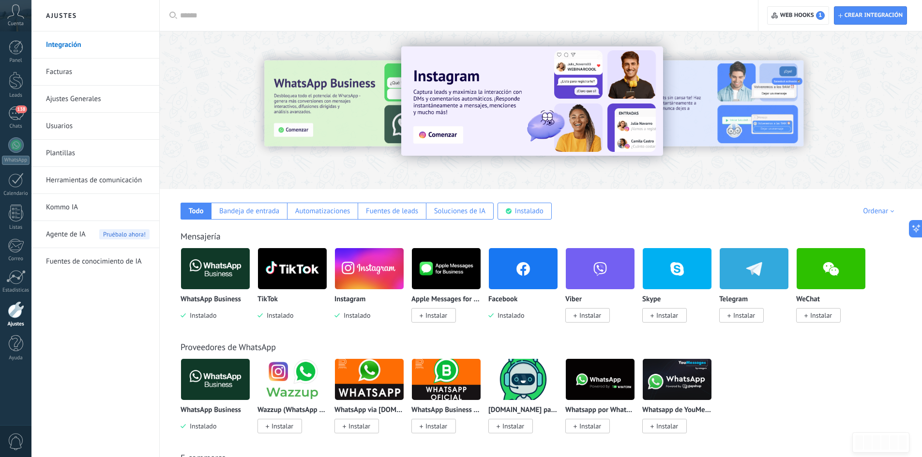
click at [291, 287] on img at bounding box center [292, 268] width 69 height 47
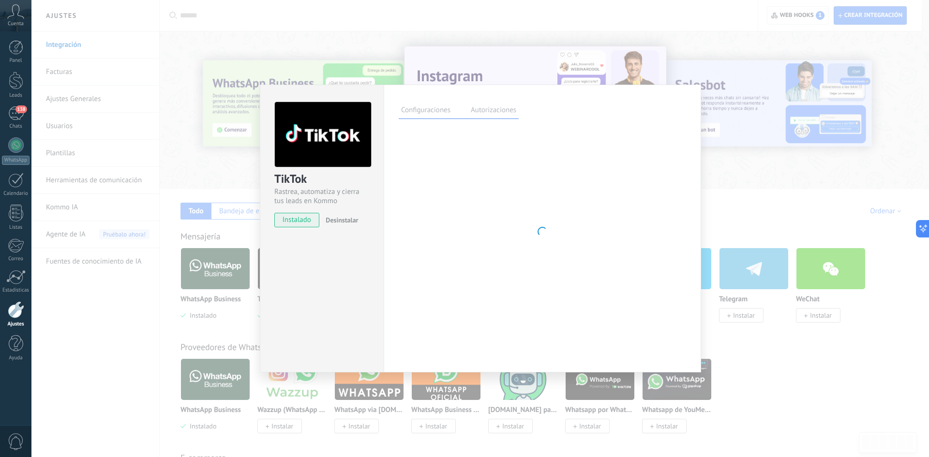
click at [334, 222] on span "Desinstalar" at bounding box center [342, 220] width 32 height 9
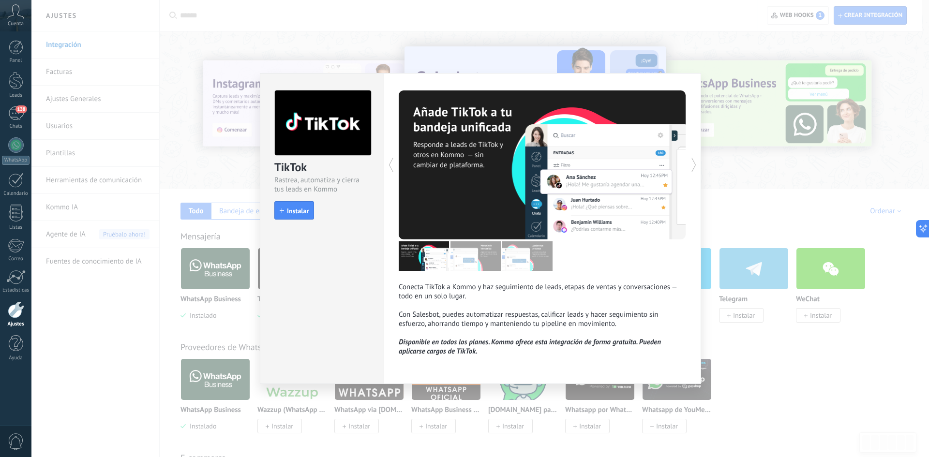
click at [100, 316] on div "TikTok Rastrea, automatiza y cierra tus leads en Kommo install Instalar Conecta…" at bounding box center [480, 228] width 898 height 457
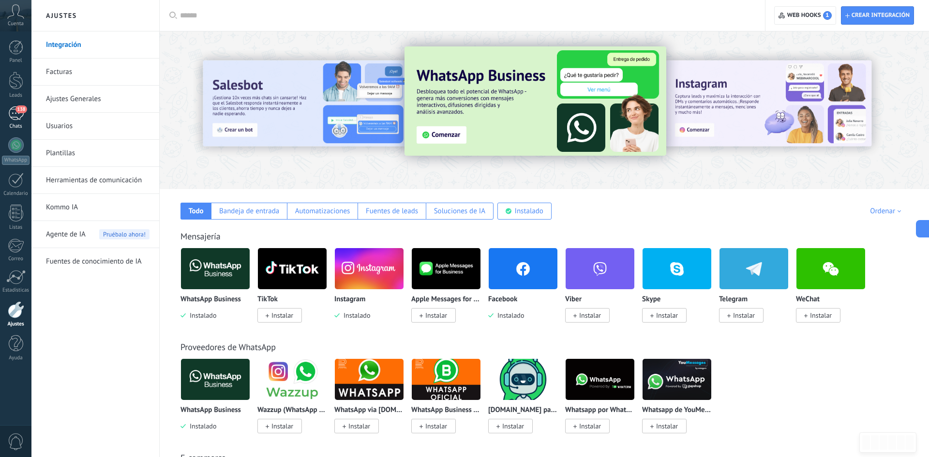
click at [18, 116] on div "138" at bounding box center [15, 113] width 15 height 14
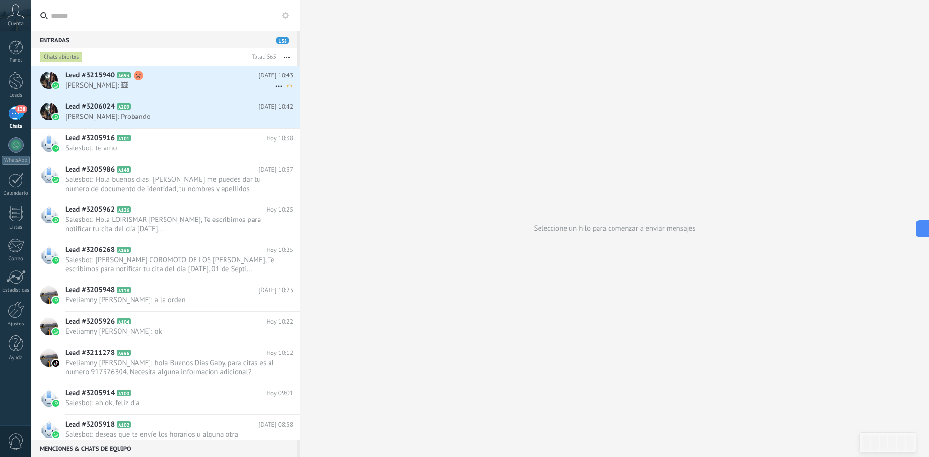
click at [76, 78] on span "Lead #3215940" at bounding box center [89, 76] width 49 height 10
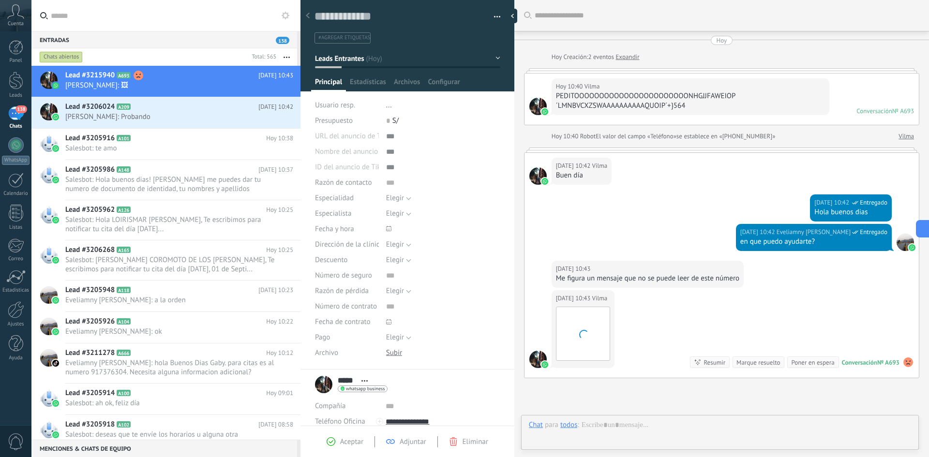
scroll to position [15, 0]
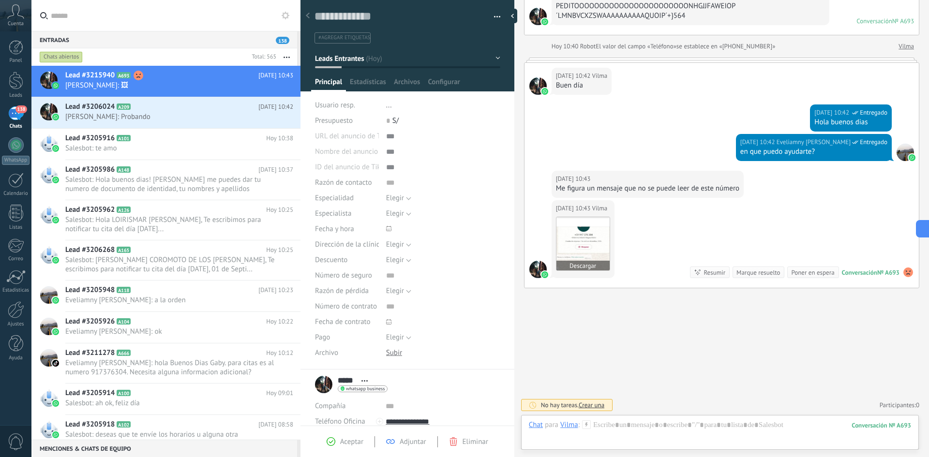
click at [570, 241] on img at bounding box center [583, 243] width 53 height 53
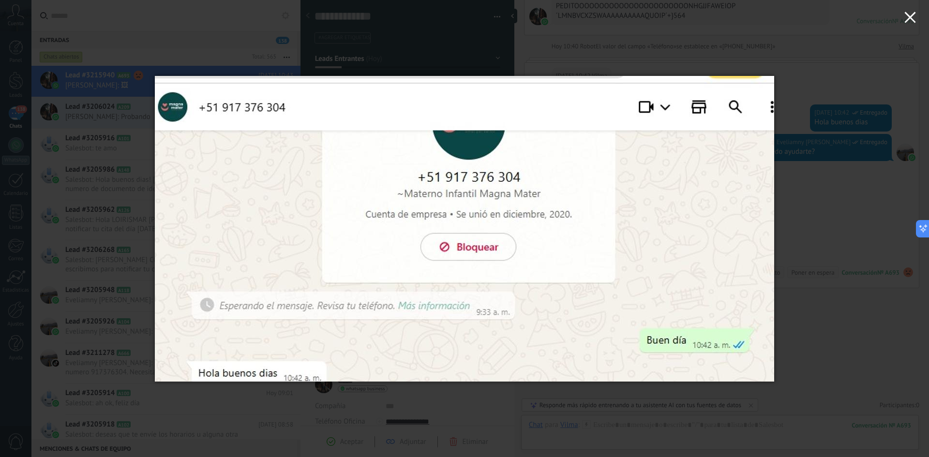
click at [908, 21] on use "button" at bounding box center [910, 17] width 11 height 11
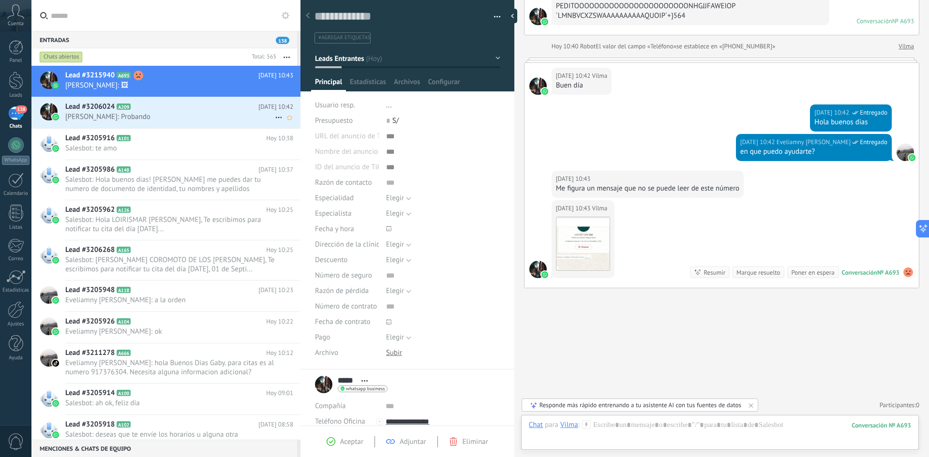
click at [89, 113] on span "[PERSON_NAME]: Probando" at bounding box center [170, 116] width 210 height 9
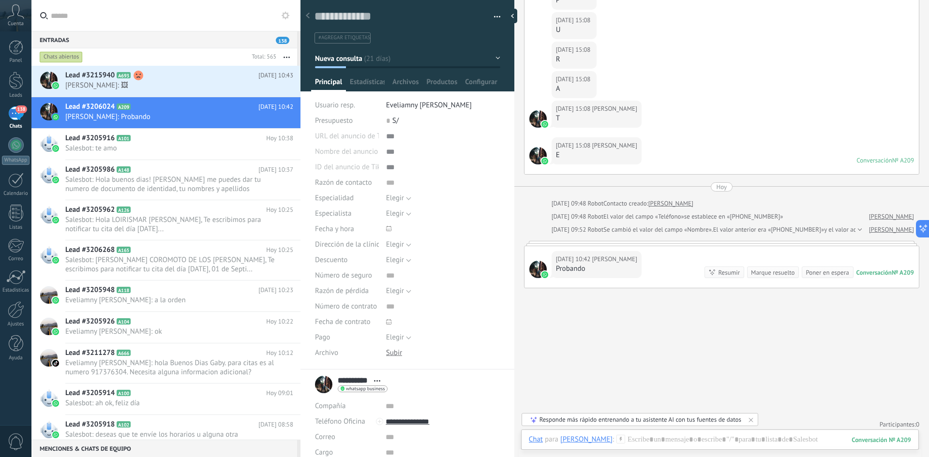
scroll to position [1095, 0]
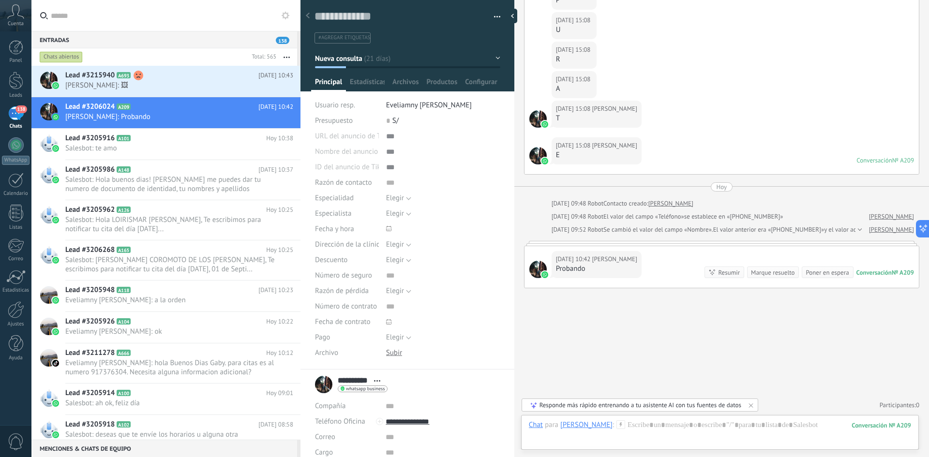
click at [165, 84] on span "[PERSON_NAME]: 🖼" at bounding box center [170, 85] width 210 height 9
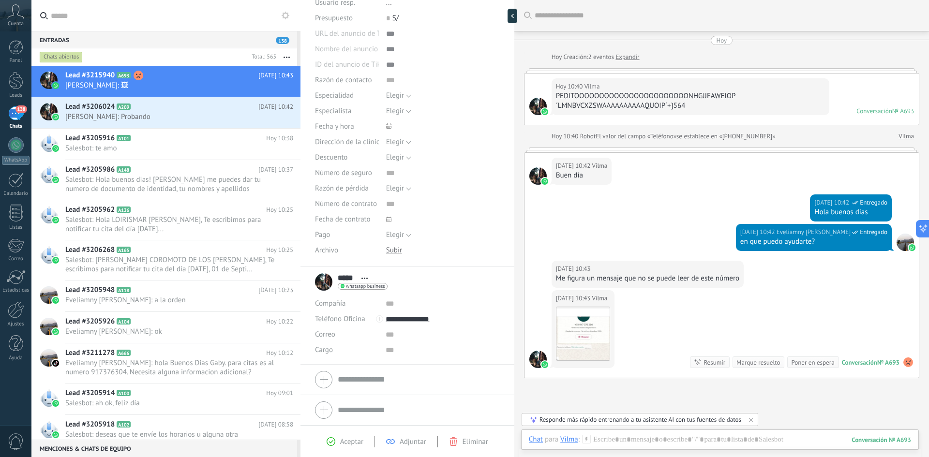
scroll to position [90, 0]
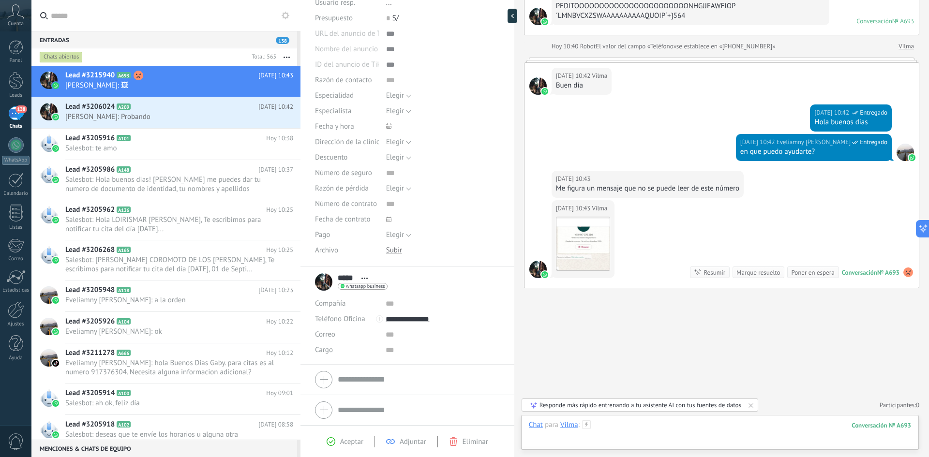
click at [671, 431] on div at bounding box center [720, 435] width 382 height 29
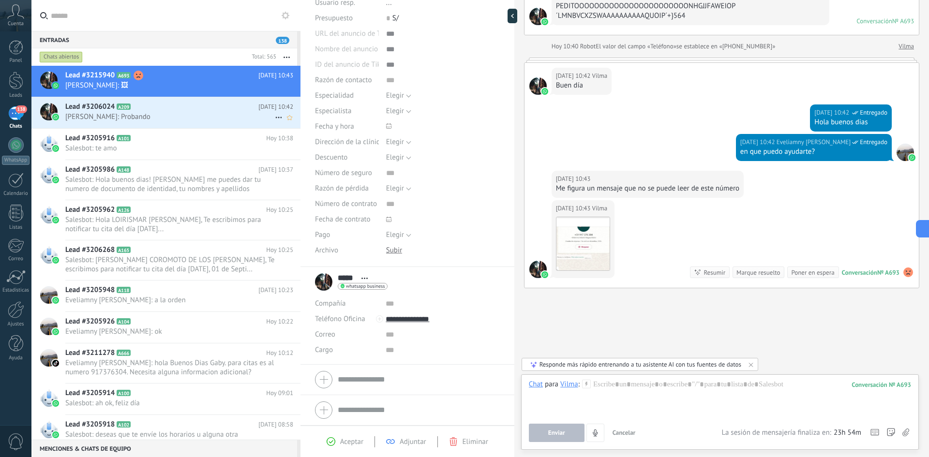
click at [84, 116] on span "[PERSON_NAME]: Probando" at bounding box center [170, 116] width 210 height 9
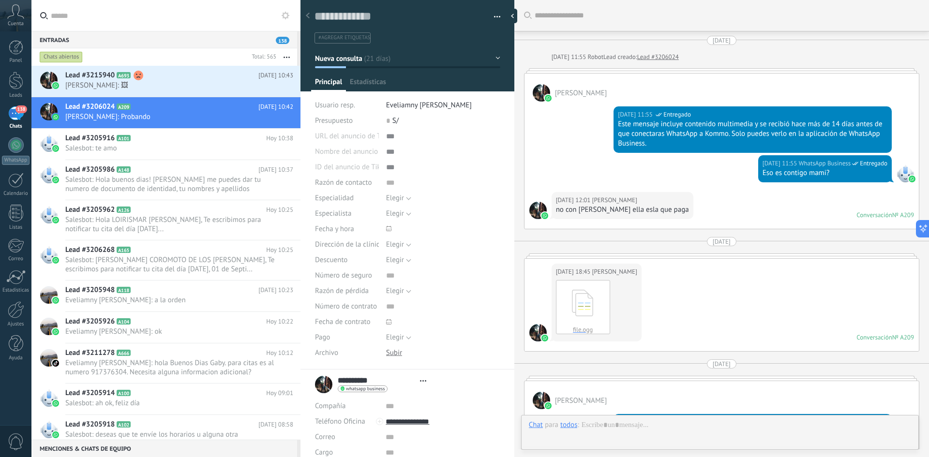
type textarea "**********"
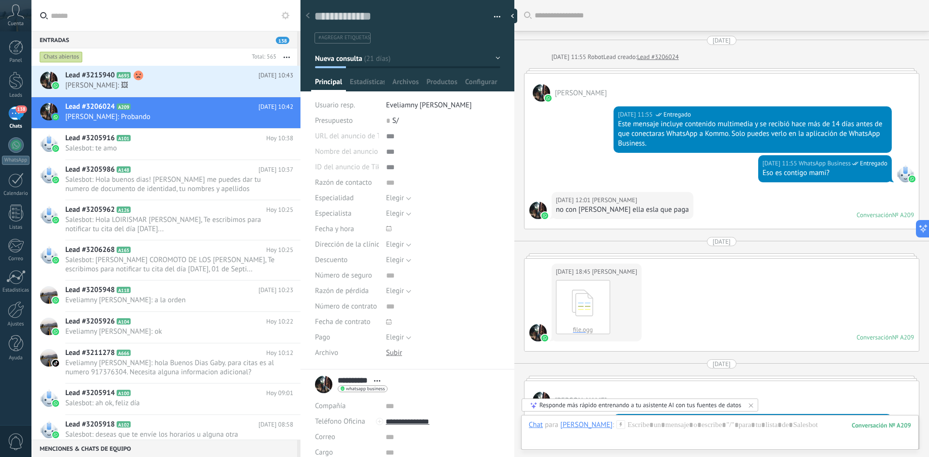
click at [94, 140] on span "Lead #3205916" at bounding box center [89, 139] width 49 height 10
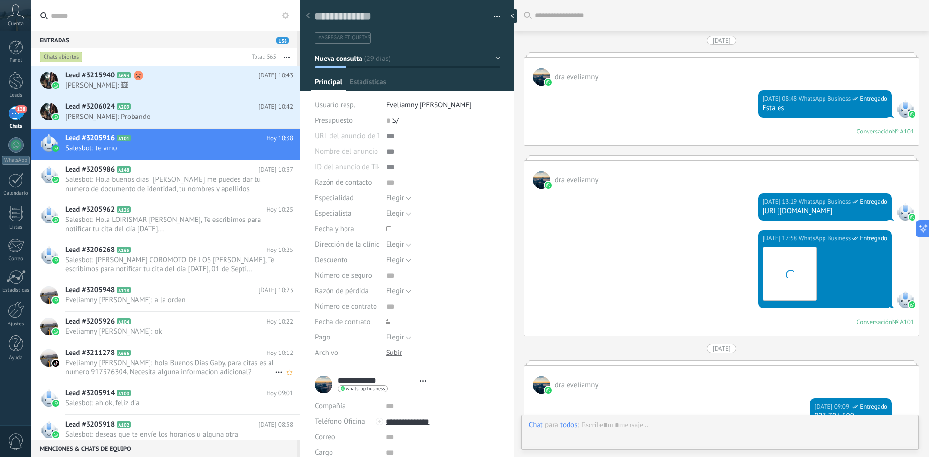
click at [276, 371] on icon at bounding box center [279, 373] width 12 height 12
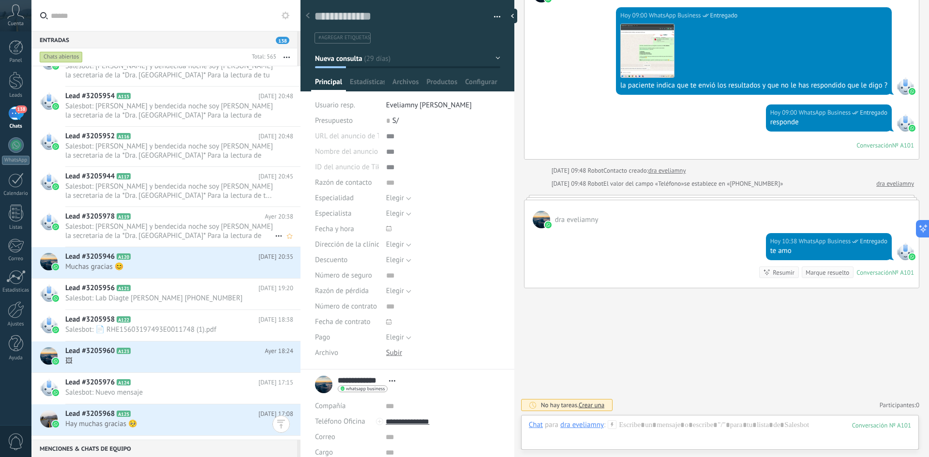
scroll to position [1246, 0]
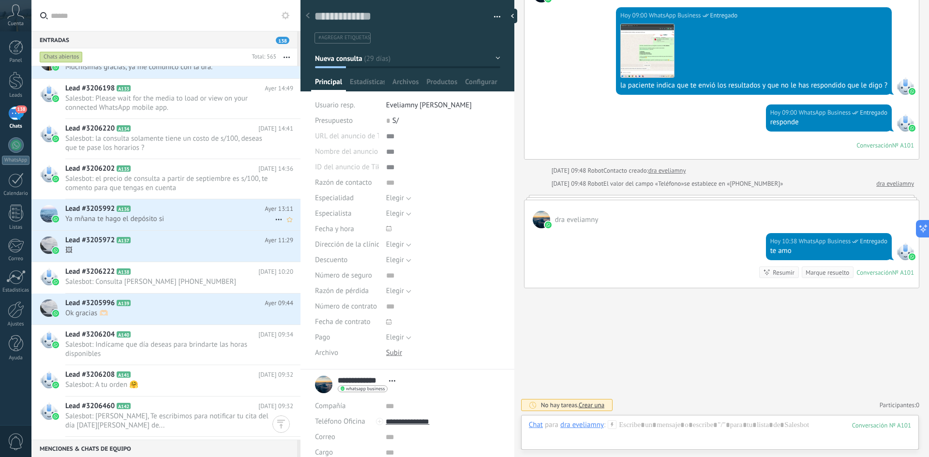
click at [100, 215] on span "Ya mñana te hago el depósito si" at bounding box center [170, 218] width 210 height 9
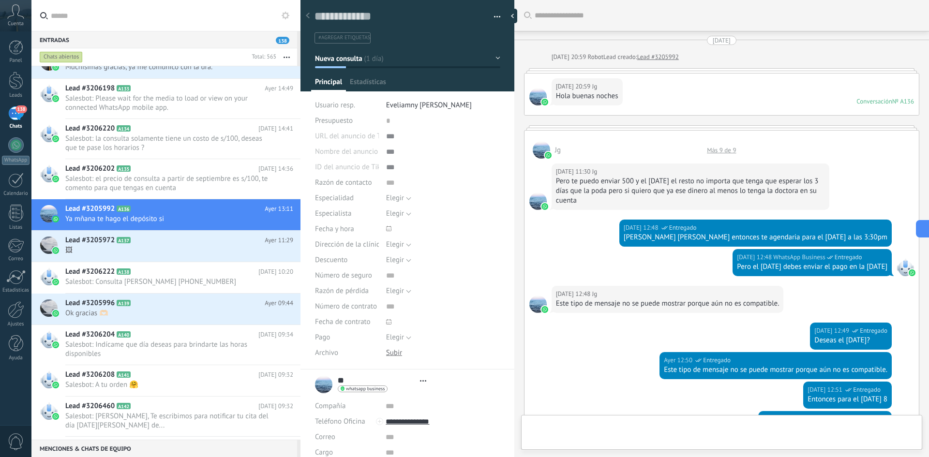
type textarea "**********"
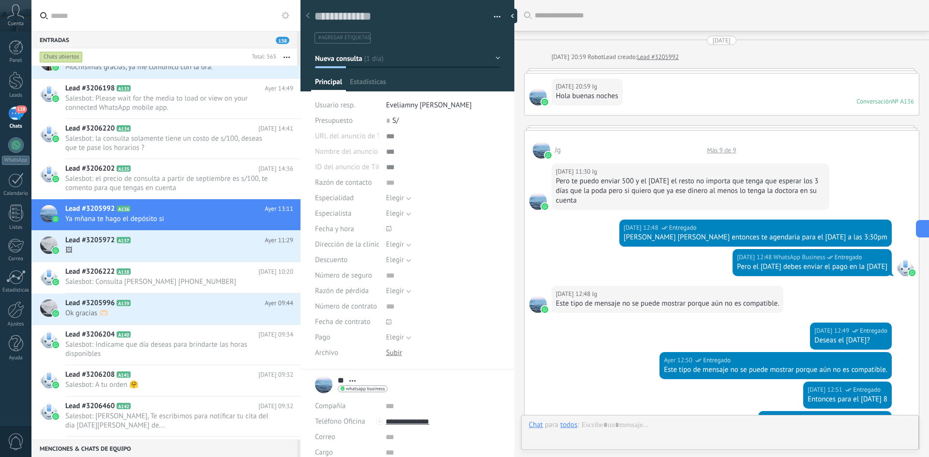
scroll to position [273, 0]
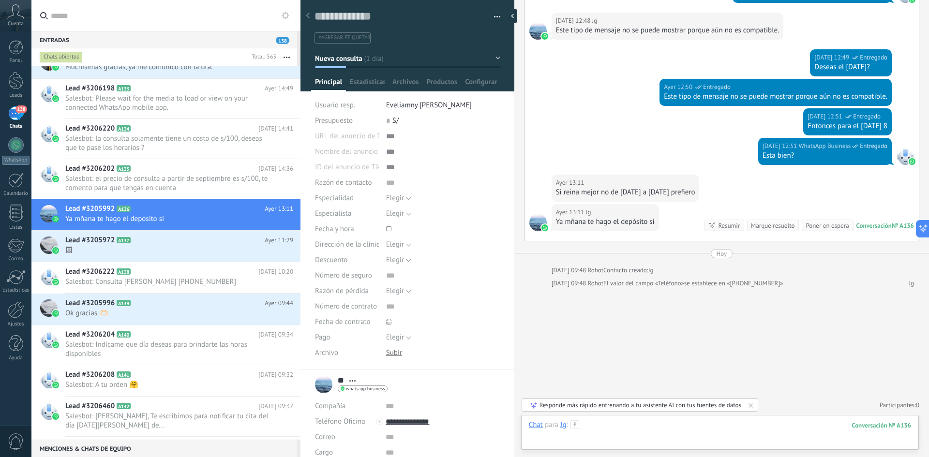
click at [612, 426] on div at bounding box center [720, 435] width 382 height 29
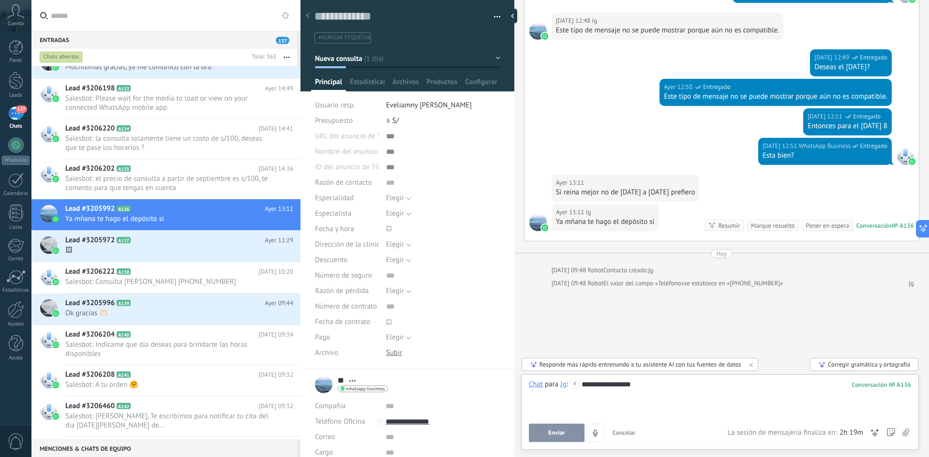
click at [359, 400] on div "Compañía" at bounding box center [346, 406] width 63 height 15
click at [565, 430] on button "Enviar" at bounding box center [557, 433] width 56 height 18
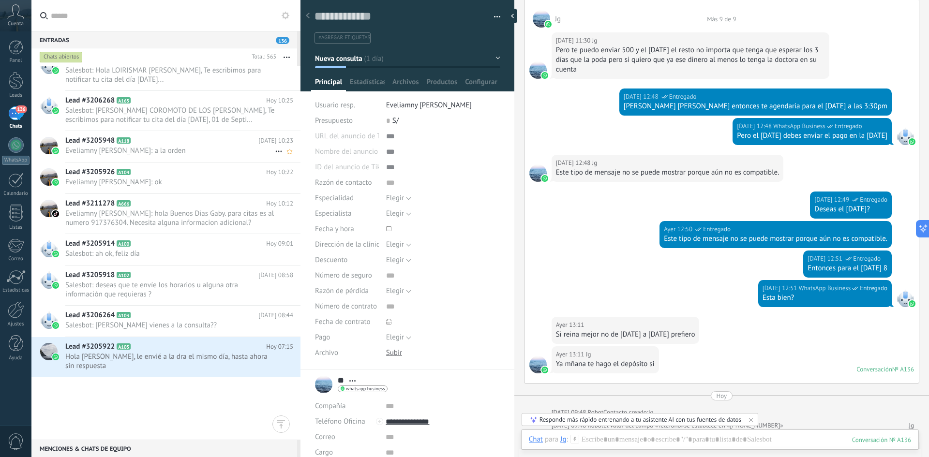
scroll to position [0, 0]
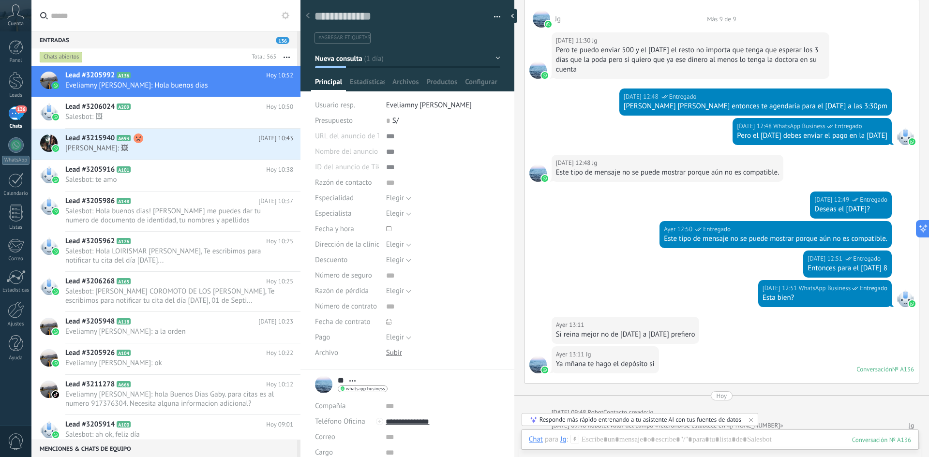
click at [347, 382] on span "Abrir detalle Copie el nombre Desatar Contacto principal" at bounding box center [353, 381] width 16 height 7
click at [487, 314] on input "text" at bounding box center [443, 306] width 114 height 15
click at [457, 340] on div "Elegir Completo Depósito Elegir" at bounding box center [443, 337] width 114 height 15
click at [457, 339] on div "Elegir Completo Depósito Elegir" at bounding box center [443, 337] width 114 height 15
click at [483, 428] on input "**********" at bounding box center [443, 421] width 114 height 15
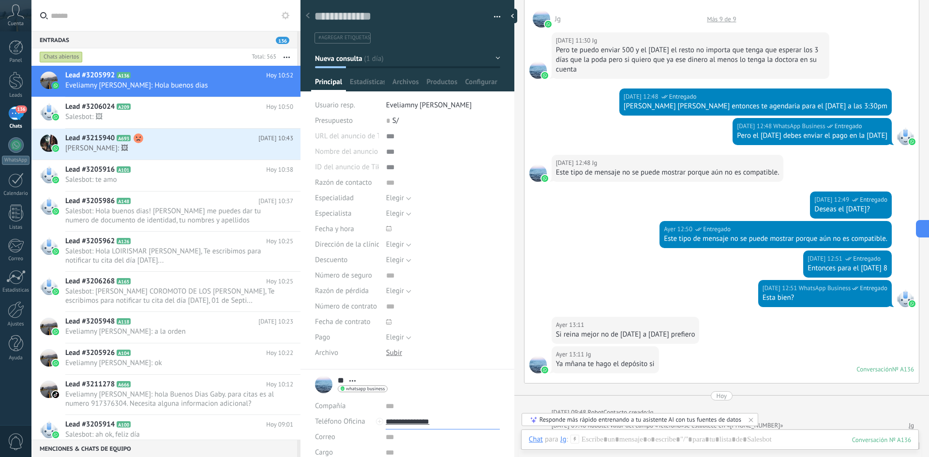
click at [441, 423] on input "**********" at bounding box center [443, 421] width 114 height 15
click at [317, 416] on button "Teléfono Oficina" at bounding box center [340, 421] width 50 height 15
click at [485, 427] on input "**********" at bounding box center [443, 421] width 114 height 15
click at [481, 358] on div "Llamar" at bounding box center [442, 356] width 113 height 16
click at [461, 382] on div "** Jg ** Jg Apellido Abrir detalle Copie el nombre Desatar" at bounding box center [407, 385] width 185 height 24
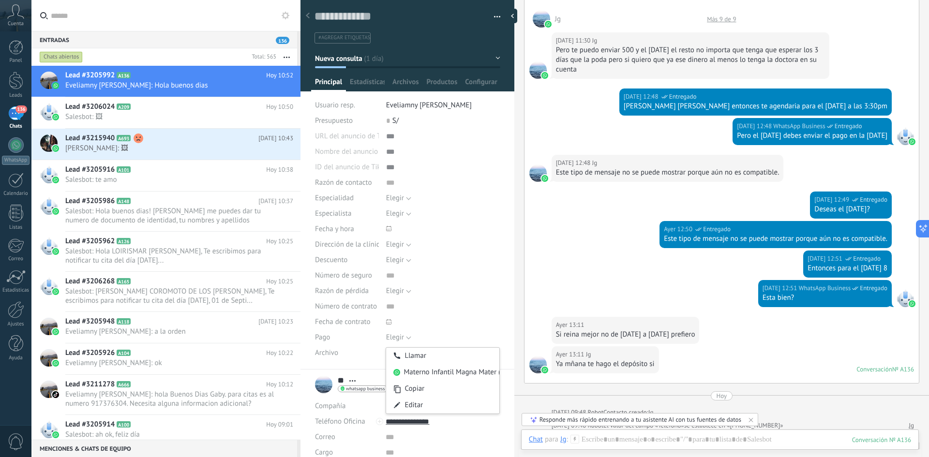
click at [463, 377] on div "** Jg ** Jg Apellido Abrir detalle Copie el nombre Desatar" at bounding box center [407, 385] width 185 height 24
type input "**********"
click at [490, 295] on div "Elegir Precio [GEOGRAPHIC_DATA] Cambio de opinión Sin respuesta Spam [GEOGRAPHI…" at bounding box center [443, 291] width 114 height 15
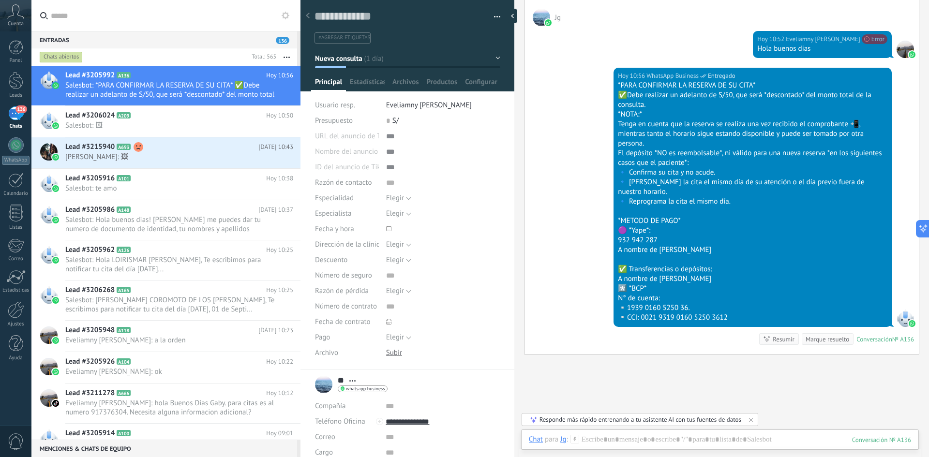
scroll to position [596, 0]
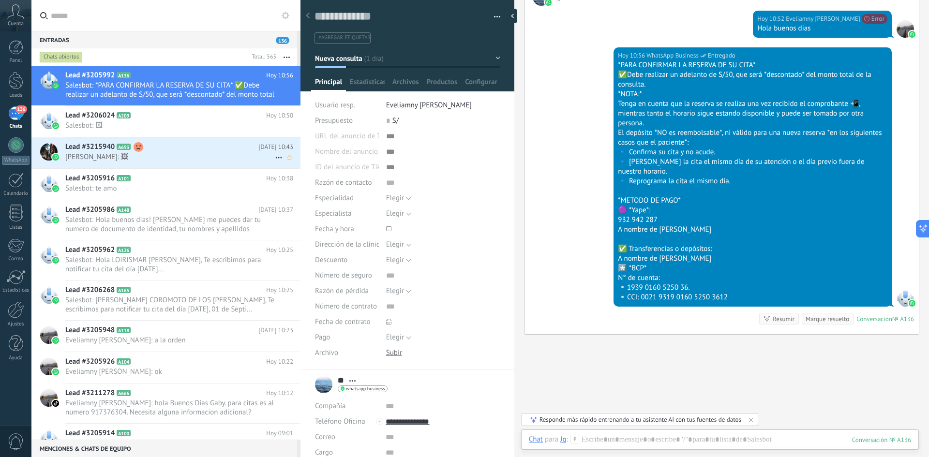
click at [105, 154] on span "[PERSON_NAME]: 🖼" at bounding box center [170, 156] width 210 height 9
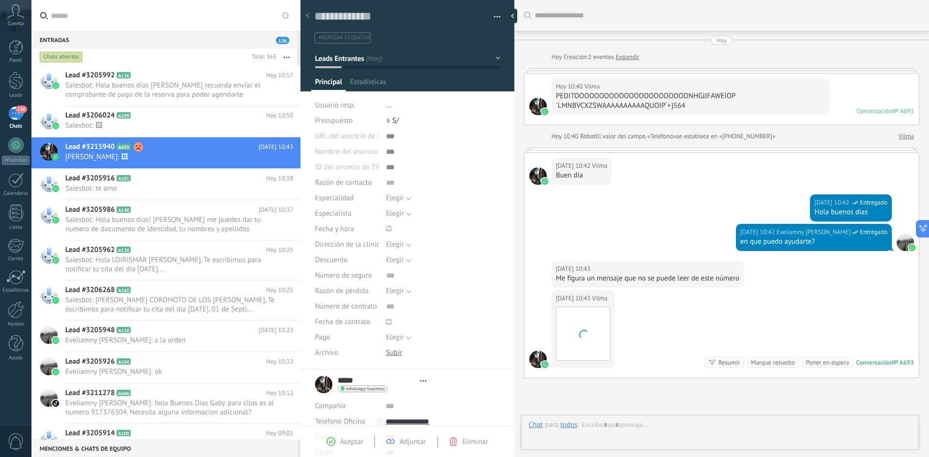
type textarea "**********"
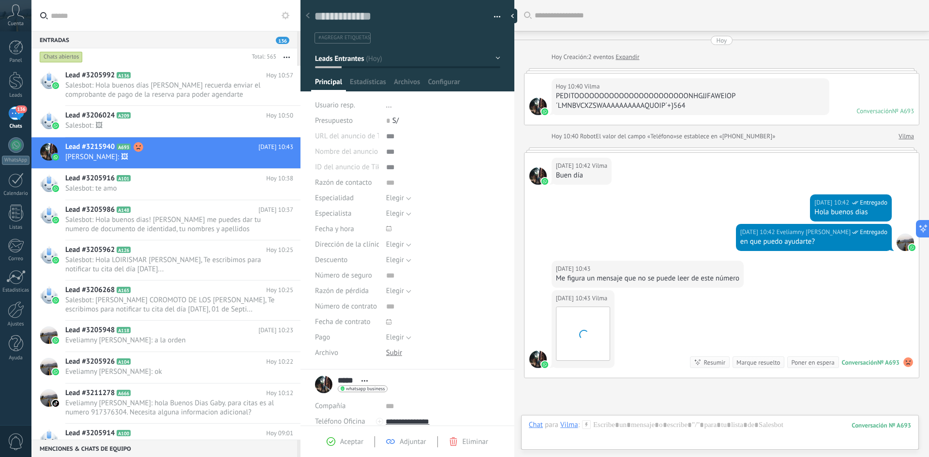
scroll to position [90, 0]
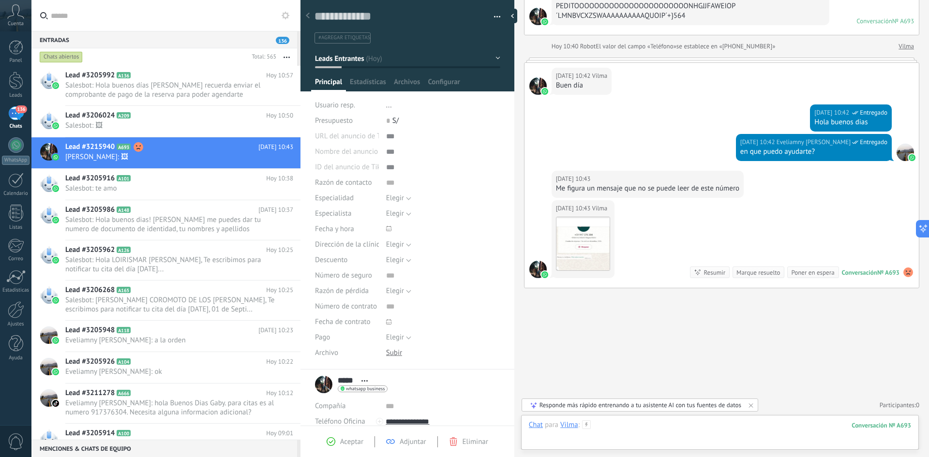
click at [641, 431] on div at bounding box center [720, 435] width 382 height 29
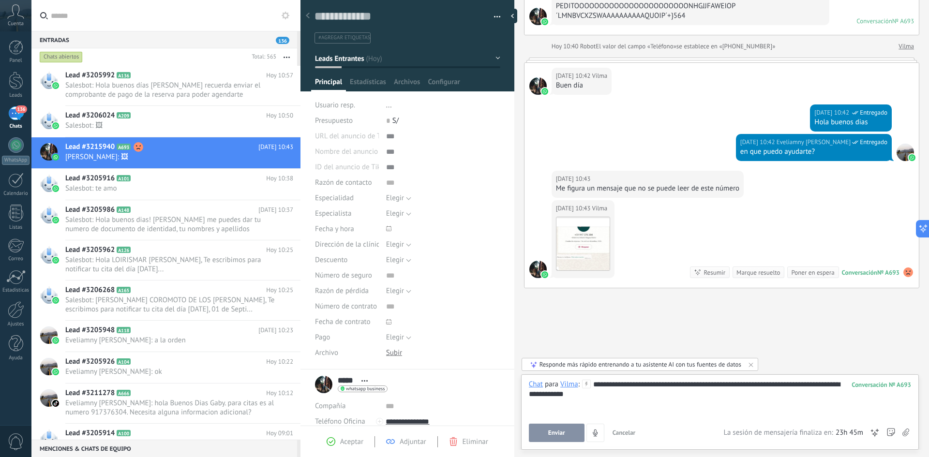
click at [557, 436] on span "Enviar" at bounding box center [556, 433] width 17 height 7
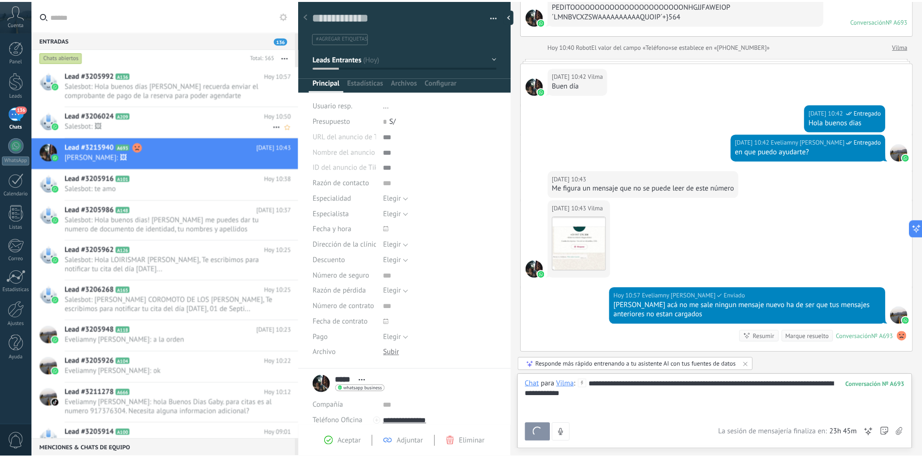
scroll to position [154, 0]
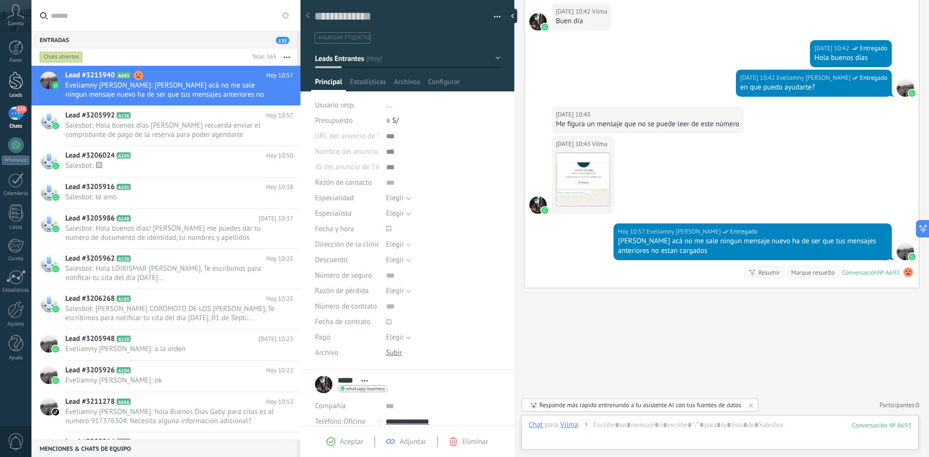
click at [18, 87] on div at bounding box center [16, 81] width 15 height 18
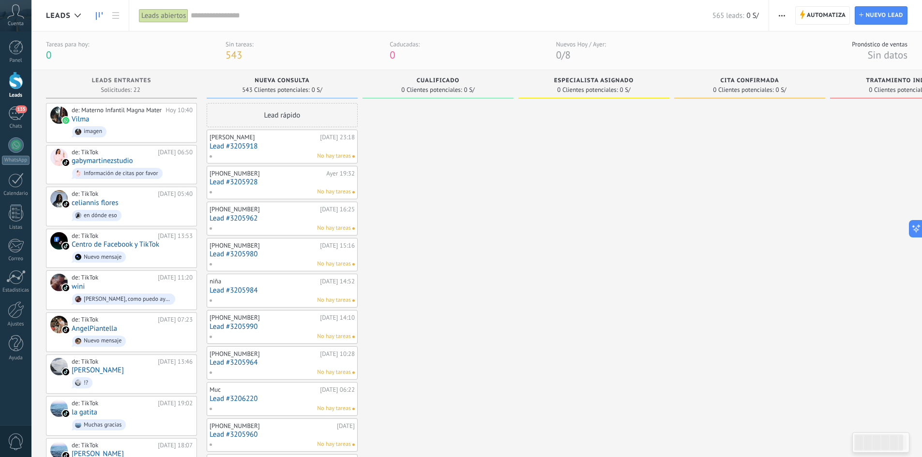
click at [233, 143] on link "Lead #3205918" at bounding box center [282, 146] width 145 height 8
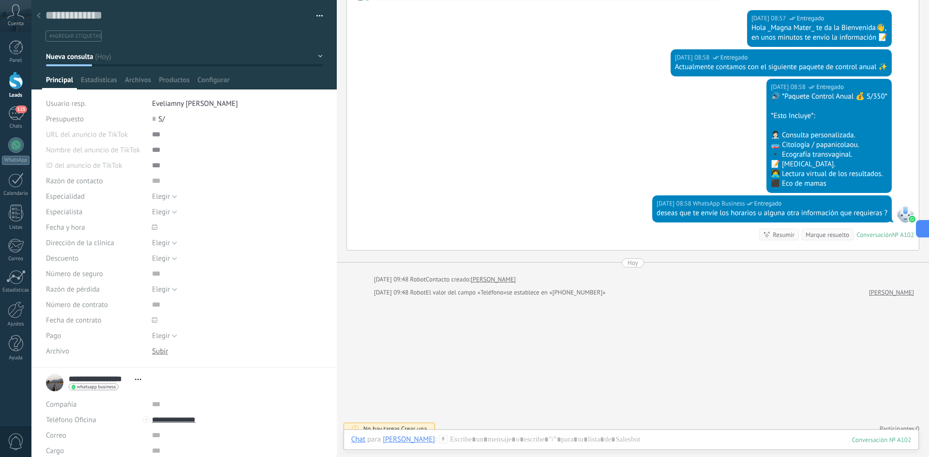
scroll to position [527, 0]
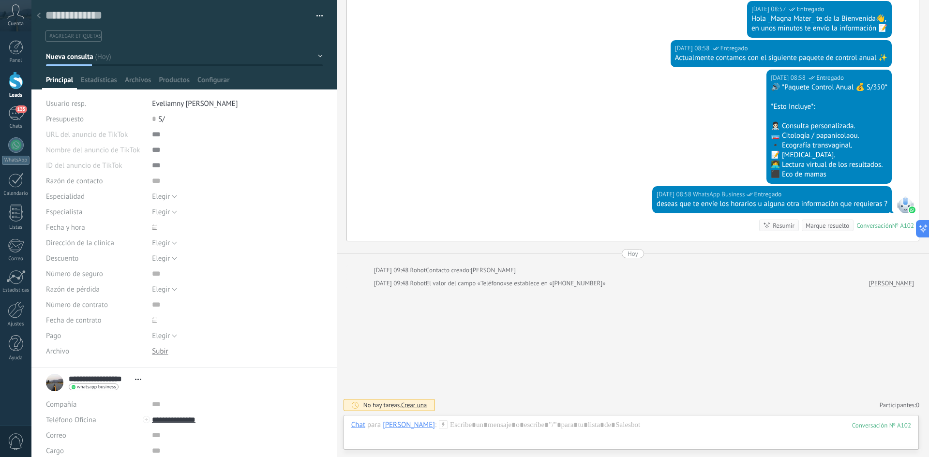
click at [38, 19] on div at bounding box center [39, 16] width 14 height 19
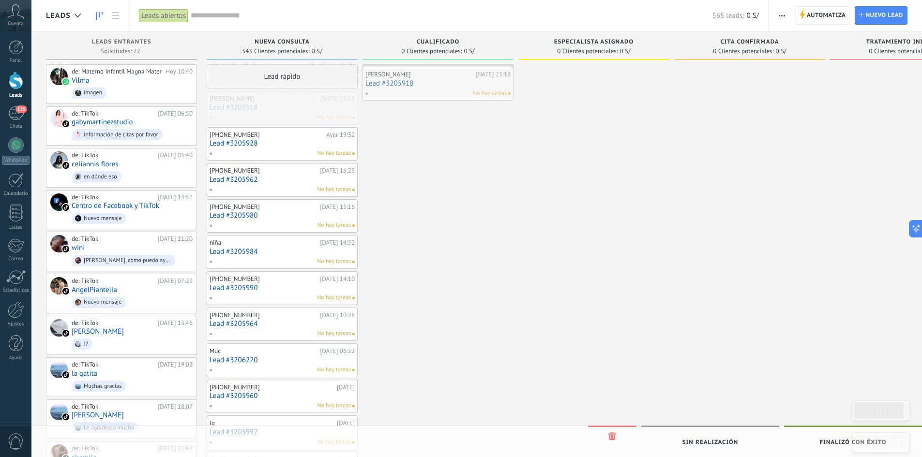
drag, startPoint x: 280, startPoint y: 107, endPoint x: 437, endPoint y: 83, distance: 158.2
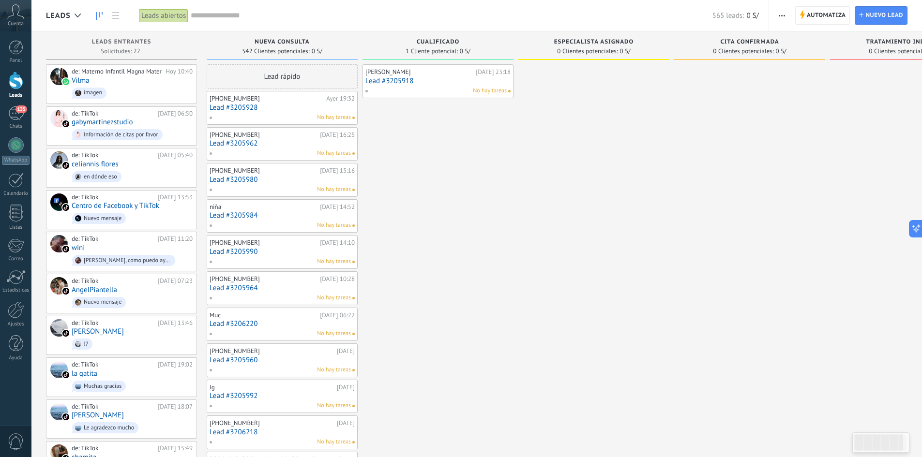
click at [433, 81] on link "Lead #3205918" at bounding box center [437, 81] width 145 height 8
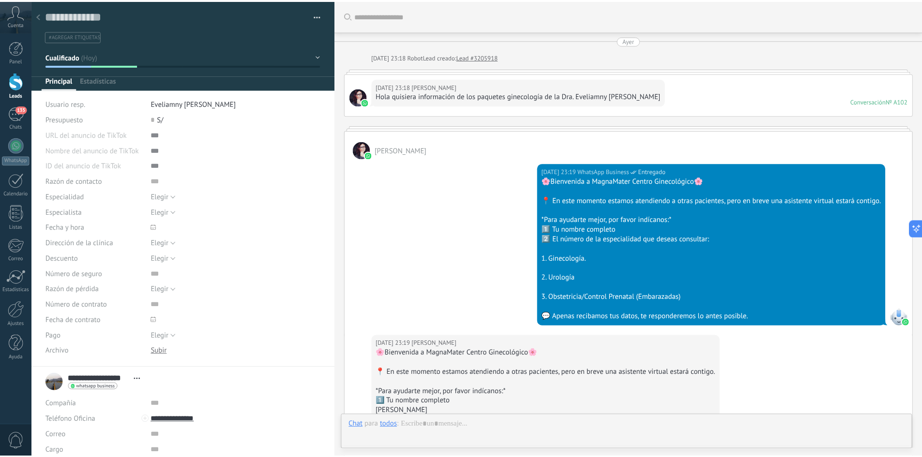
scroll to position [15, 0]
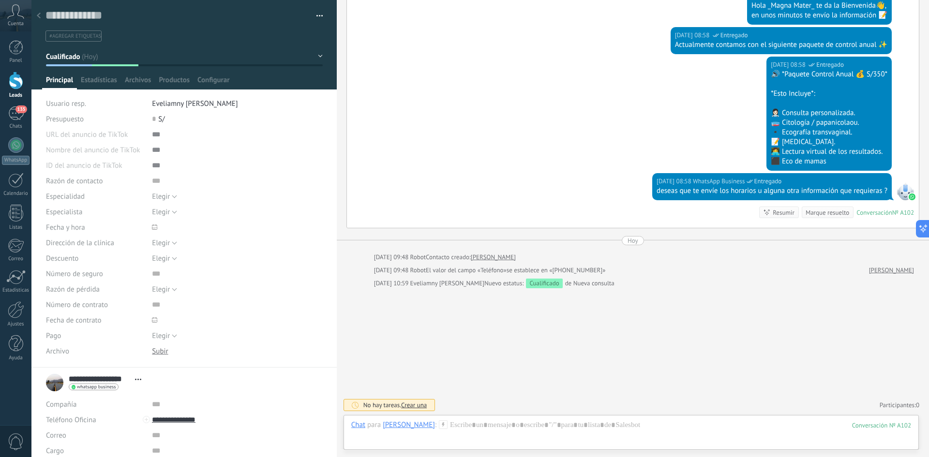
click at [15, 88] on div at bounding box center [16, 81] width 15 height 18
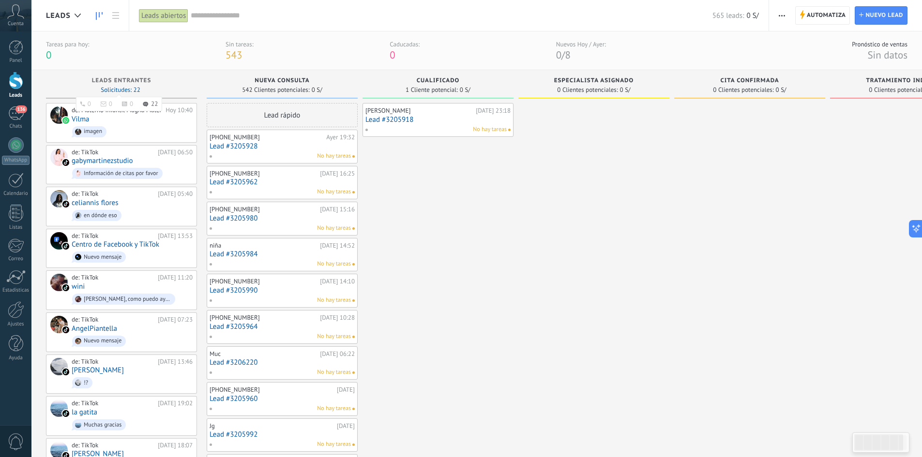
drag, startPoint x: 126, startPoint y: 90, endPoint x: 115, endPoint y: 90, distance: 10.7
click at [115, 90] on span "Solicitudes: 22 0 0 0 22 0 0 0 22" at bounding box center [120, 90] width 39 height 6
click at [118, 91] on span "Solicitudes: 22 0 0 0 22 0 0 0 22" at bounding box center [120, 90] width 39 height 6
click at [12, 113] on div "136" at bounding box center [15, 113] width 15 height 14
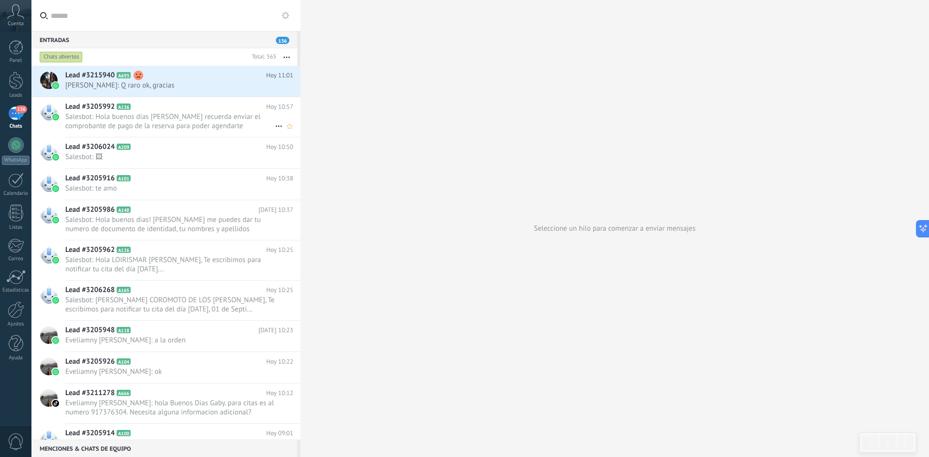
click at [277, 125] on icon at bounding box center [279, 127] width 12 height 12
drag, startPoint x: 259, startPoint y: 114, endPoint x: 264, endPoint y: 119, distance: 7.2
click at [259, 115] on div at bounding box center [464, 228] width 929 height 457
click at [287, 126] on use at bounding box center [289, 126] width 5 height 5
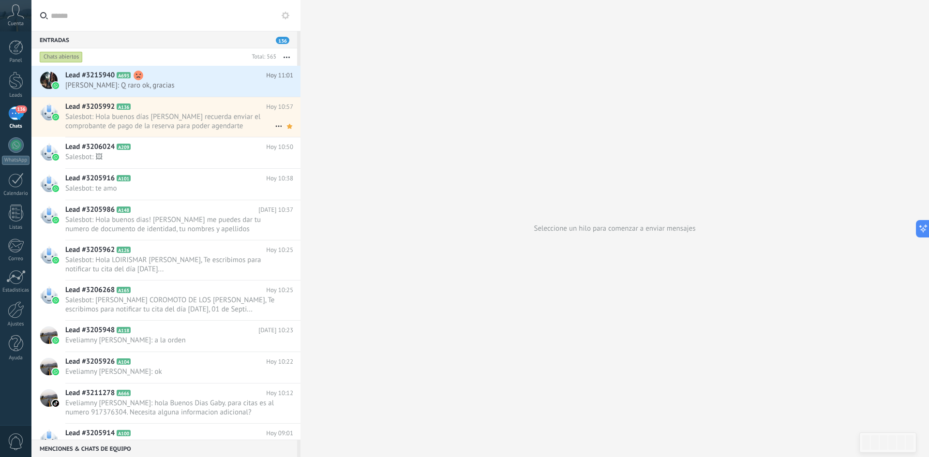
click at [125, 110] on h2 "Lead #3205992 A136" at bounding box center [165, 107] width 201 height 10
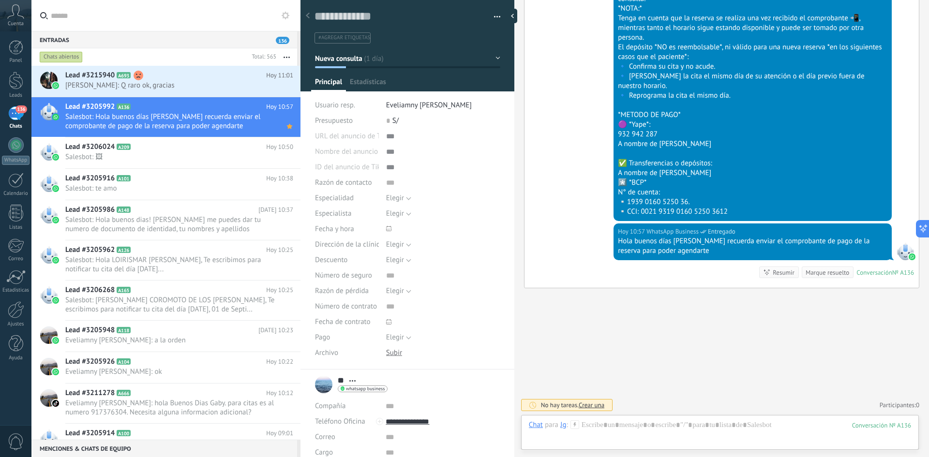
scroll to position [15, 0]
click at [597, 407] on span "Crear una" at bounding box center [592, 405] width 26 height 8
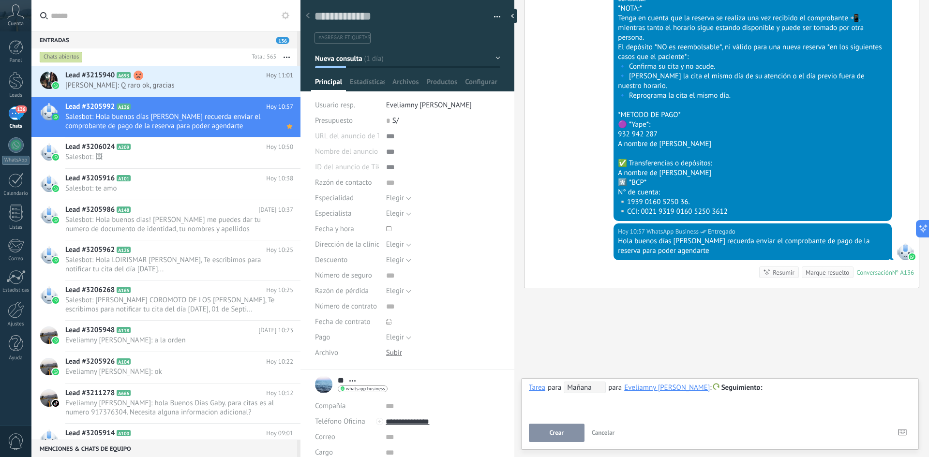
click at [566, 433] on button "Crear" at bounding box center [557, 433] width 56 height 18
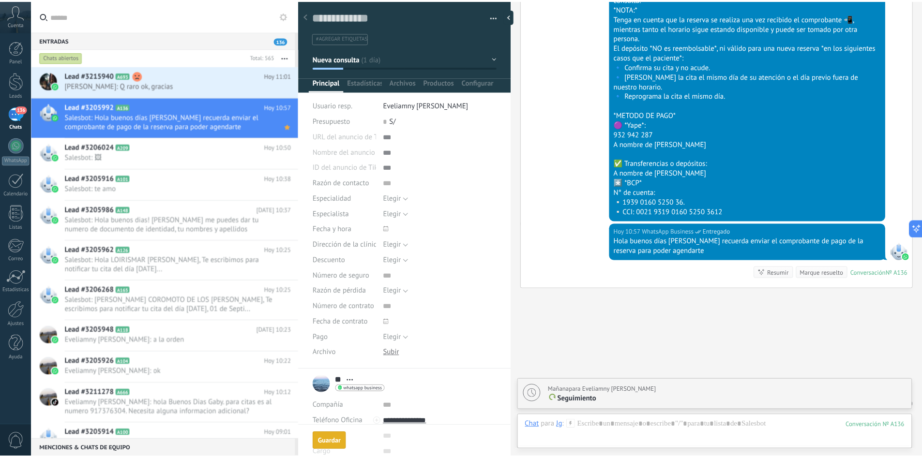
scroll to position [651, 0]
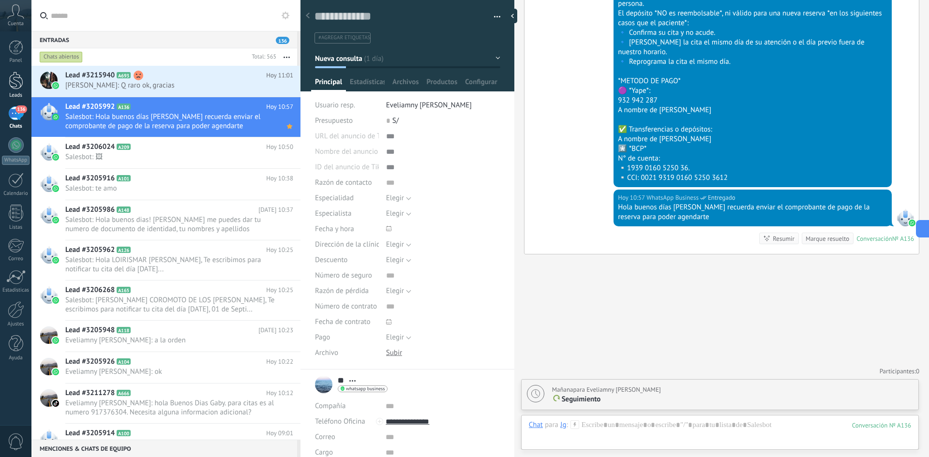
click at [13, 81] on div at bounding box center [16, 81] width 15 height 18
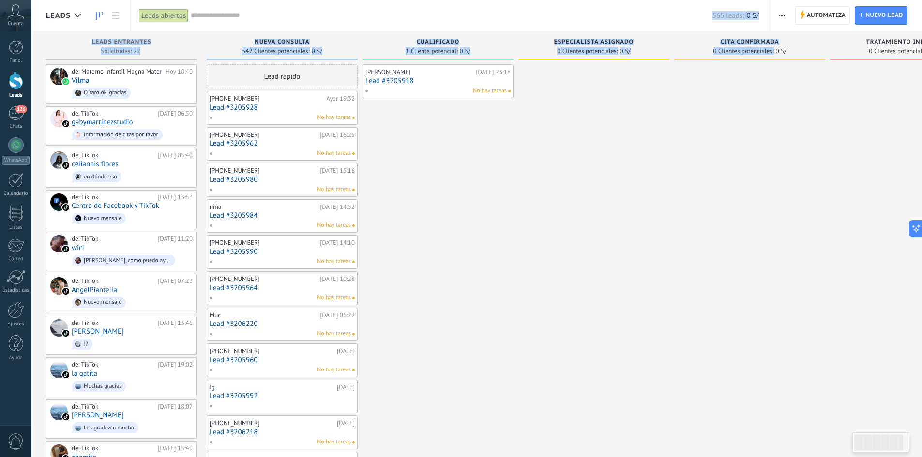
drag, startPoint x: 774, startPoint y: 47, endPoint x: 465, endPoint y: 19, distance: 309.6
click at [465, 19] on div "Leads Leads abiertos Aplicar 565 leads: 0 S/ Leads abiertos Mis leads Leads gan…" at bounding box center [476, 462] width 891 height 924
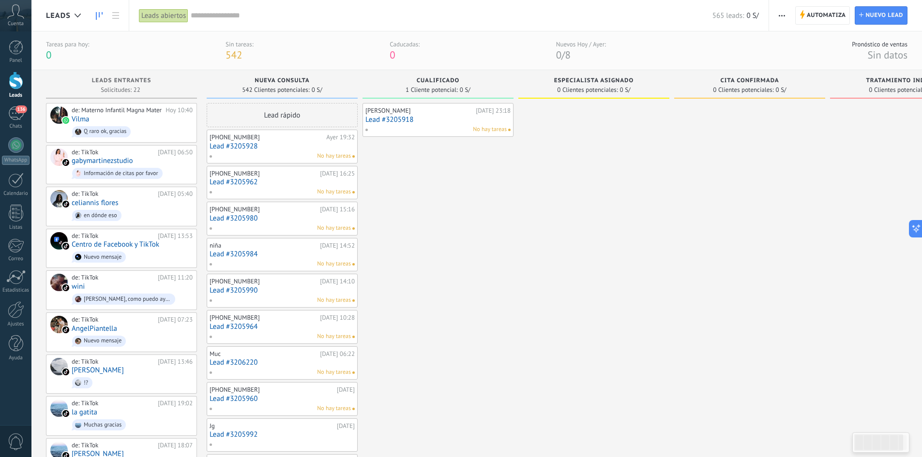
drag, startPoint x: 218, startPoint y: 14, endPoint x: 361, endPoint y: 18, distance: 142.9
click at [218, 14] on input "text" at bounding box center [452, 16] width 522 height 10
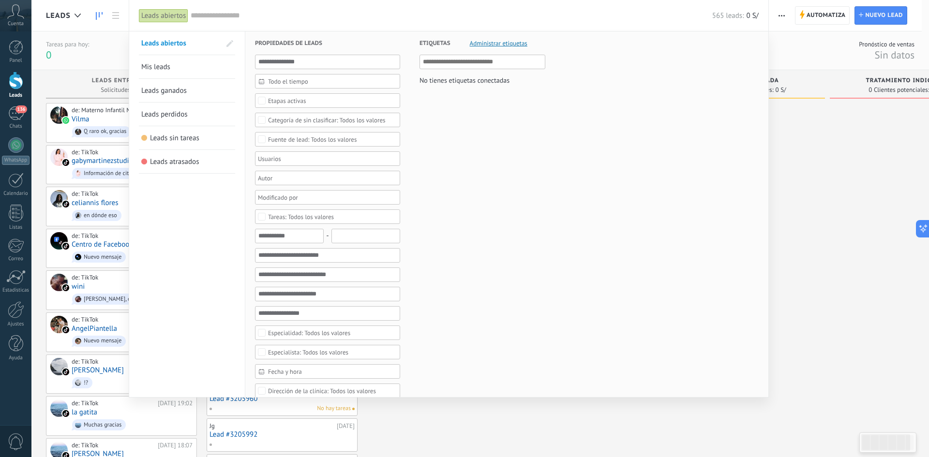
click at [81, 45] on div at bounding box center [464, 228] width 929 height 457
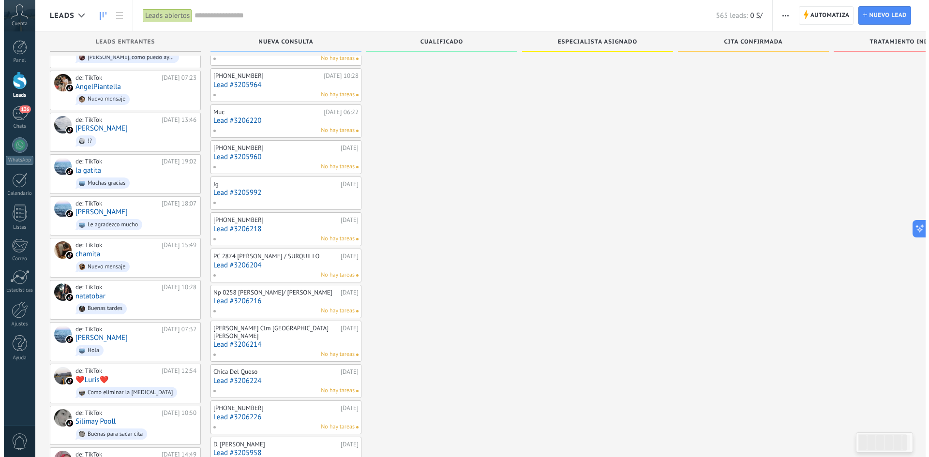
scroll to position [203, 0]
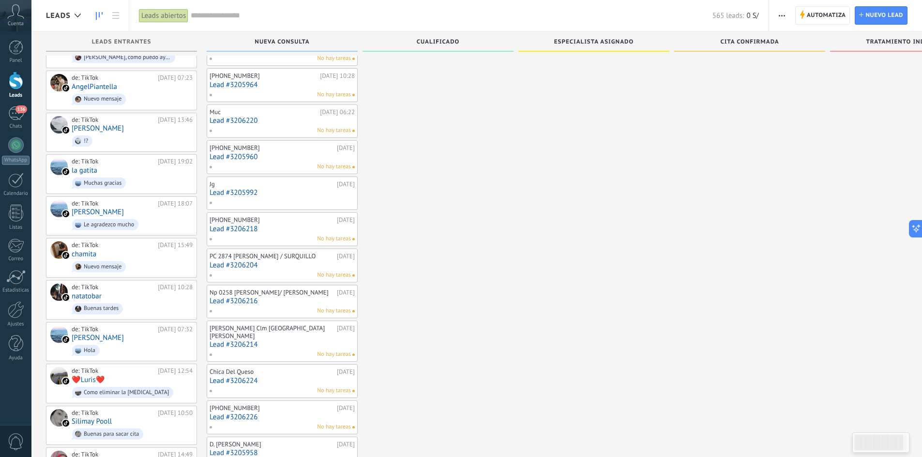
drag, startPoint x: 259, startPoint y: 261, endPoint x: 264, endPoint y: 263, distance: 5.2
click at [259, 260] on div "PC 2874 [PERSON_NAME] / SURQUILLO" at bounding box center [272, 257] width 125 height 8
click at [280, 270] on link "Lead #3206204" at bounding box center [282, 265] width 145 height 8
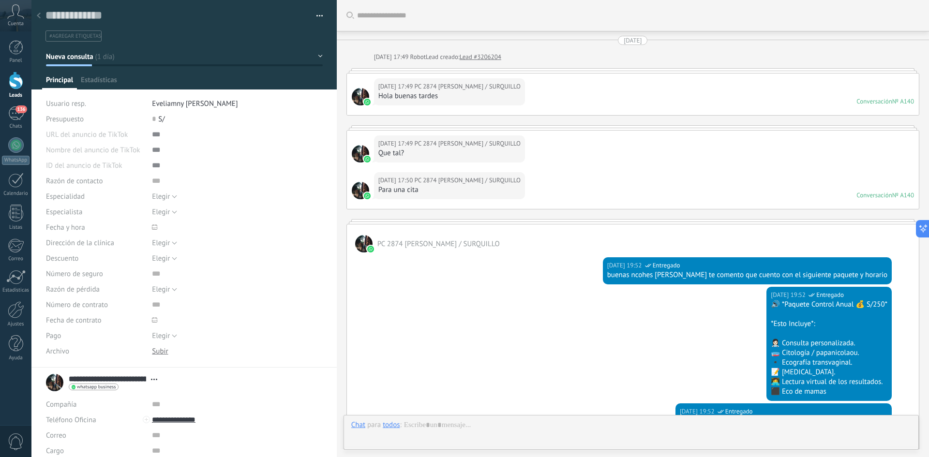
type textarea "**********"
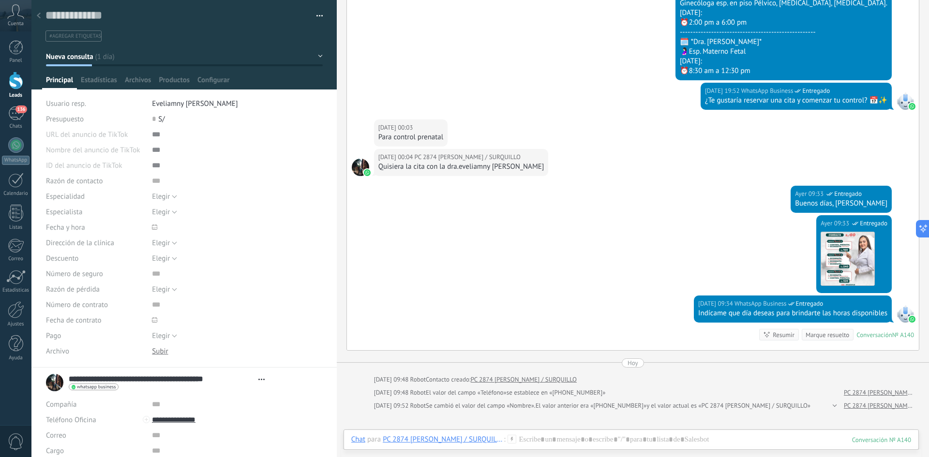
scroll to position [581, 0]
